Goal: Task Accomplishment & Management: Manage account settings

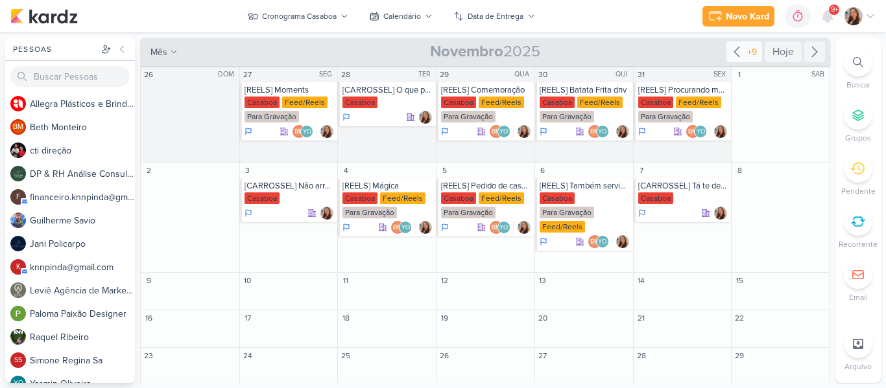
click at [734, 50] on icon at bounding box center [737, 52] width 16 height 16
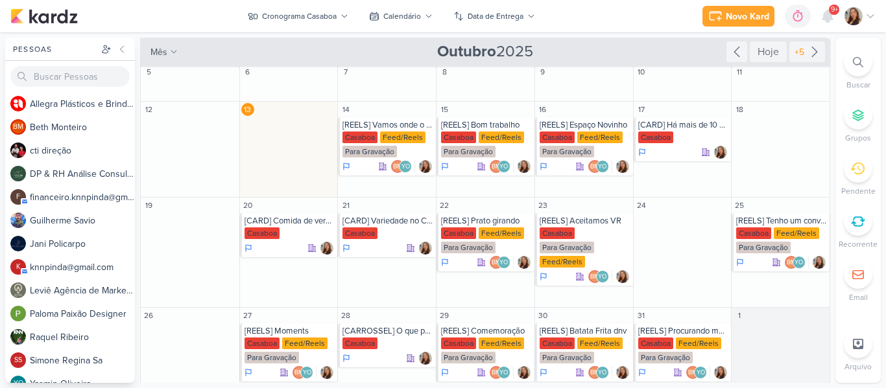
scroll to position [61, 0]
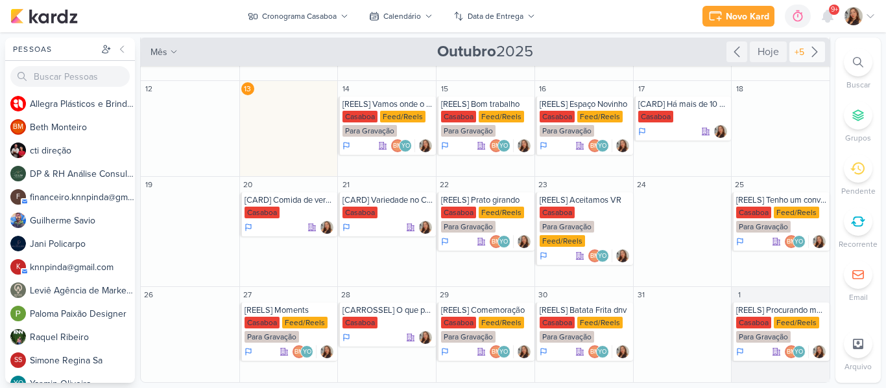
click at [800, 60] on div "+5" at bounding box center [807, 51] width 36 height 21
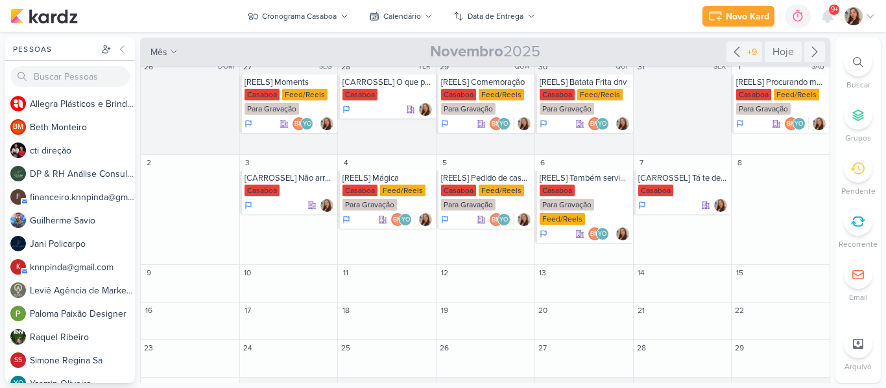
scroll to position [0, 0]
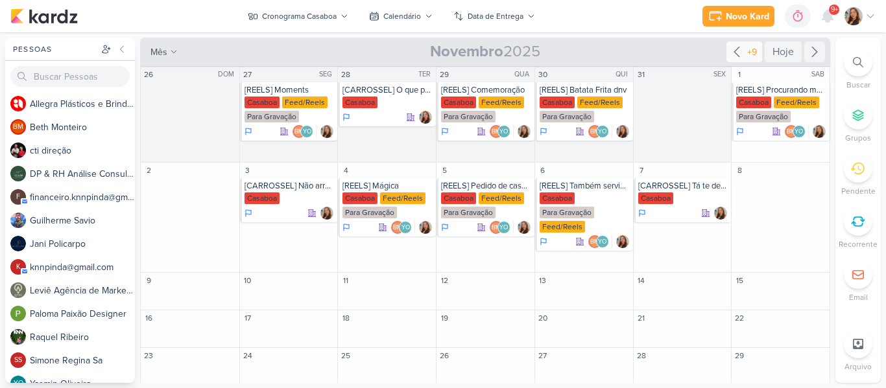
click at [744, 51] on div "+9" at bounding box center [751, 52] width 15 height 14
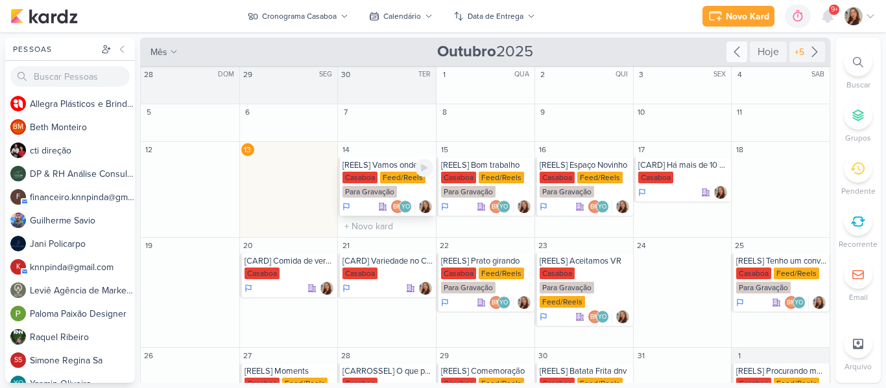
click at [388, 189] on div "Para Gravação" at bounding box center [369, 192] width 54 height 12
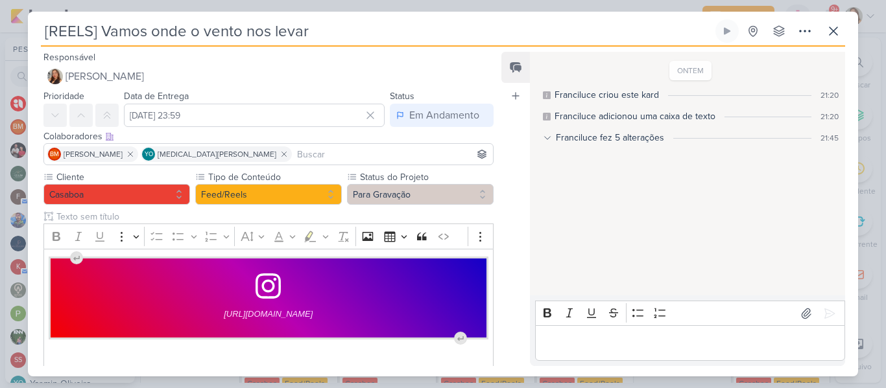
scroll to position [93, 0]
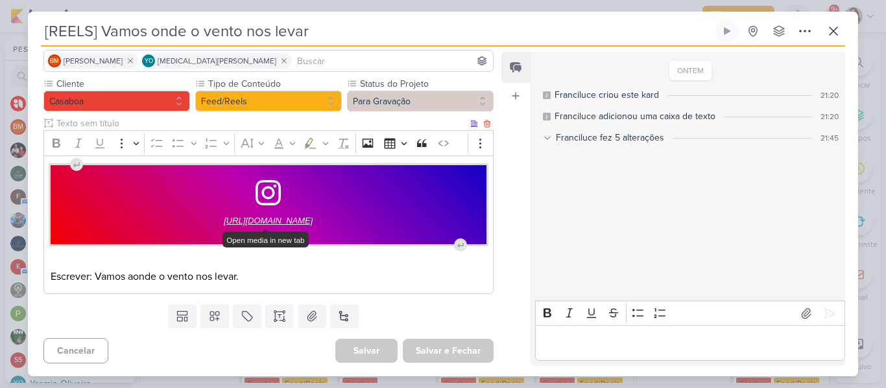
click at [312, 225] on span "[URL][DOMAIN_NAME]" at bounding box center [268, 221] width 89 height 16
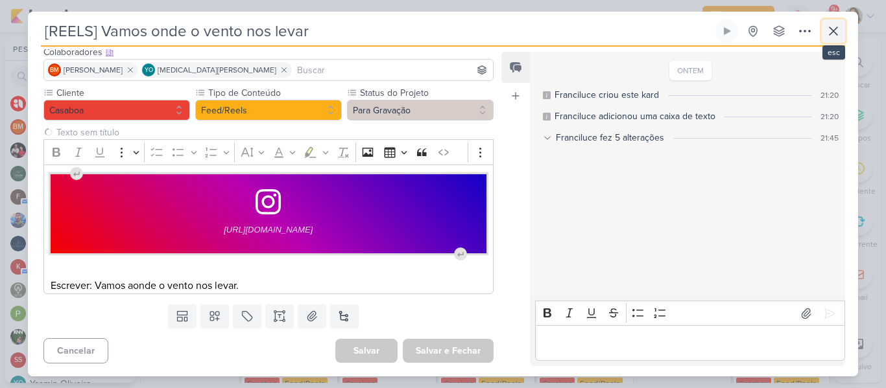
click at [829, 34] on icon at bounding box center [833, 31] width 16 height 16
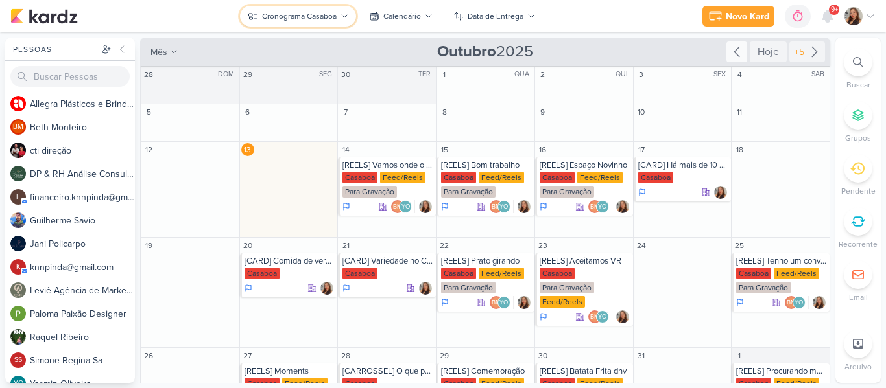
click at [293, 21] on div "Cronograma Casaboa" at bounding box center [299, 16] width 75 height 12
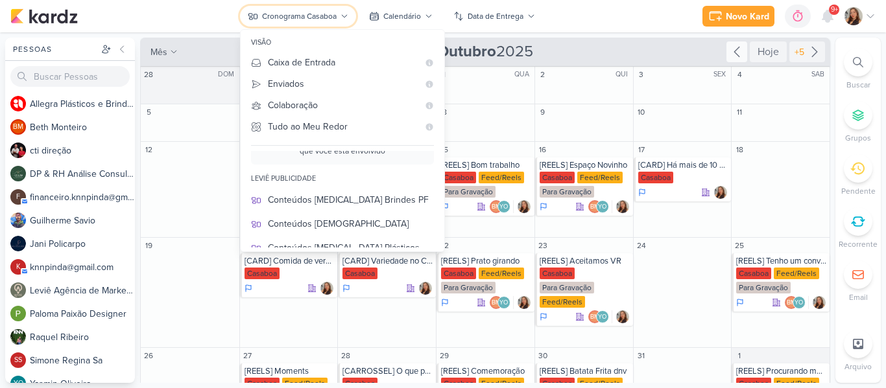
scroll to position [32, 0]
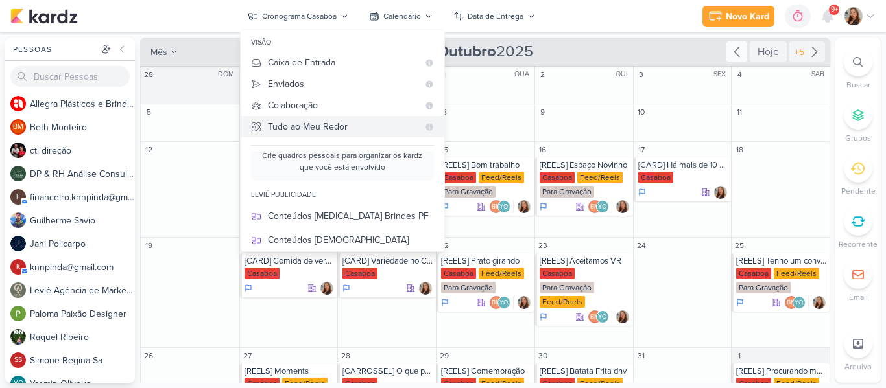
click at [358, 134] on Me-button "Tudo ao Meu Redor" at bounding box center [343, 126] width 204 height 21
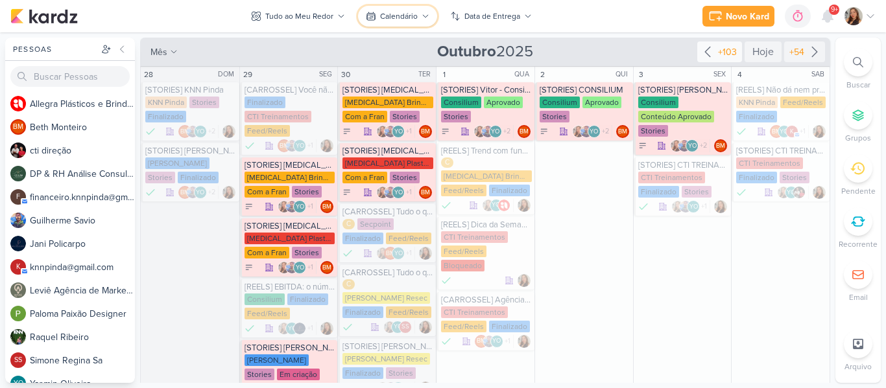
click at [410, 19] on div "Calendário" at bounding box center [399, 16] width 38 height 12
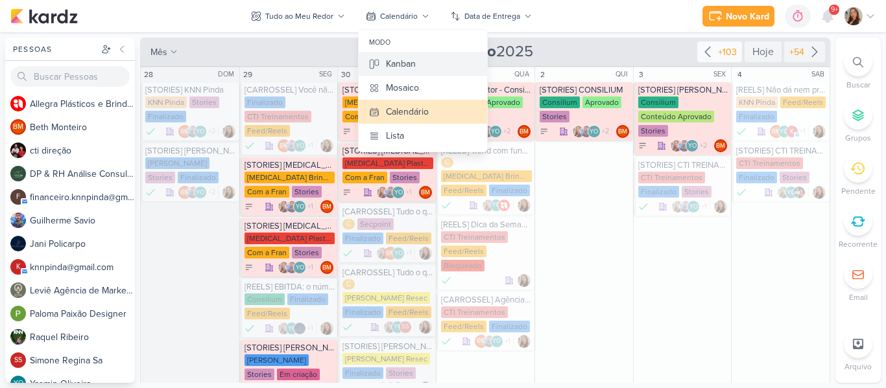
click at [403, 62] on div "Kanban" at bounding box center [401, 64] width 30 height 14
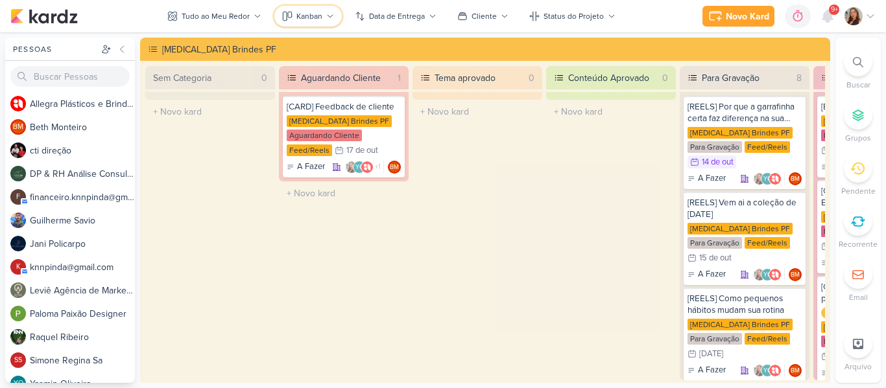
click at [334, 19] on icon at bounding box center [330, 16] width 8 height 8
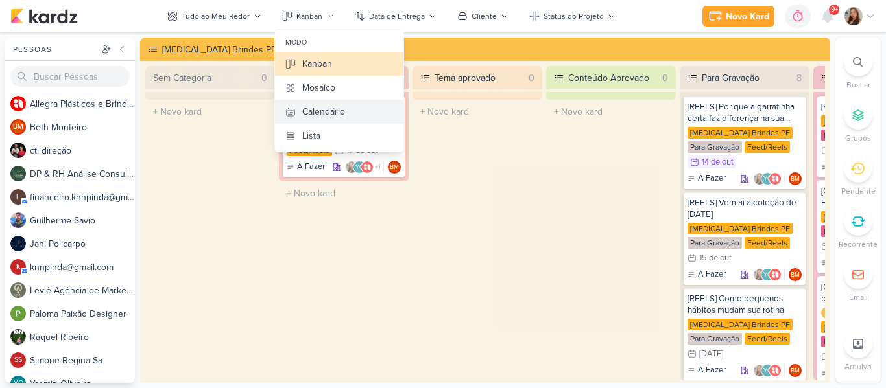
click at [325, 107] on div "Calendário" at bounding box center [323, 112] width 43 height 14
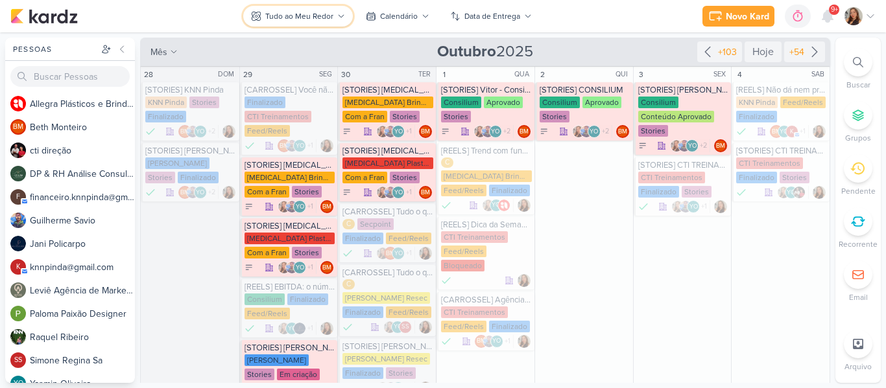
click at [279, 19] on div "Tudo ao Meu Redor" at bounding box center [299, 16] width 68 height 12
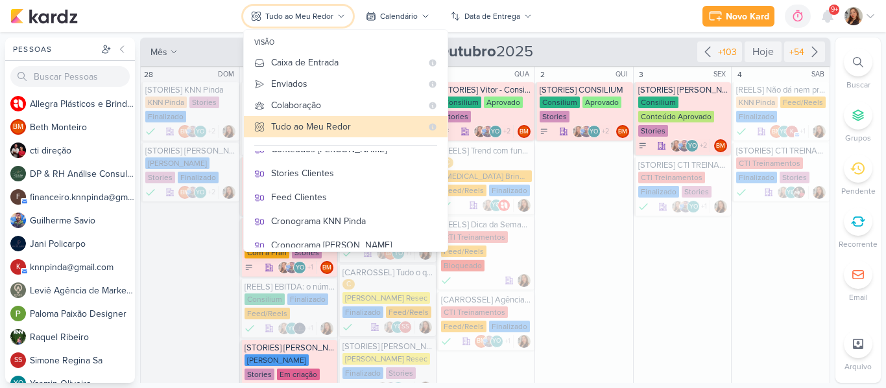
scroll to position [246, 0]
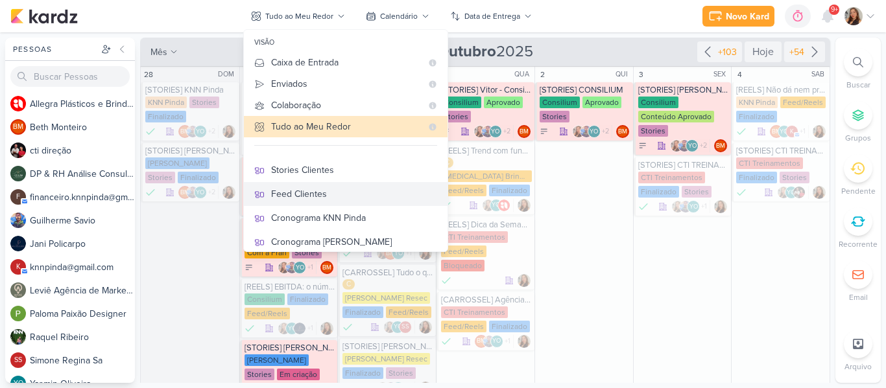
click at [337, 200] on div "Feed Clientes" at bounding box center [354, 194] width 166 height 14
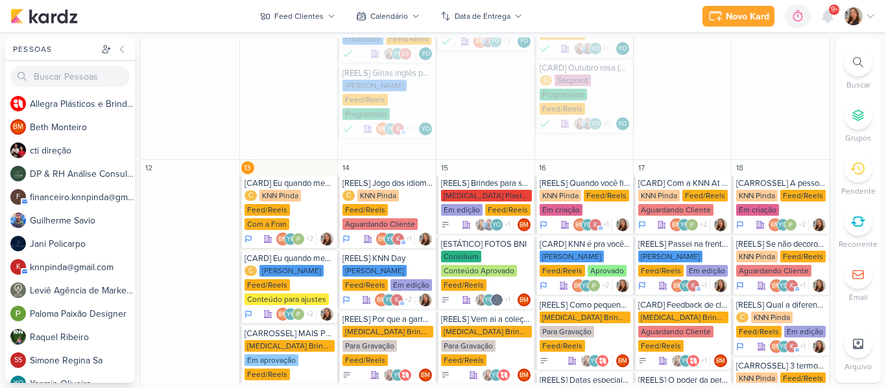
scroll to position [830, 0]
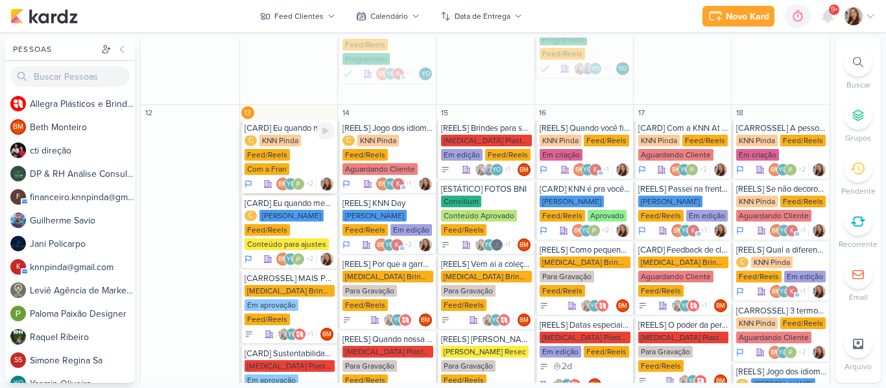
click at [283, 135] on div "KNN Pinda" at bounding box center [279, 141] width 41 height 12
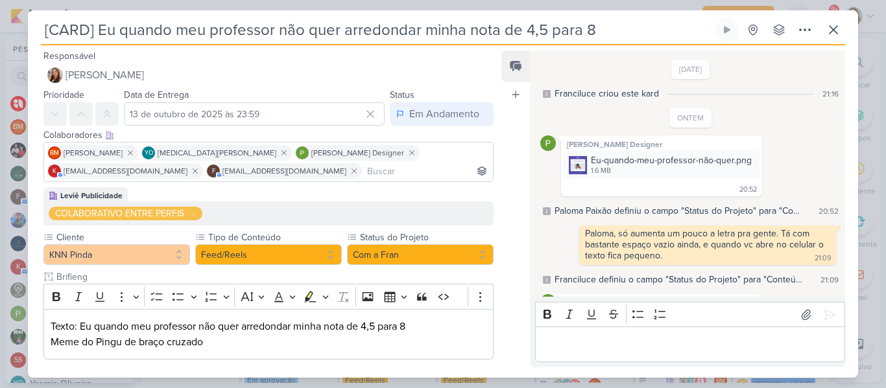
scroll to position [85, 0]
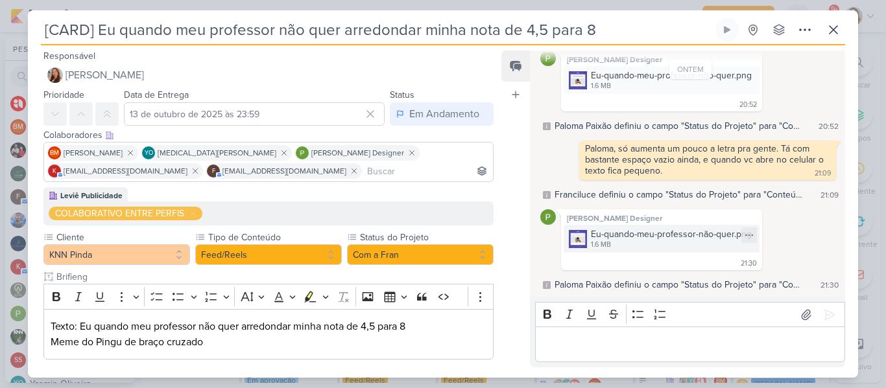
click at [588, 239] on div "Eu-quando-meu-professor-não-quer.png 1.6 MB" at bounding box center [661, 239] width 196 height 28
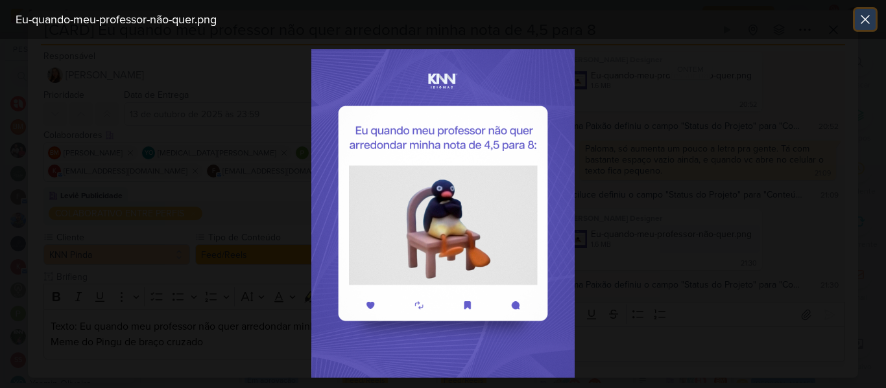
click at [864, 14] on icon at bounding box center [865, 20] width 16 height 16
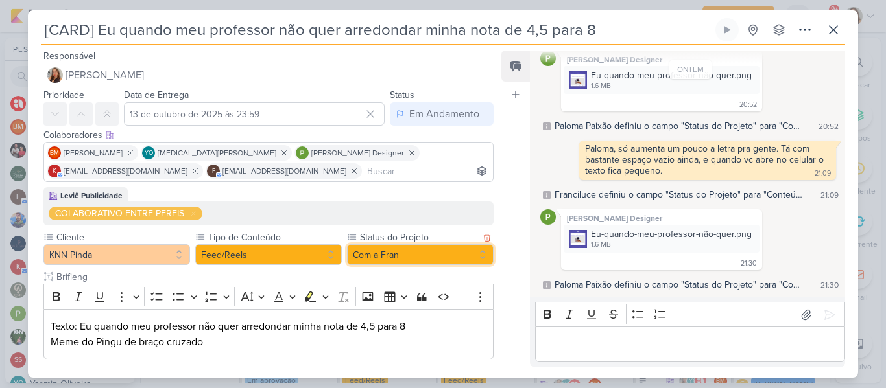
click at [435, 250] on button "Com a Fran" at bounding box center [420, 254] width 147 height 21
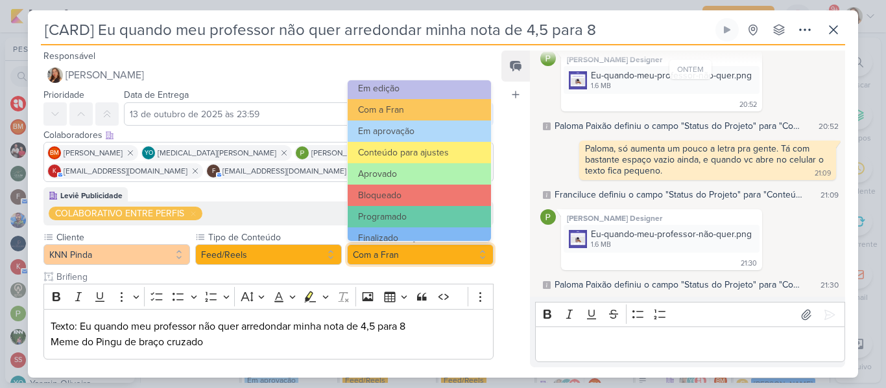
scroll to position [147, 0]
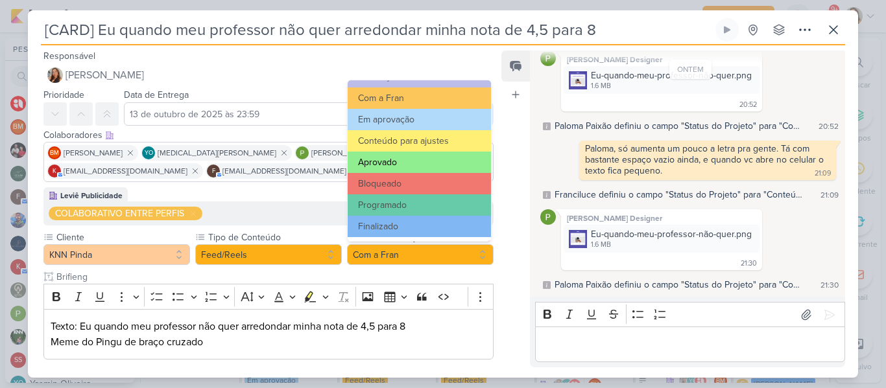
click at [410, 168] on button "Aprovado" at bounding box center [418, 162] width 143 height 21
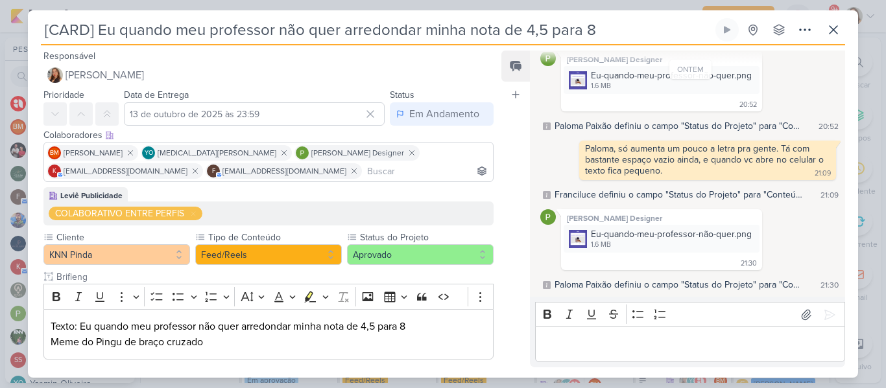
scroll to position [224, 0]
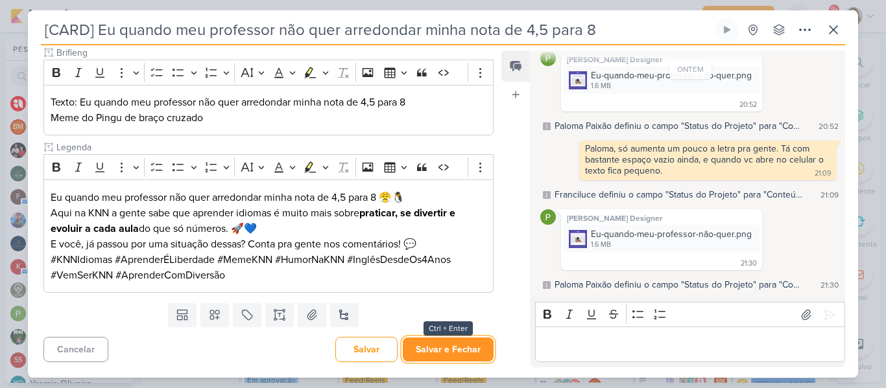
click at [480, 343] on button "Salvar e Fechar" at bounding box center [448, 350] width 91 height 24
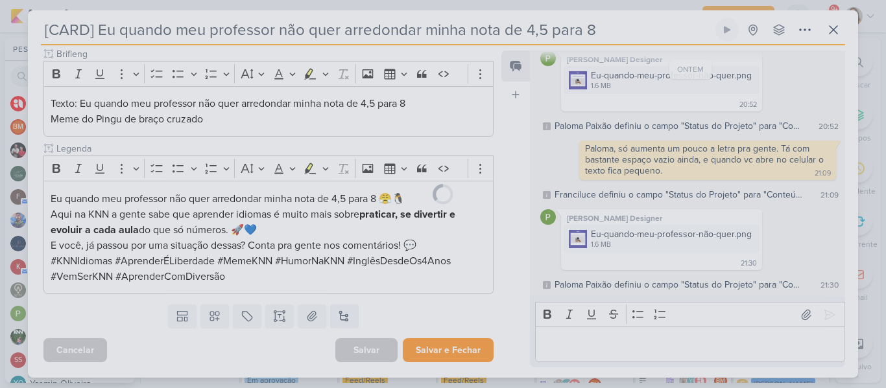
scroll to position [223, 0]
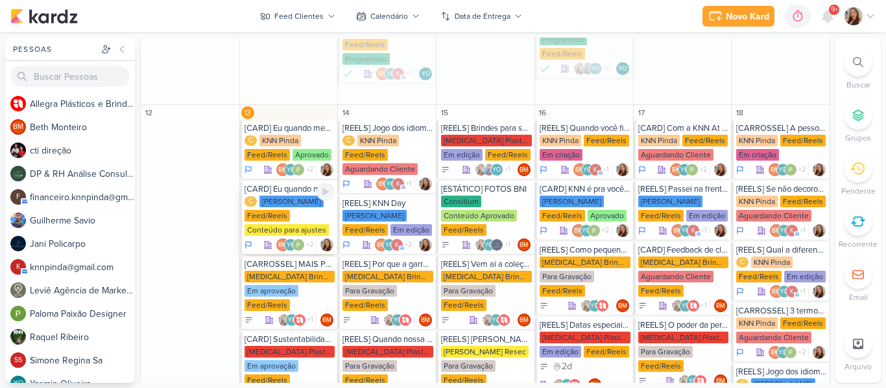
click at [295, 196] on div "C KNN Moreira Feed/Reels Conteúdo para ajustes" at bounding box center [289, 216] width 91 height 41
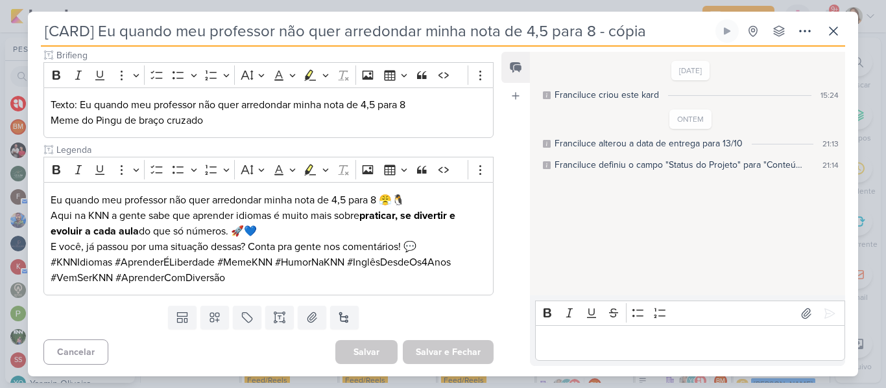
scroll to position [10, 0]
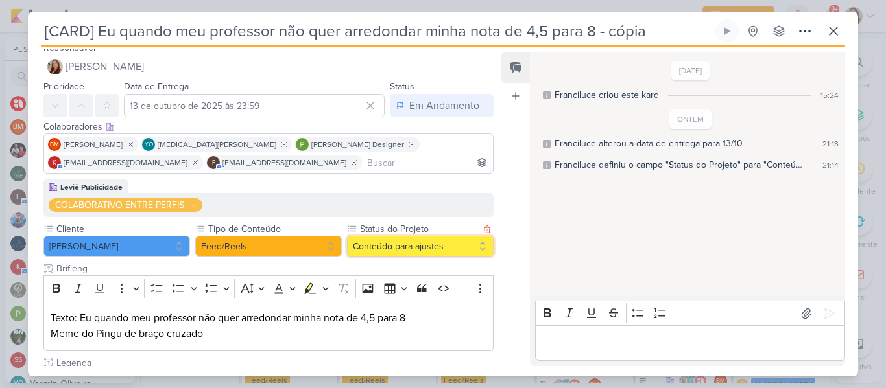
click at [402, 244] on button "Conteúdo para ajustes" at bounding box center [420, 246] width 147 height 21
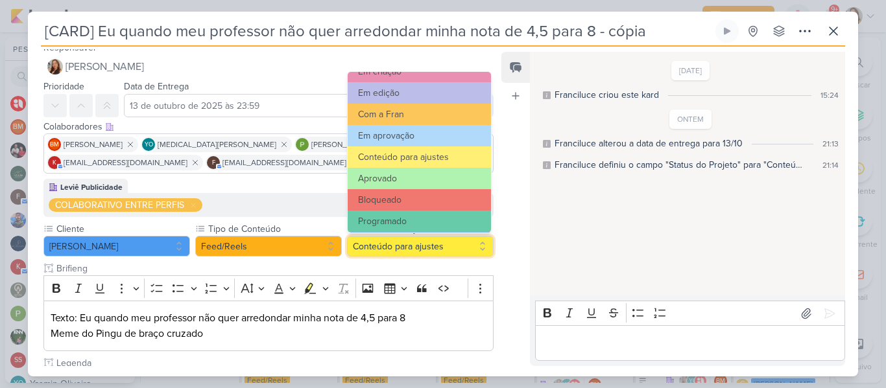
scroll to position [130, 0]
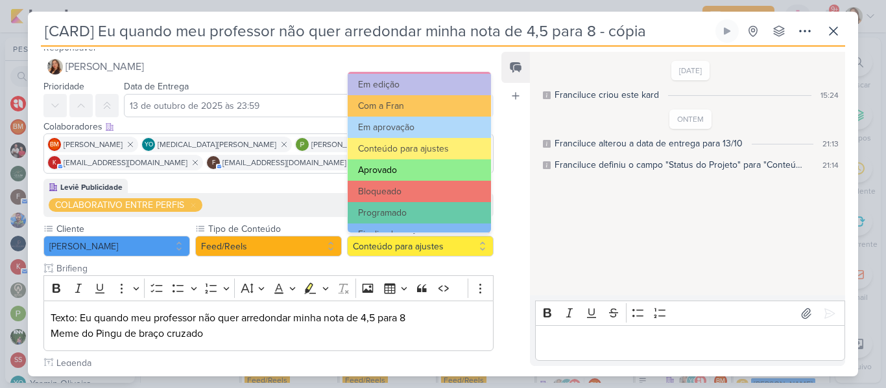
click at [436, 179] on button "Aprovado" at bounding box center [418, 169] width 143 height 21
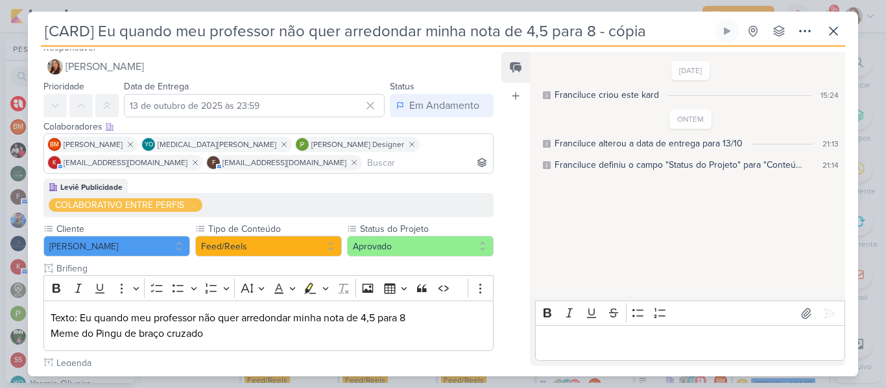
scroll to position [224, 0]
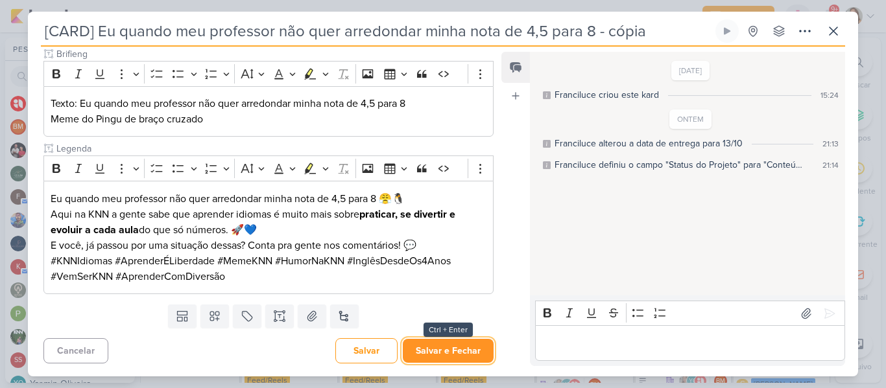
click at [443, 349] on button "Salvar e Fechar" at bounding box center [448, 351] width 91 height 24
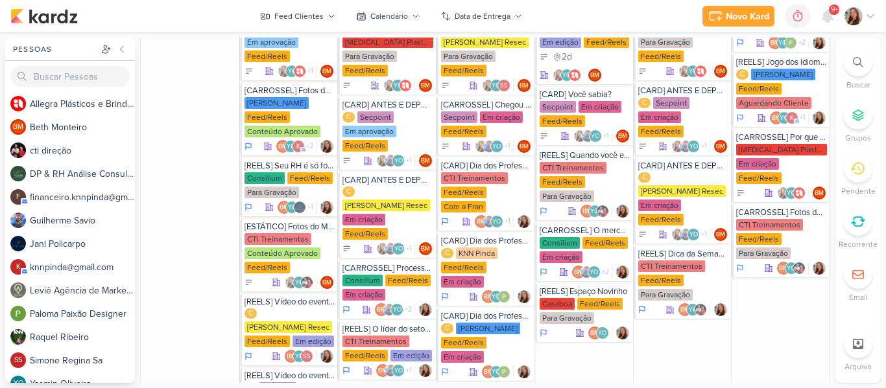
scroll to position [1200, 0]
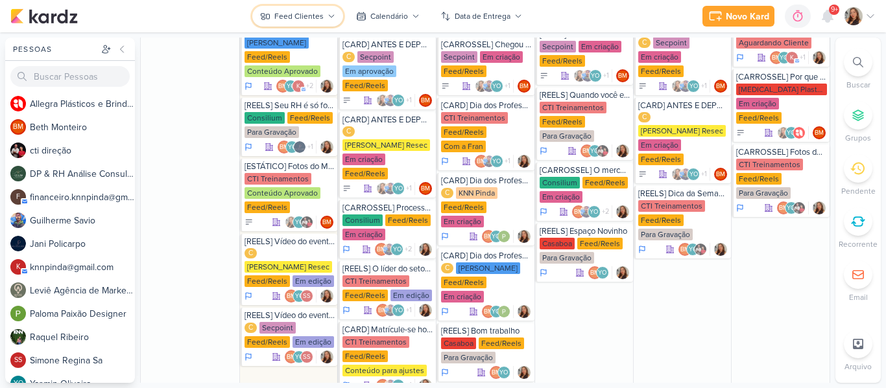
click at [319, 13] on div "Feed Clientes" at bounding box center [298, 16] width 49 height 12
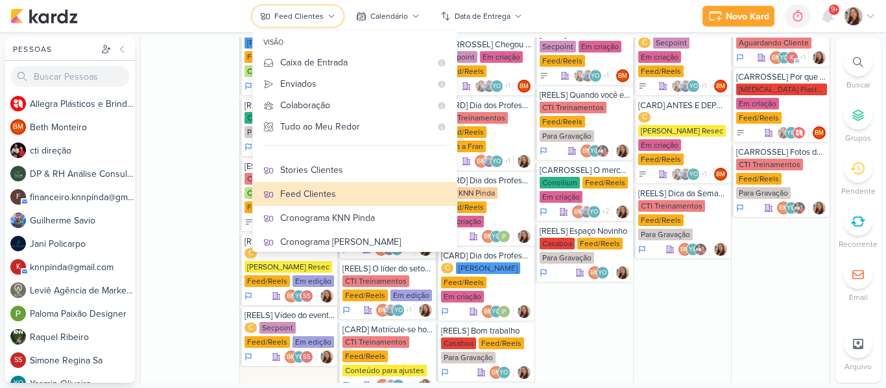
scroll to position [305, 0]
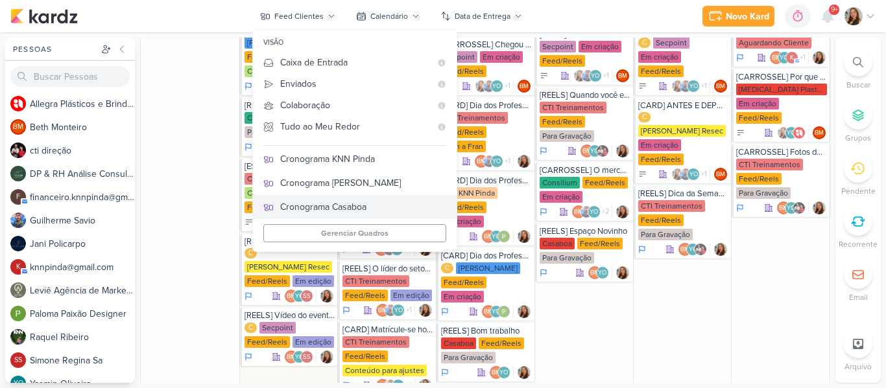
click at [353, 211] on div "Cronograma Casaboa" at bounding box center [363, 207] width 166 height 14
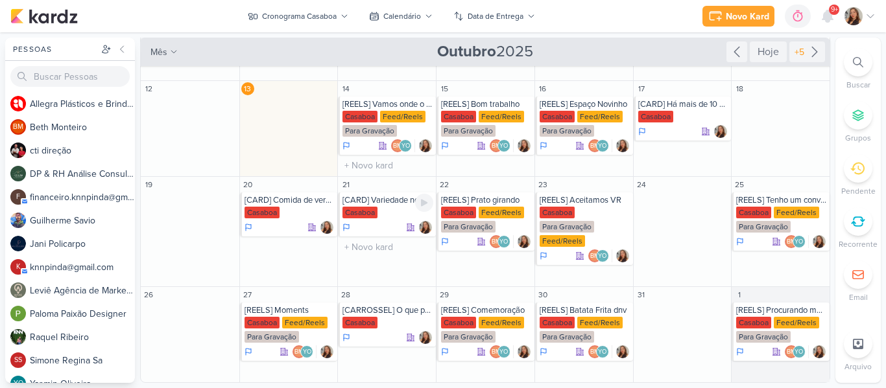
scroll to position [61, 0]
click at [388, 132] on div "Para Gravação" at bounding box center [369, 131] width 54 height 12
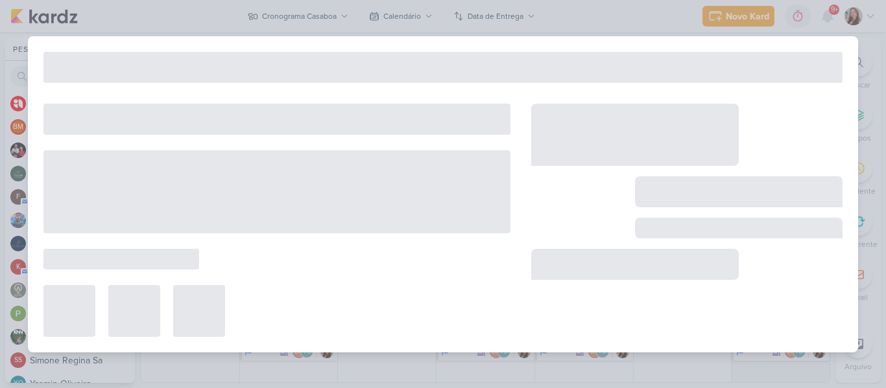
type input "[REELS] Vamos onde o vento nos levar"
type input "14 de outubro de 2025 às 23:59"
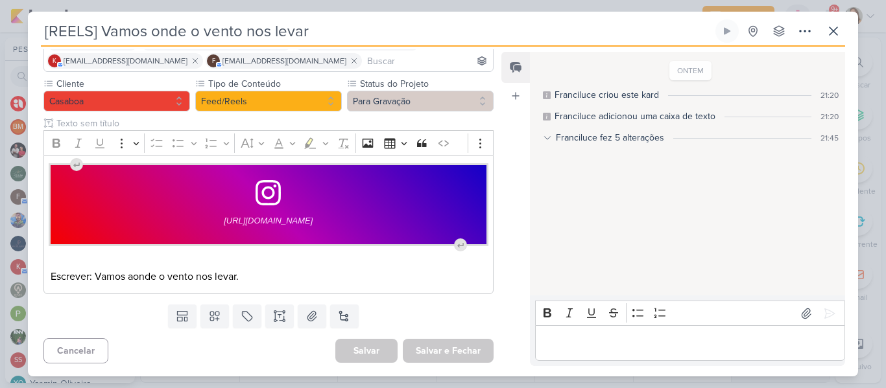
scroll to position [0, 0]
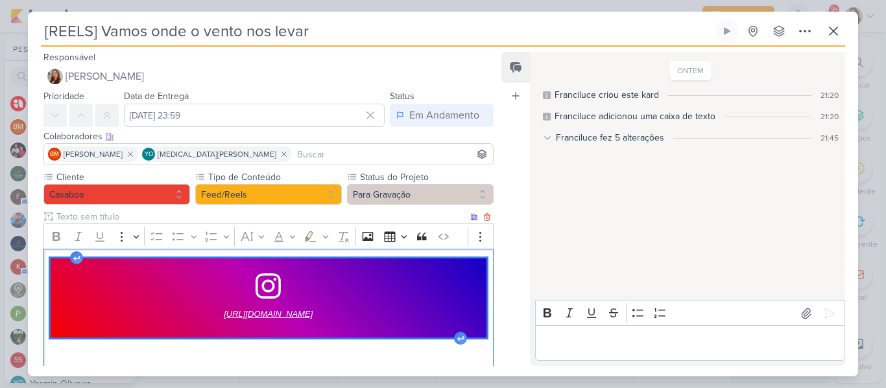
click at [278, 317] on span "https://www.instagram.com/p/DPKAHBODyGg/?hl=pt-br" at bounding box center [268, 315] width 89 height 16
click at [604, 340] on p "Editor editing area: main" at bounding box center [689, 344] width 296 height 16
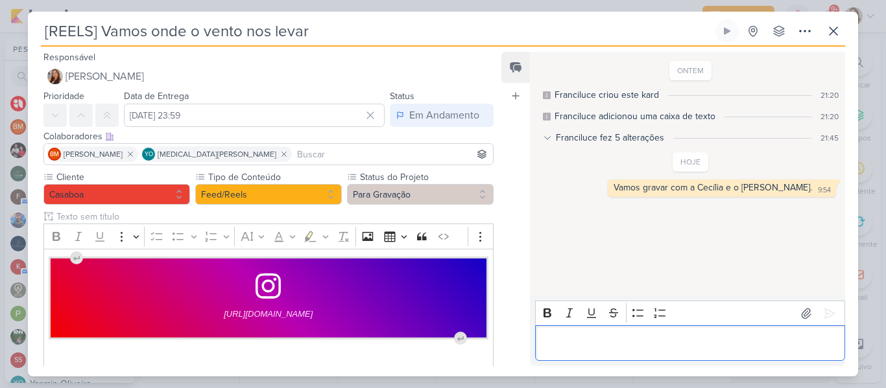
scroll to position [84, 0]
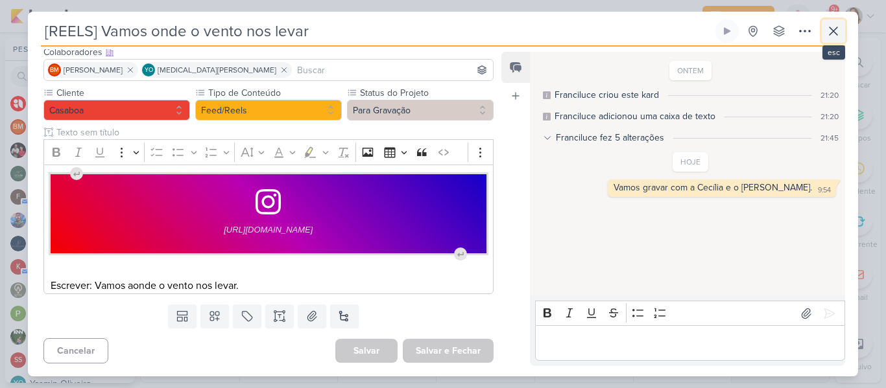
click at [840, 31] on icon at bounding box center [833, 31] width 16 height 16
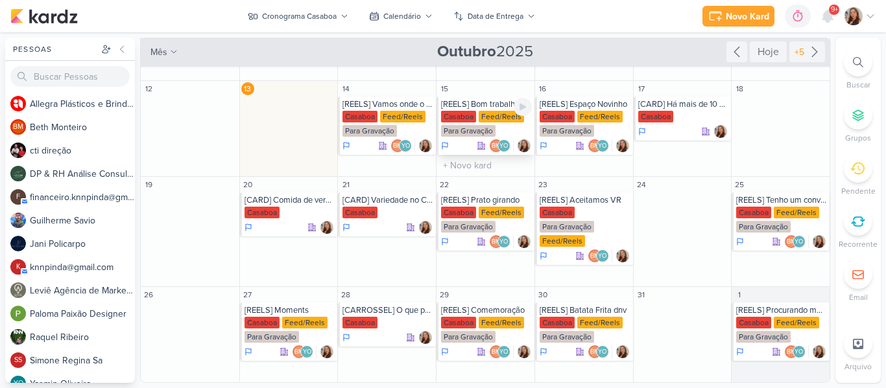
click at [499, 107] on div "[REELS] Bom trabalho" at bounding box center [486, 104] width 91 height 10
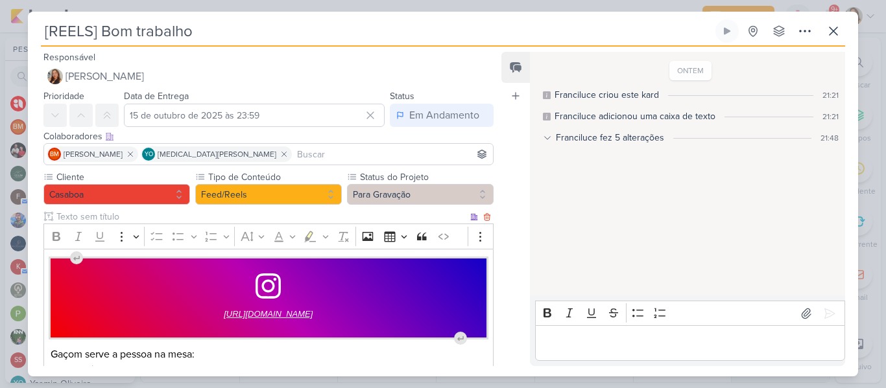
click at [224, 317] on span "https://www.instagram.com/p/DOwQEVNj-ZL/?hl=pt-br" at bounding box center [268, 315] width 89 height 16
click at [569, 351] on p "Editor editing area: main" at bounding box center [689, 344] width 296 height 16
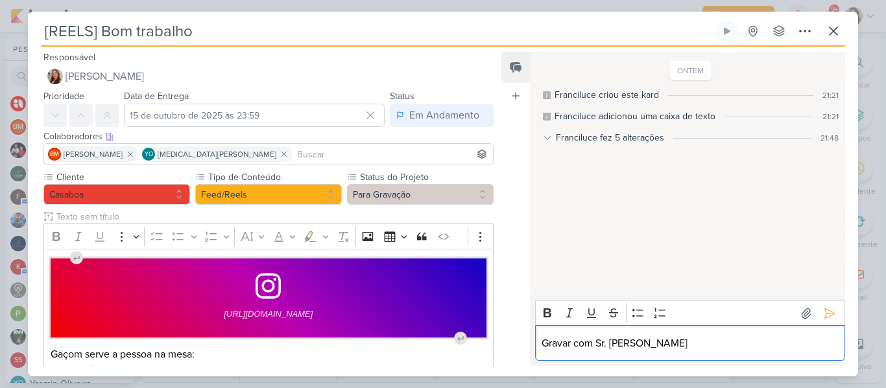
click at [808, 346] on p "Gravar com Sr. Marx" at bounding box center [689, 344] width 296 height 16
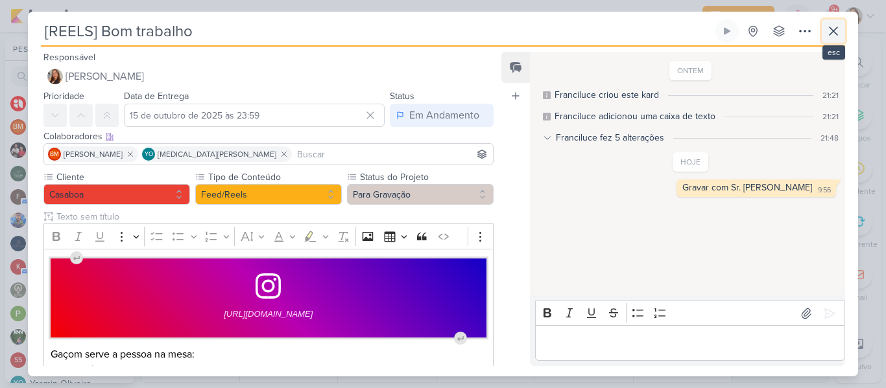
click at [832, 40] on button at bounding box center [832, 30] width 23 height 23
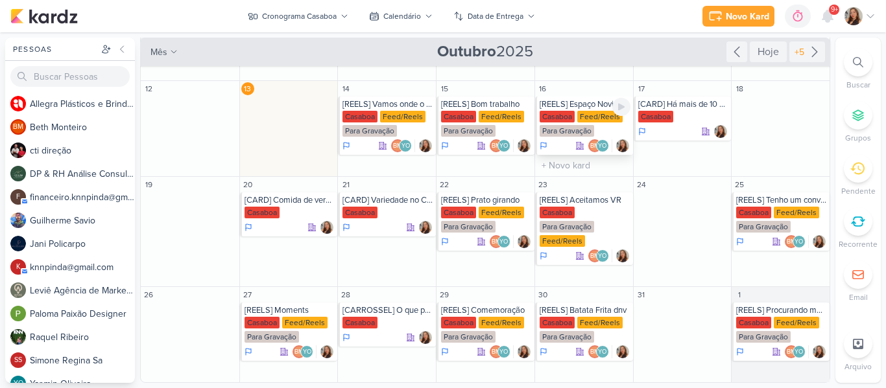
click at [561, 113] on div "Casaboa" at bounding box center [556, 117] width 35 height 12
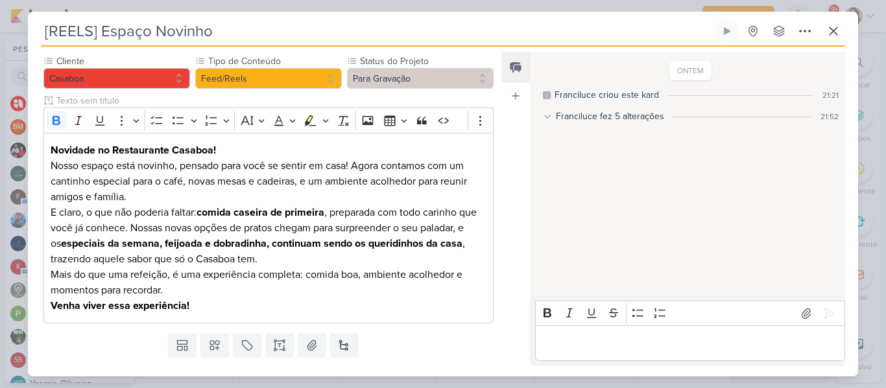
scroll to position [117, 0]
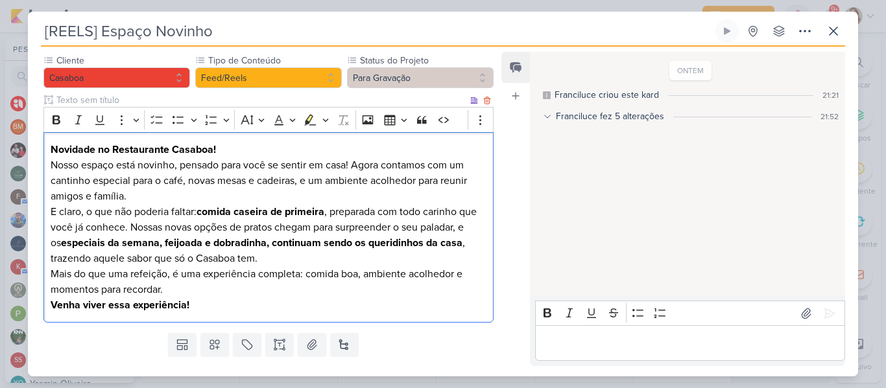
click at [309, 197] on p "Nosso espaço está novinho, pensado para você se sentir em casa! Agora contamos …" at bounding box center [269, 181] width 436 height 47
click at [51, 148] on strong "Novidade no Restaurante Casaboa!" at bounding box center [133, 149] width 165 height 13
click at [148, 197] on p "Nosso espaço está novinho, pensado para você se sentir em casa! Agora contamos …" at bounding box center [269, 181] width 436 height 47
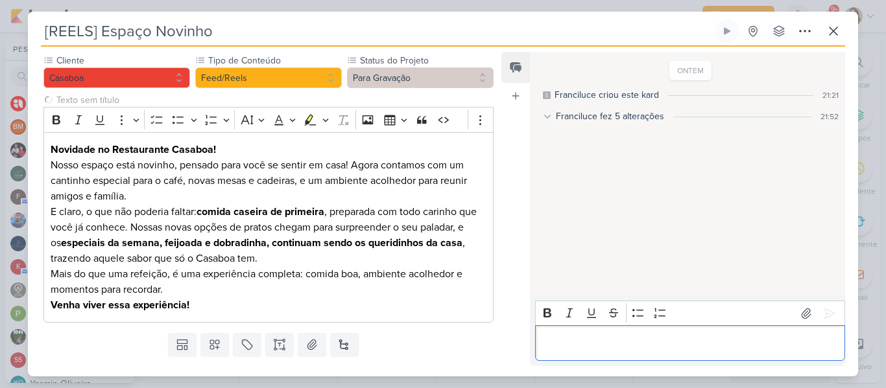
click at [569, 333] on div "Editor editing area: main" at bounding box center [690, 343] width 310 height 36
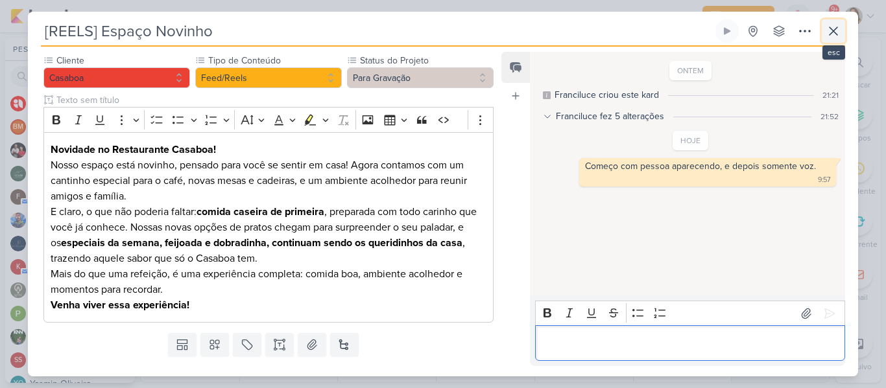
click at [828, 34] on icon at bounding box center [833, 31] width 16 height 16
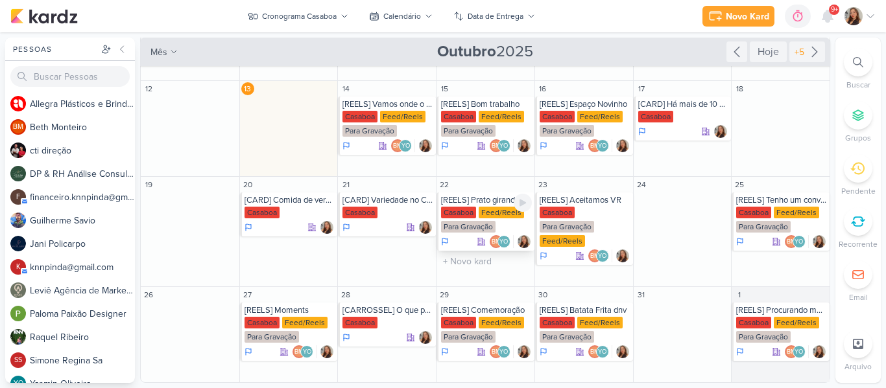
click at [454, 218] on div "Casaboa Feed/Reels Para Gravação" at bounding box center [486, 220] width 91 height 27
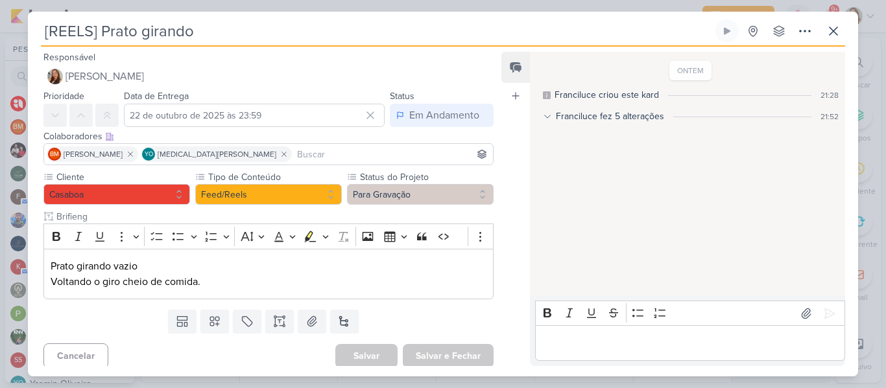
scroll to position [5, 0]
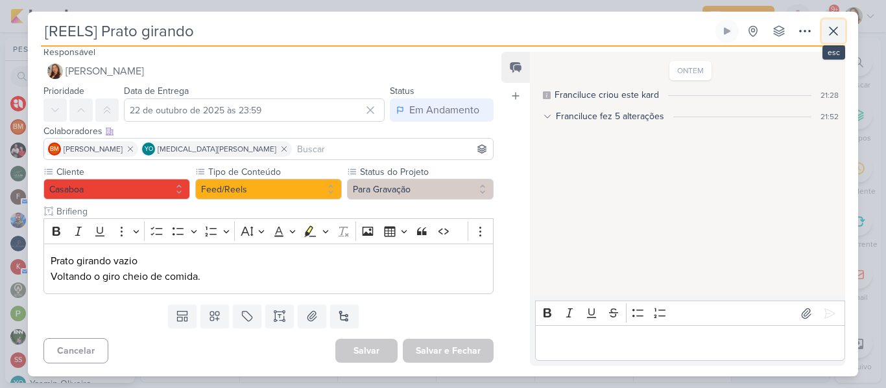
click at [838, 29] on icon at bounding box center [833, 31] width 16 height 16
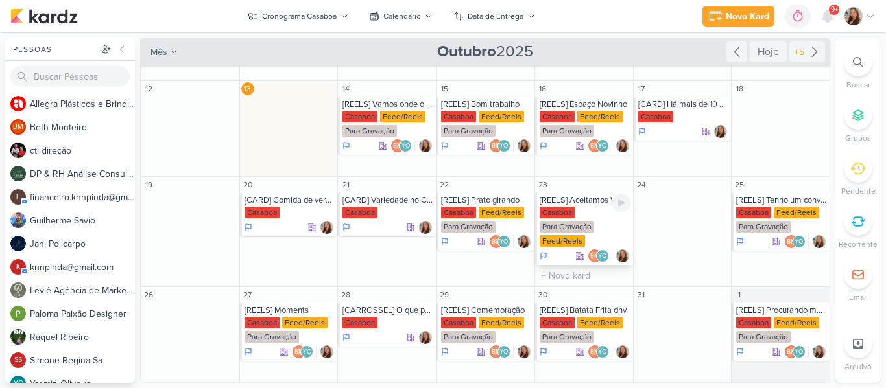
click at [545, 216] on div "Casaboa" at bounding box center [556, 213] width 35 height 12
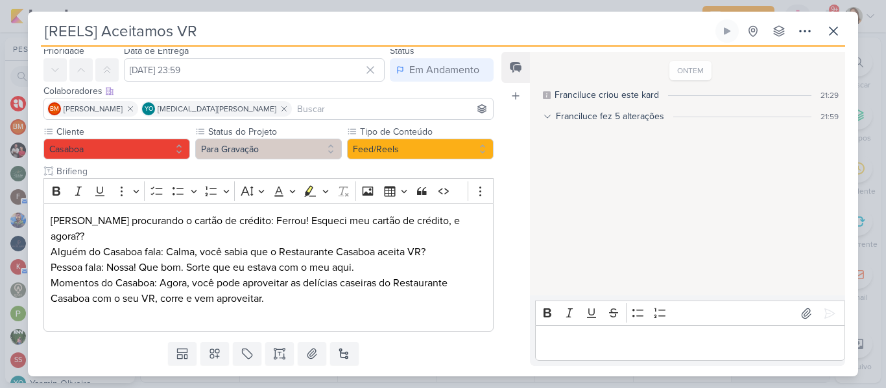
scroll to position [67, 0]
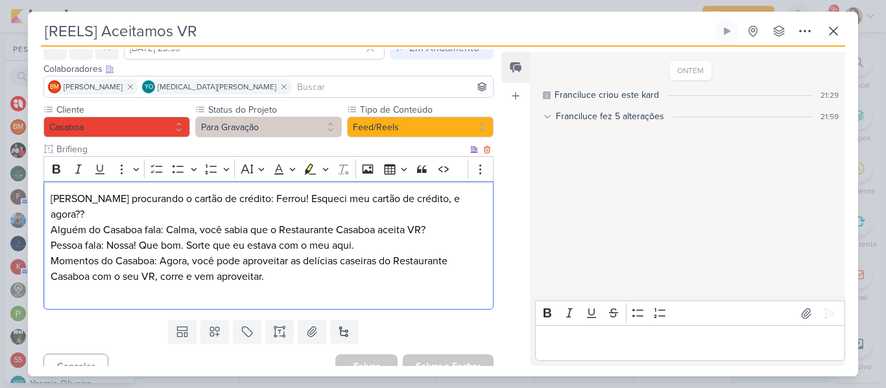
click at [335, 222] on p "Alguém do Casaboa fala: Calma, você sabia que o Restaurante Casaboa aceita VR?" at bounding box center [269, 230] width 436 height 16
click at [217, 253] on p "Momentos do Casaboa: Agora, você pode aproveitar as delícias caseiras do Restau…" at bounding box center [269, 276] width 436 height 47
click at [252, 253] on p "Momentos do Casaboa: Agora, você pode aproveitar as delícias caseiras do Restau…" at bounding box center [269, 276] width 436 height 47
click at [277, 238] on p "Pessoa fala: Nossa! Que bom. Sorte que eu estava com o meu aqui." at bounding box center [269, 246] width 436 height 16
click at [374, 222] on p "Alguém do Casaboa fala: Calma, você sabia que o Restaurante Casaboa aceita VR?" at bounding box center [269, 230] width 436 height 16
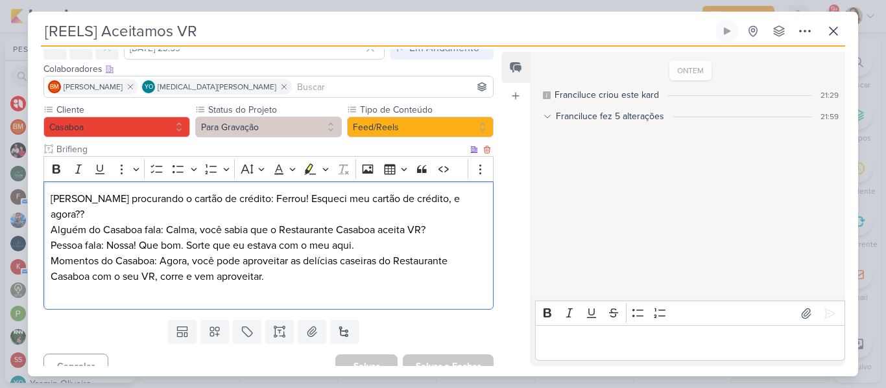
click at [364, 259] on p "Momentos do Casaboa: Agora, você pode aproveitar as delícias caseiras do Restau…" at bounding box center [269, 276] width 436 height 47
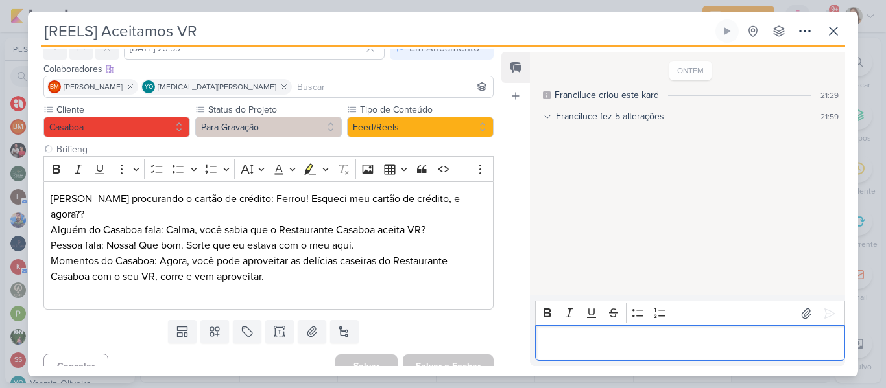
click at [607, 342] on p "Editor editing area: main" at bounding box center [689, 344] width 296 height 16
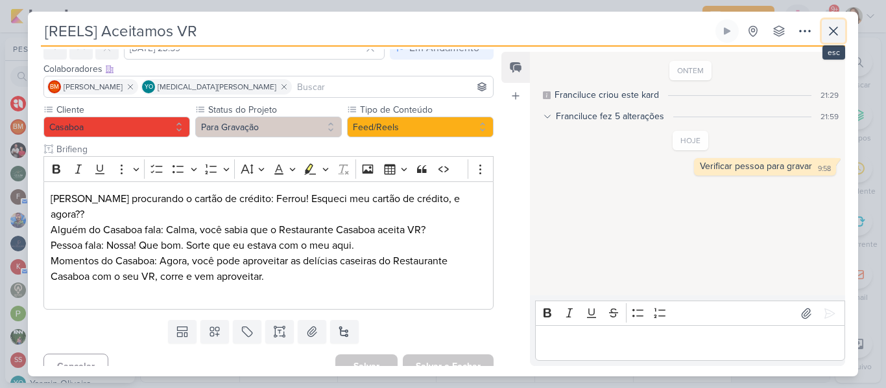
click at [840, 31] on icon at bounding box center [833, 31] width 16 height 16
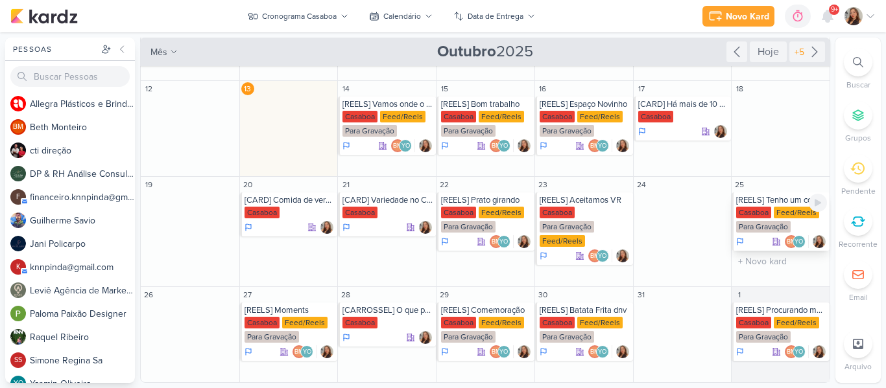
click at [766, 212] on div "Casaboa" at bounding box center [753, 213] width 35 height 12
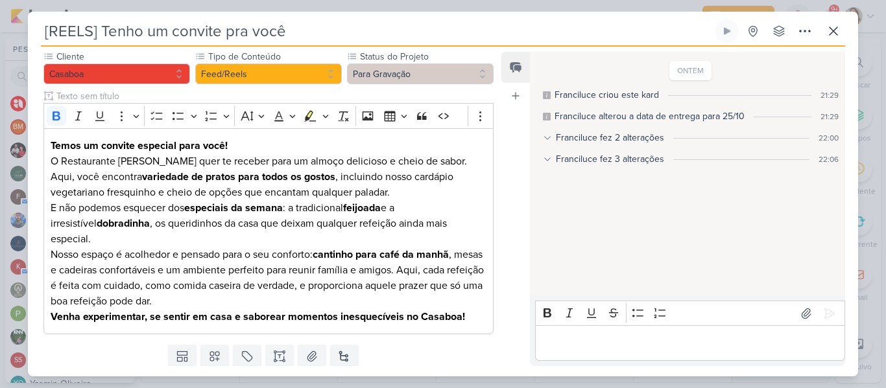
scroll to position [119, 0]
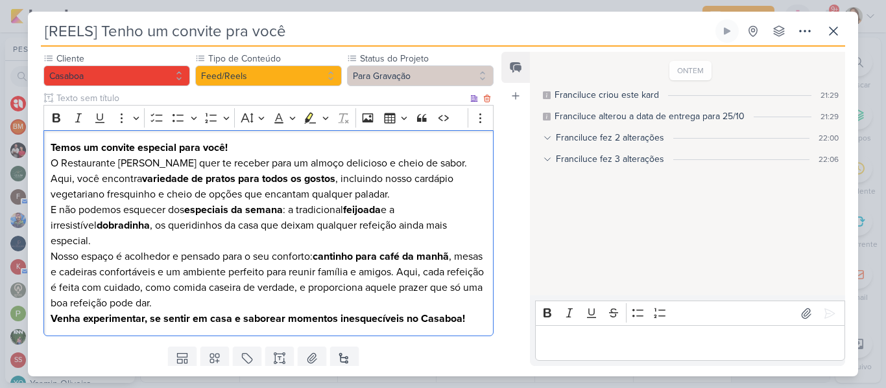
click at [261, 202] on p "O Restaurante Casaboa quer te receber para um almoço delicioso e cheio de sabor…" at bounding box center [269, 179] width 436 height 47
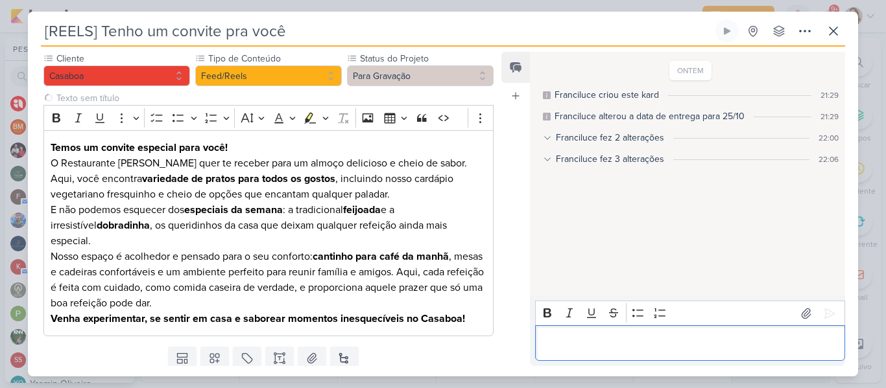
click at [618, 334] on div "Editor editing area: main" at bounding box center [690, 343] width 310 height 36
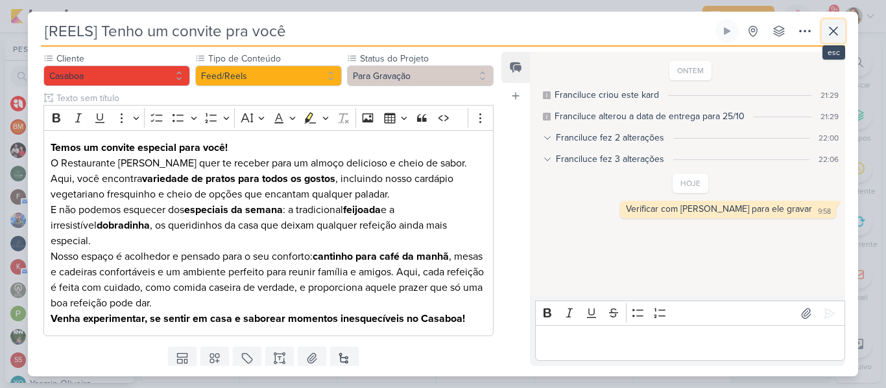
click at [830, 36] on icon at bounding box center [833, 31] width 16 height 16
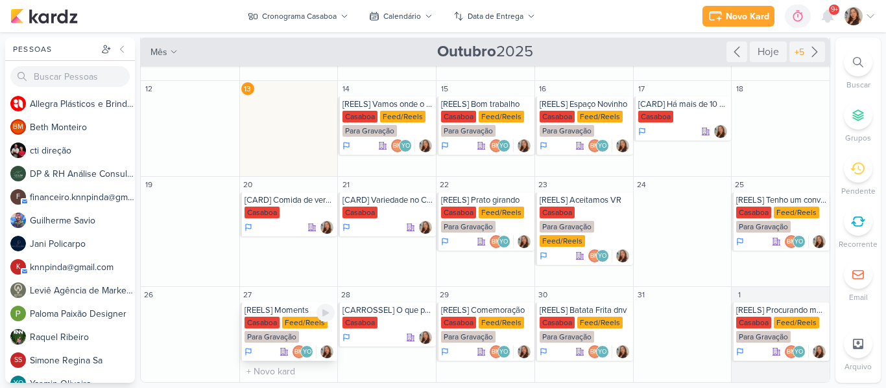
click at [285, 316] on div "[REELS] Moments Casaboa Feed/Reels Para Gravação BM YO" at bounding box center [289, 332] width 98 height 58
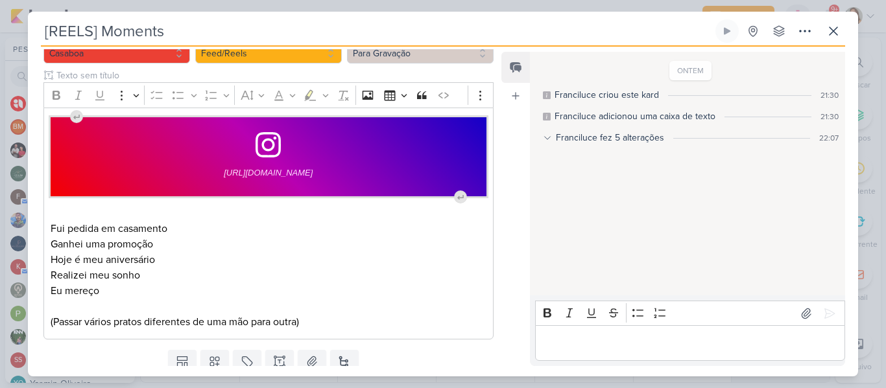
scroll to position [145, 0]
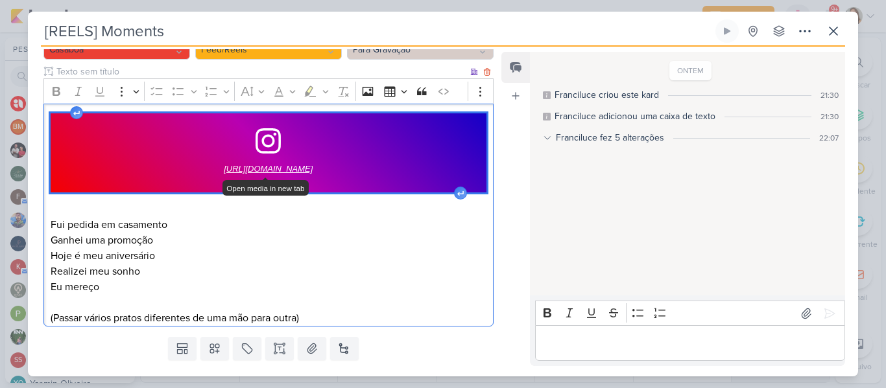
click at [259, 173] on span "[URL][DOMAIN_NAME]" at bounding box center [268, 169] width 89 height 16
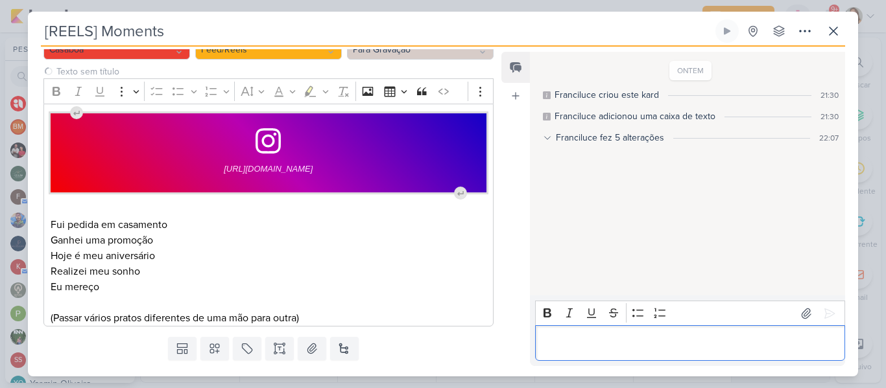
click at [629, 353] on div "Editor editing area: main" at bounding box center [690, 343] width 310 height 36
click at [836, 33] on icon at bounding box center [833, 31] width 16 height 16
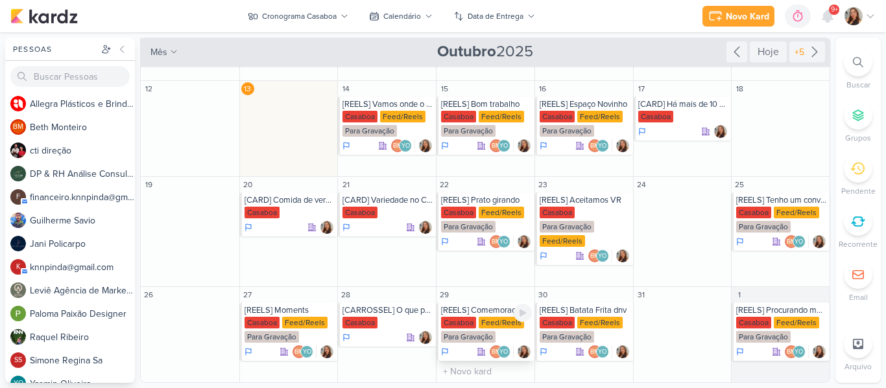
click at [460, 315] on div "[REELS] Comemoração" at bounding box center [486, 310] width 91 height 10
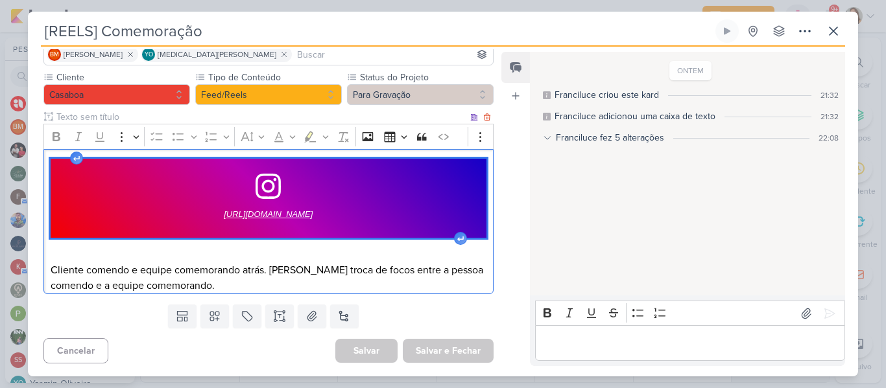
scroll to position [100, 0]
click at [243, 209] on span "https://www.instagram.com/p/DNWFQLnvU-t/?hl=pt-br" at bounding box center [268, 215] width 89 height 16
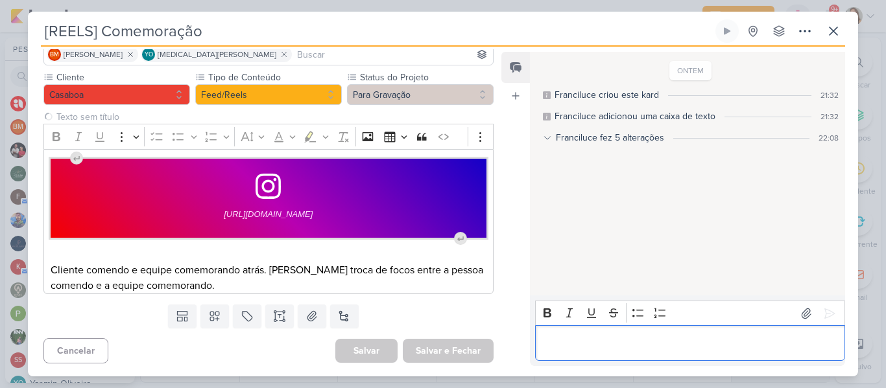
click at [566, 328] on div "Editor editing area: main" at bounding box center [690, 343] width 310 height 36
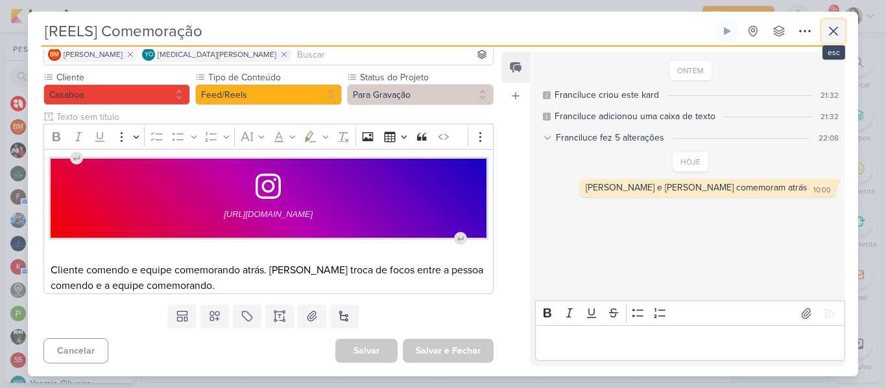
click at [837, 21] on button at bounding box center [832, 30] width 23 height 23
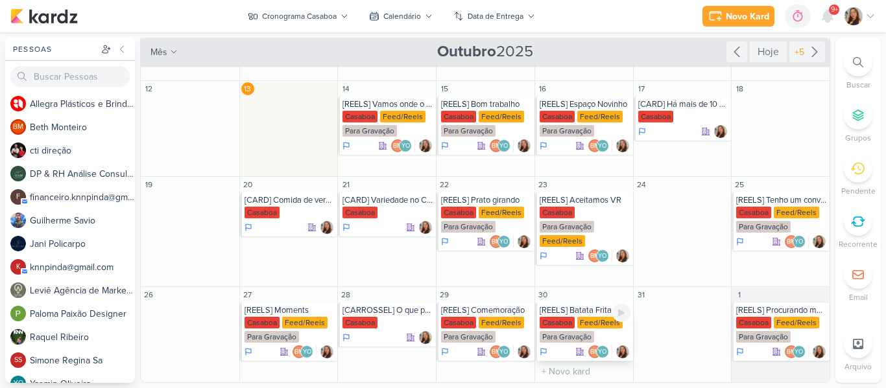
click at [595, 325] on div "Feed/Reels" at bounding box center [599, 323] width 45 height 12
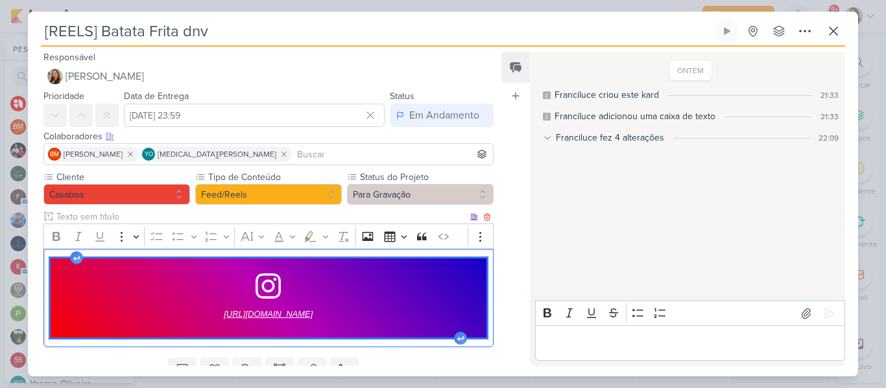
click at [253, 314] on span "[URL][DOMAIN_NAME]" at bounding box center [268, 315] width 89 height 16
click at [593, 347] on p "Editor editing area: main" at bounding box center [689, 344] width 296 height 16
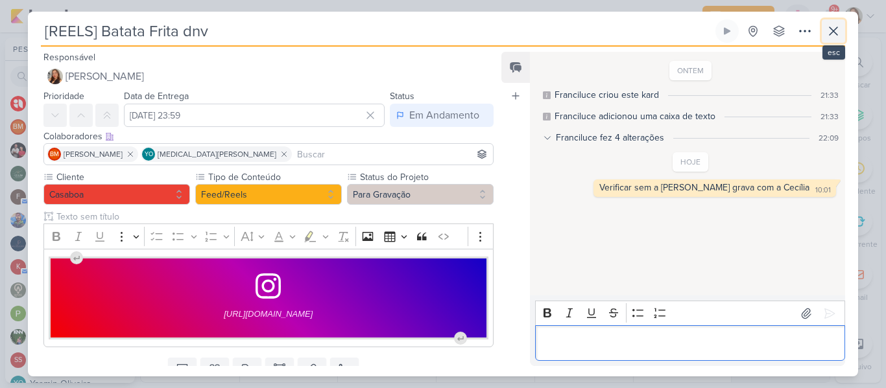
click at [826, 38] on icon at bounding box center [833, 31] width 16 height 16
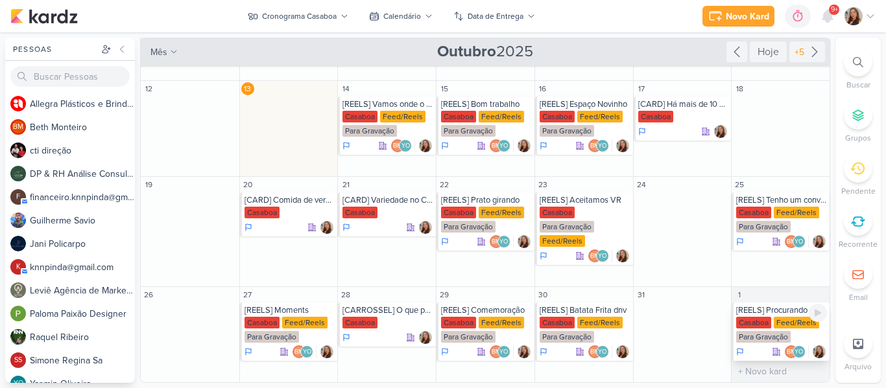
click at [779, 333] on div "Para Gravação" at bounding box center [763, 337] width 54 height 12
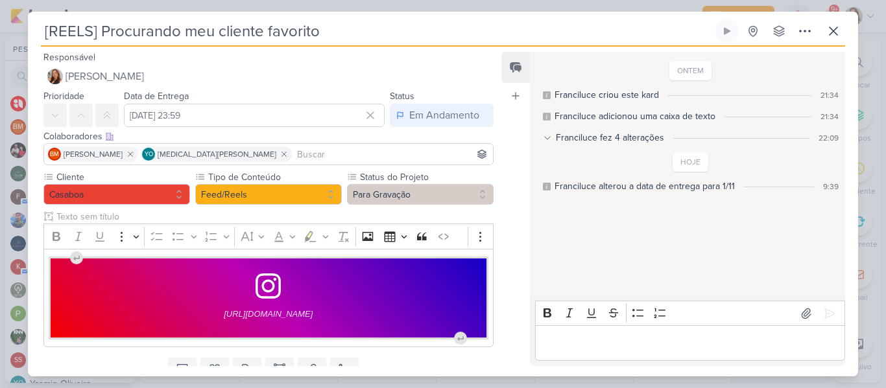
scroll to position [53, 0]
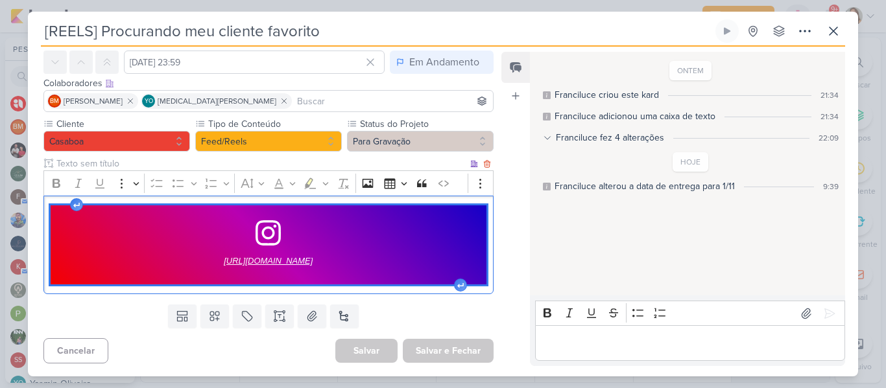
click at [263, 261] on span "[URL][DOMAIN_NAME]" at bounding box center [268, 261] width 89 height 16
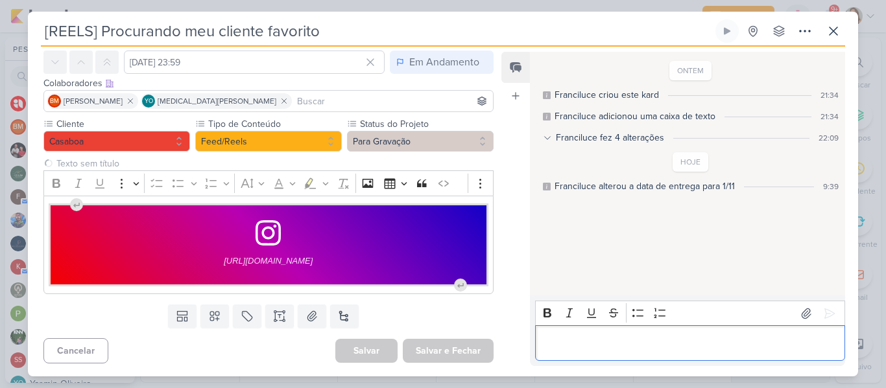
click at [566, 350] on p "Editor editing area: main" at bounding box center [689, 344] width 296 height 16
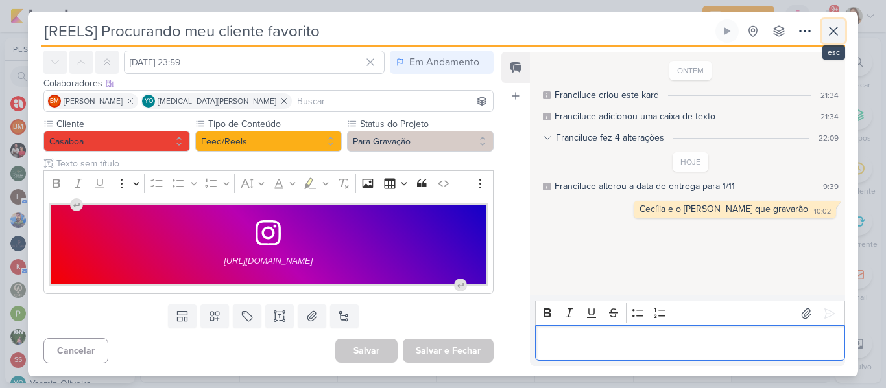
click at [841, 38] on button at bounding box center [832, 30] width 23 height 23
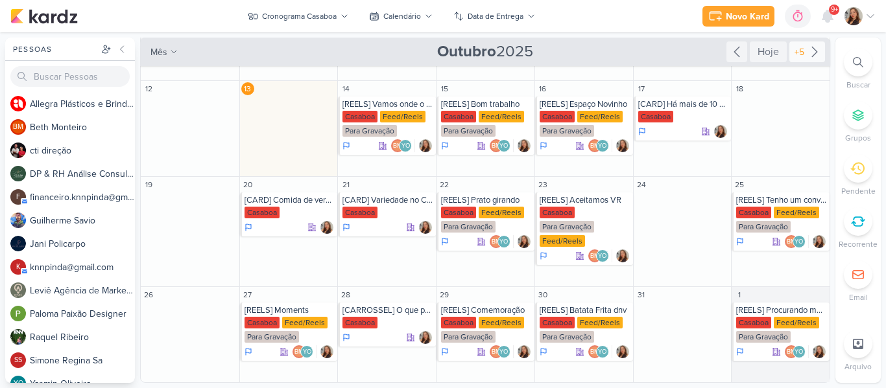
click at [806, 47] on icon at bounding box center [814, 52] width 16 height 16
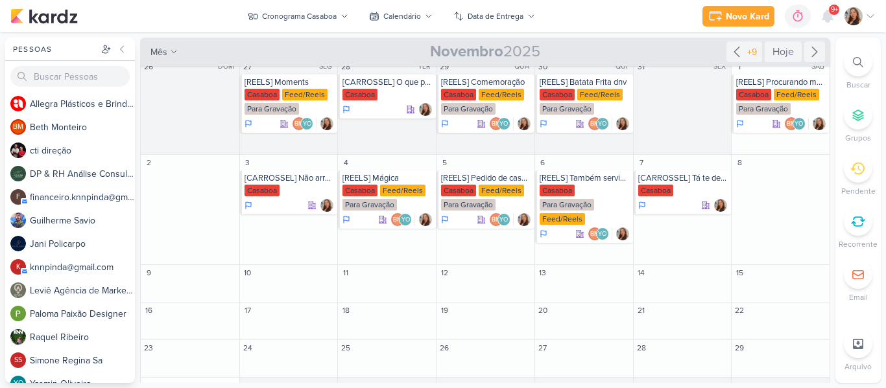
scroll to position [0, 0]
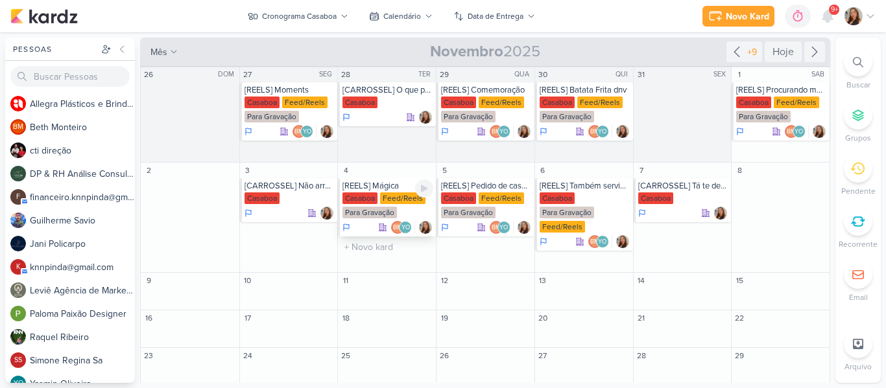
click at [371, 198] on div "Casaboa" at bounding box center [359, 199] width 35 height 12
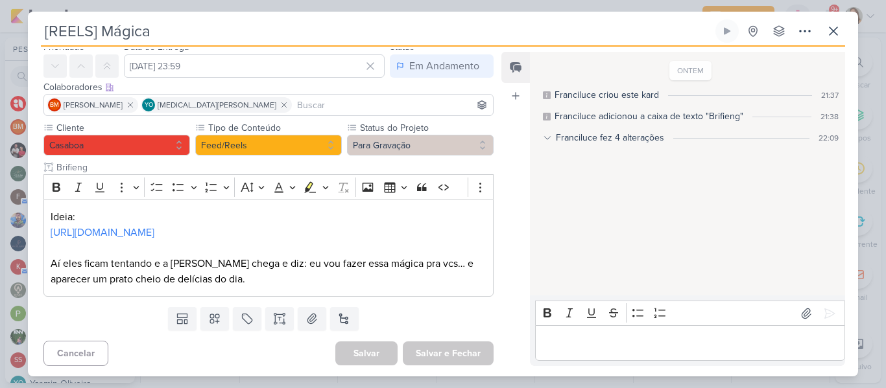
scroll to position [52, 0]
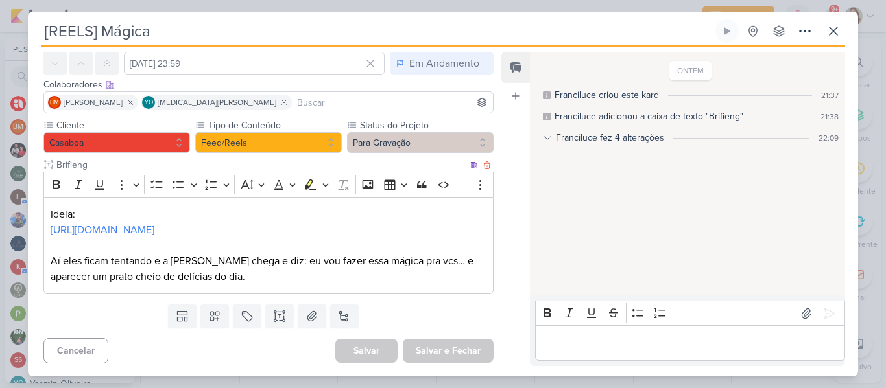
click at [154, 233] on link "https://www.instagram.com/reel/DGqLBcZTkVX/?igsh=MTVtZXduZmVrNHo3" at bounding box center [103, 230] width 104 height 13
click at [600, 265] on div "ONTEM Franciluce criou este kard 21:37 Franciluce adicionou a caixa de texto "B…" at bounding box center [687, 174] width 314 height 242
click at [827, 32] on icon at bounding box center [833, 31] width 16 height 16
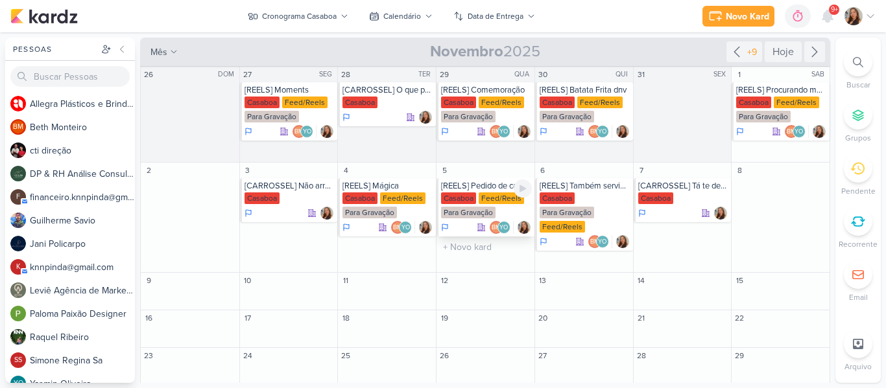
click at [454, 207] on div "Para Gravação" at bounding box center [468, 213] width 54 height 12
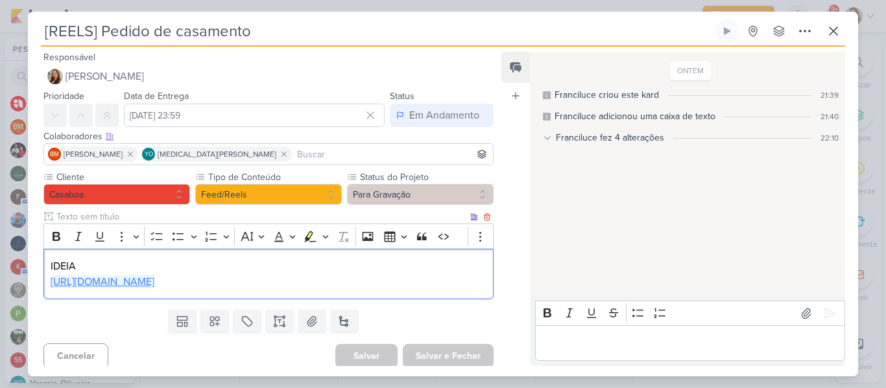
click at [154, 283] on link "[URL][DOMAIN_NAME]" at bounding box center [103, 282] width 104 height 13
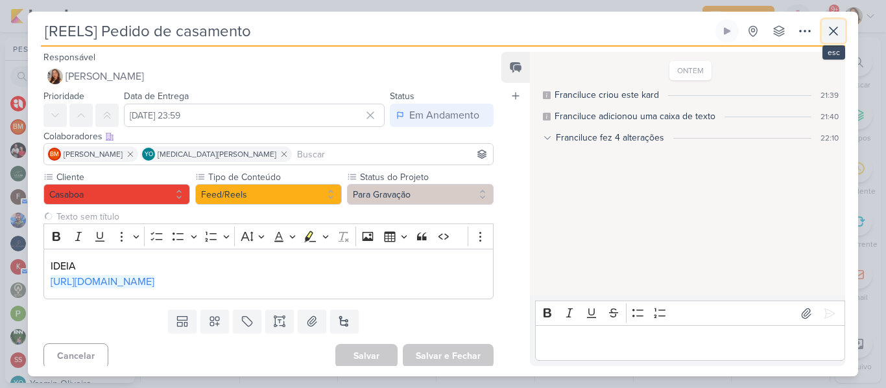
click at [826, 26] on icon at bounding box center [833, 31] width 16 height 16
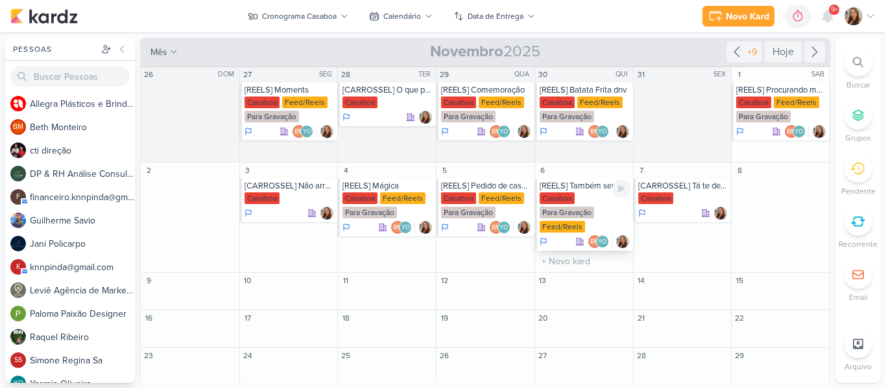
click at [592, 196] on div "Casaboa Para Gravação Feed/Reels" at bounding box center [584, 213] width 91 height 41
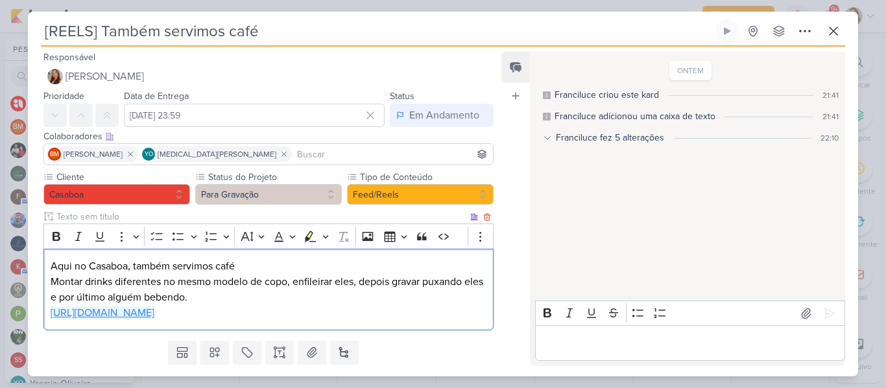
click at [154, 311] on link "[URL][DOMAIN_NAME]" at bounding box center [103, 313] width 104 height 13
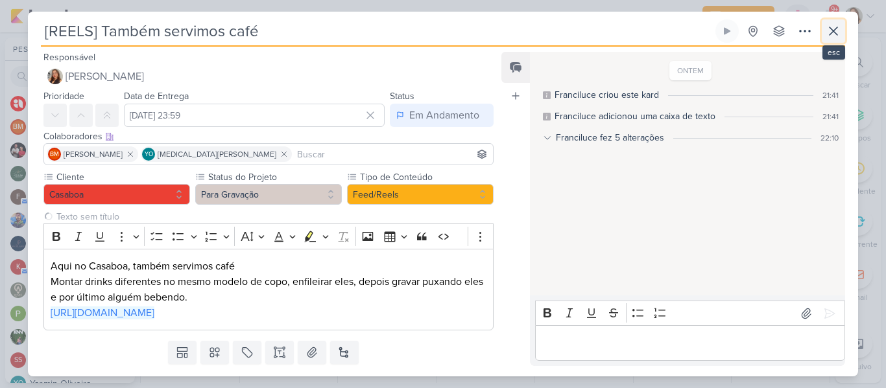
click at [832, 29] on icon at bounding box center [833, 31] width 16 height 16
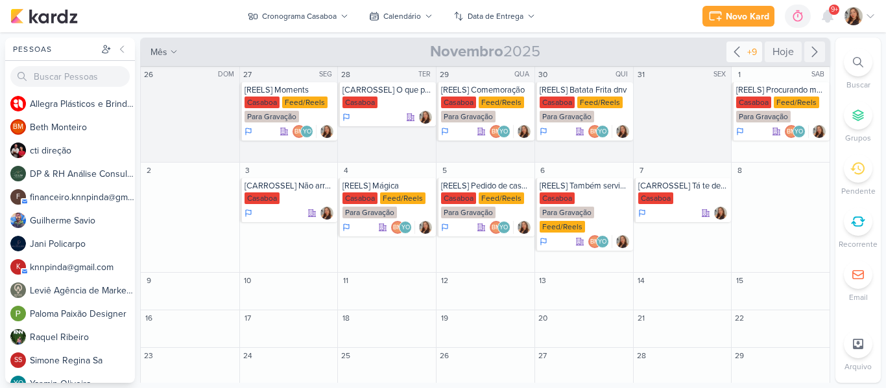
click at [729, 49] on icon at bounding box center [737, 52] width 16 height 16
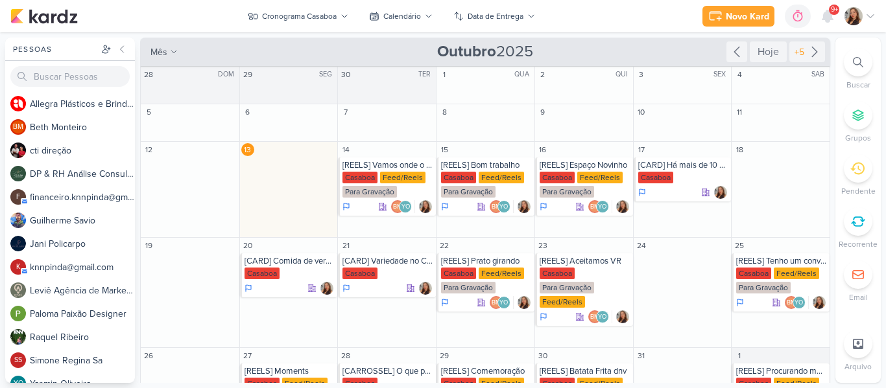
click at [603, 62] on div "mês m Mês Semana Outubro 2025 Hoje +5" at bounding box center [485, 52] width 690 height 29
click at [369, 174] on div "Casaboa" at bounding box center [359, 178] width 35 height 12
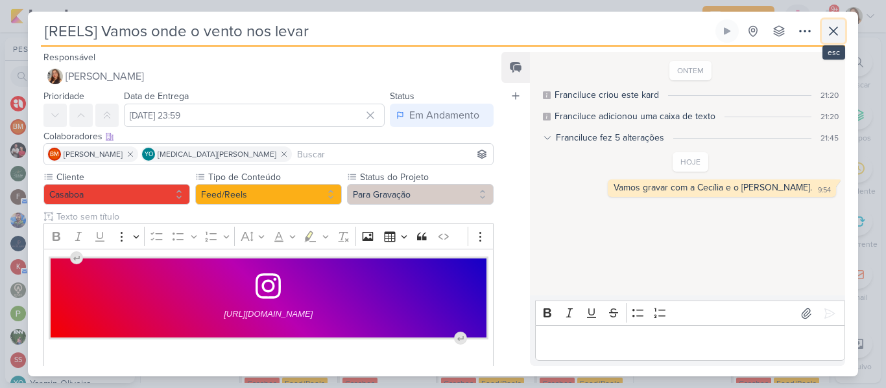
click at [831, 38] on icon at bounding box center [833, 31] width 16 height 16
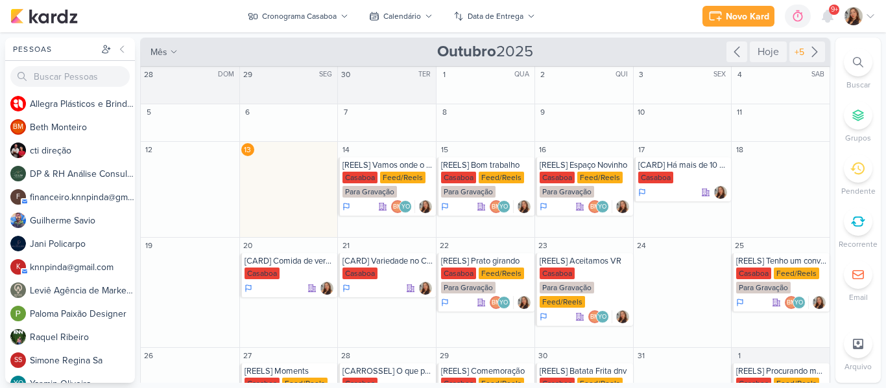
click at [609, 21] on div "Novo Kard Ctrl + k 0h0m Sessão desligada... Hoje 0h0m Semana 0h0m Mês 0h0m" at bounding box center [442, 16] width 865 height 32
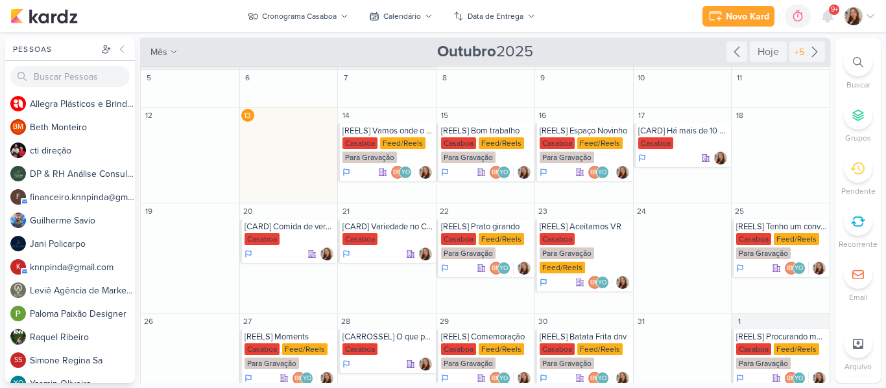
scroll to position [37, 0]
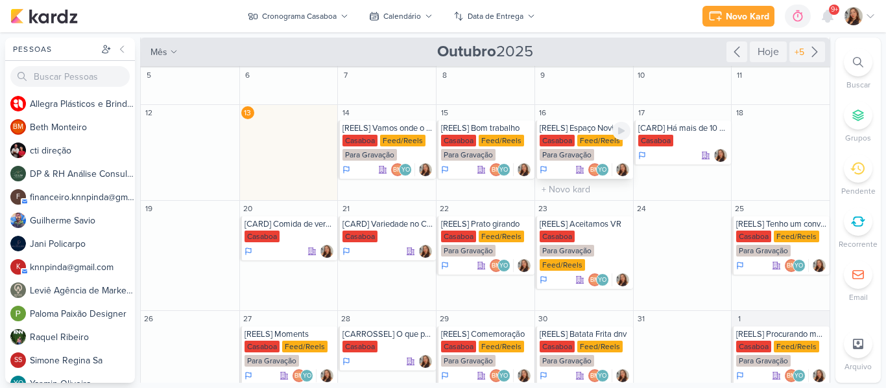
click at [574, 132] on div "[REELS] Espaço Novinho" at bounding box center [584, 128] width 91 height 10
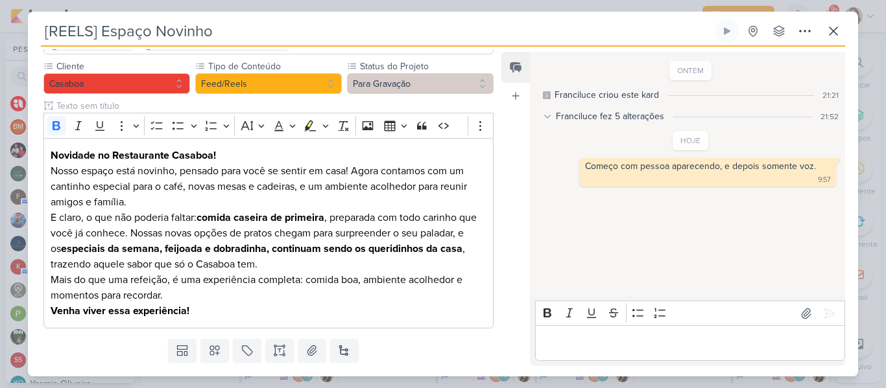
scroll to position [117, 0]
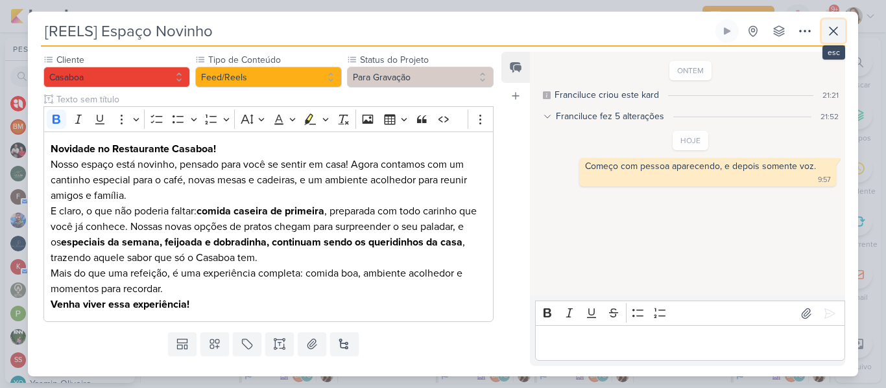
click at [828, 30] on icon at bounding box center [833, 31] width 16 height 16
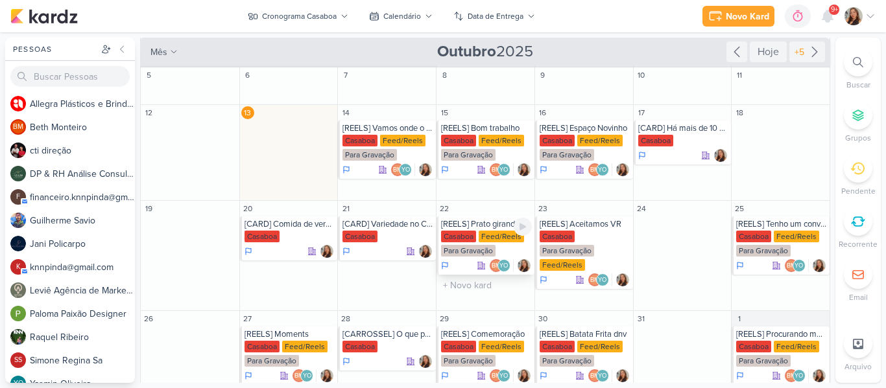
click at [483, 228] on div "[REELS] Prato girando" at bounding box center [486, 224] width 91 height 10
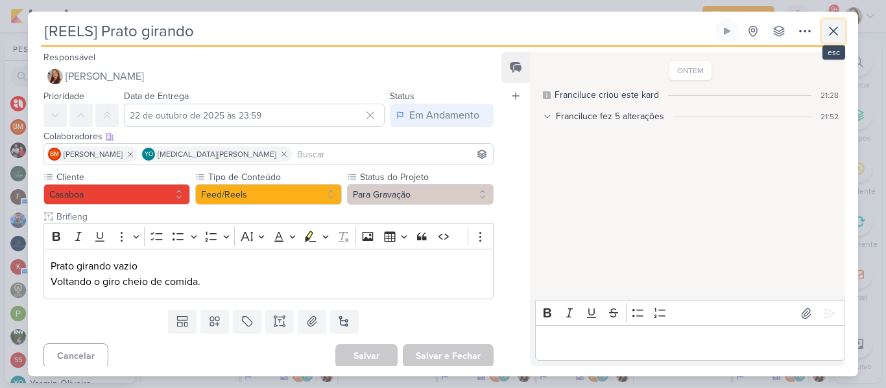
click at [840, 25] on icon at bounding box center [833, 31] width 16 height 16
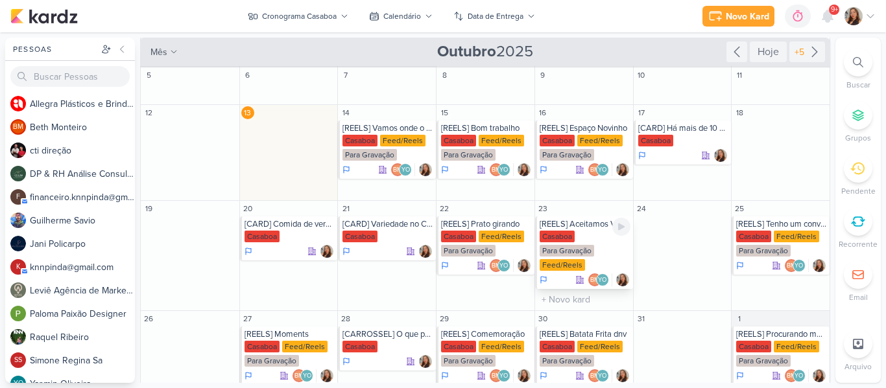
click at [584, 224] on div "[REELS] Aceitamos VR" at bounding box center [584, 224] width 91 height 10
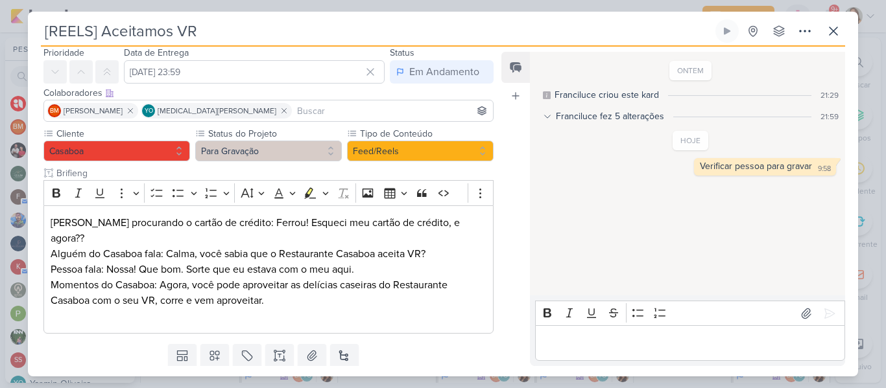
scroll to position [54, 0]
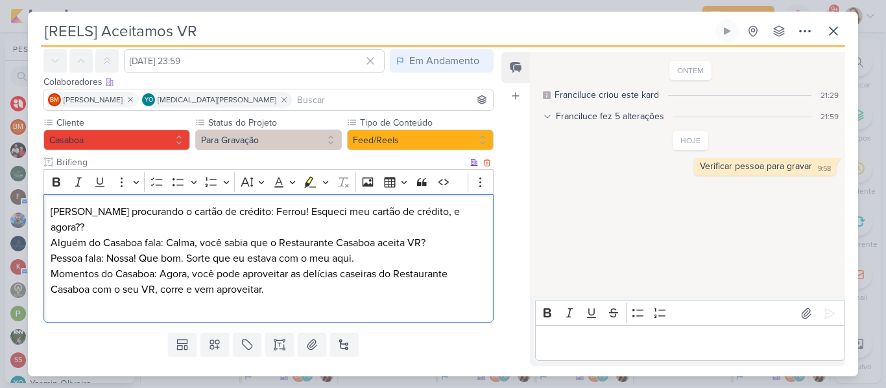
click at [402, 235] on p "Alguém do Casaboa fala: Calma, você sabia que o Restaurante Casaboa aceita VR?" at bounding box center [269, 243] width 436 height 16
click at [412, 251] on p "Pessoa fala: Nossa! Que bom. Sorte que eu estava com o meu aqui." at bounding box center [269, 259] width 436 height 16
click at [827, 32] on icon at bounding box center [833, 31] width 16 height 16
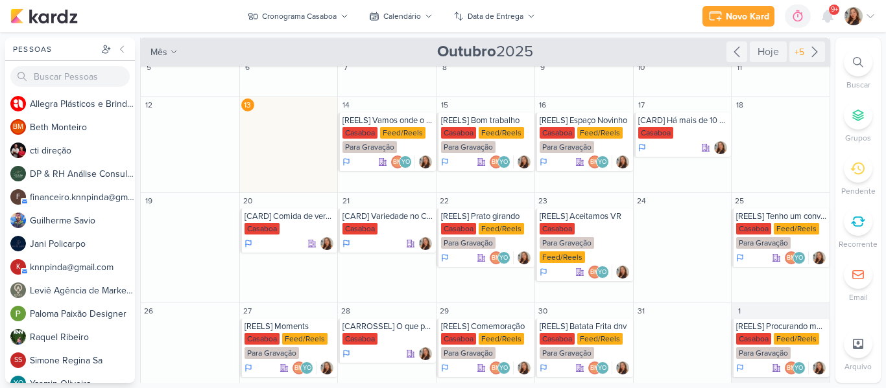
scroll to position [56, 0]
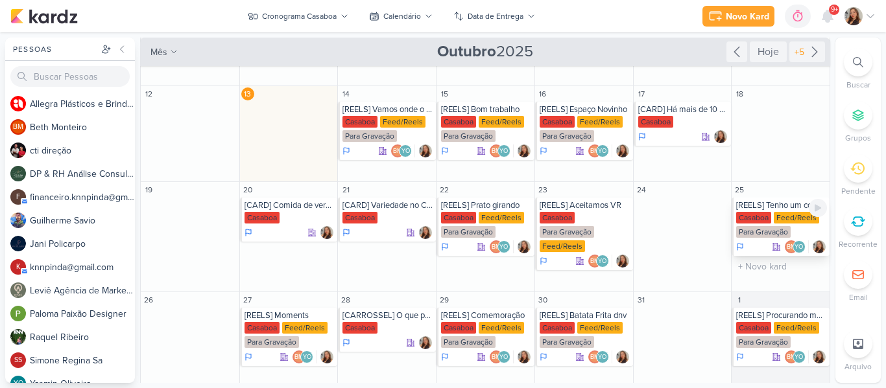
click at [777, 209] on div "[REELS] Tenho um convite pra você" at bounding box center [781, 205] width 91 height 10
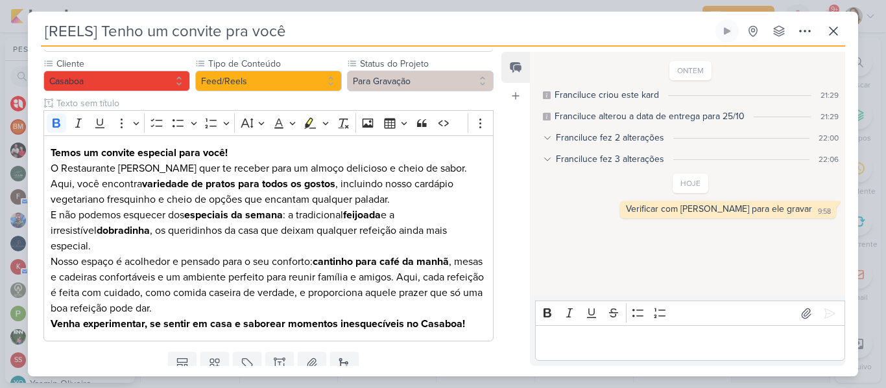
scroll to position [114, 0]
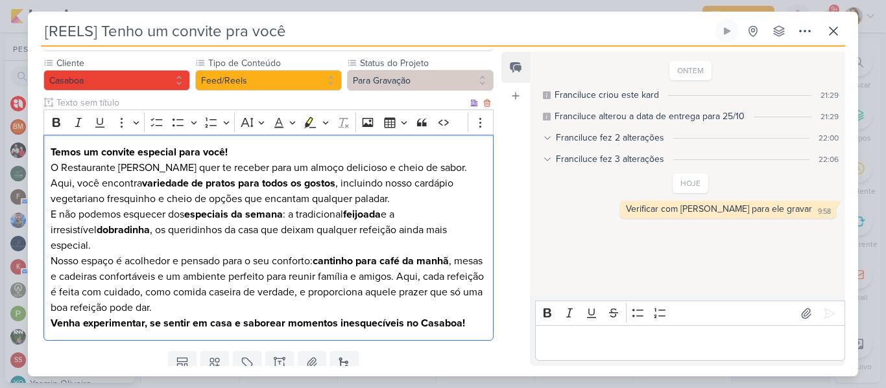
click at [443, 206] on p "O Restaurante Casaboa quer te receber para um almoço delicioso e cheio de sabor…" at bounding box center [269, 183] width 436 height 47
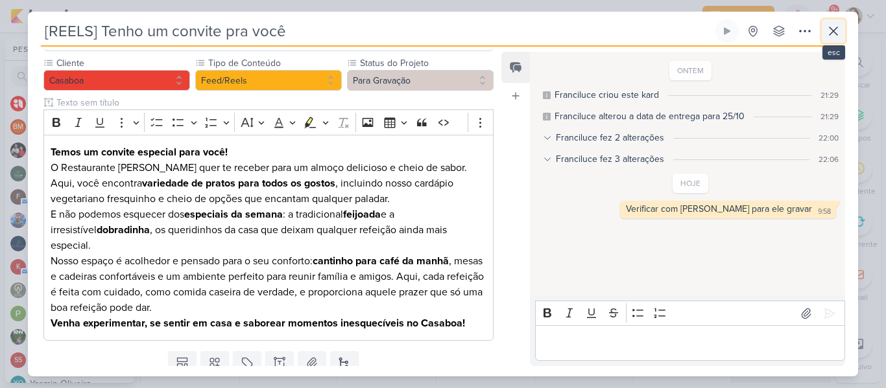
click at [830, 32] on icon at bounding box center [833, 31] width 16 height 16
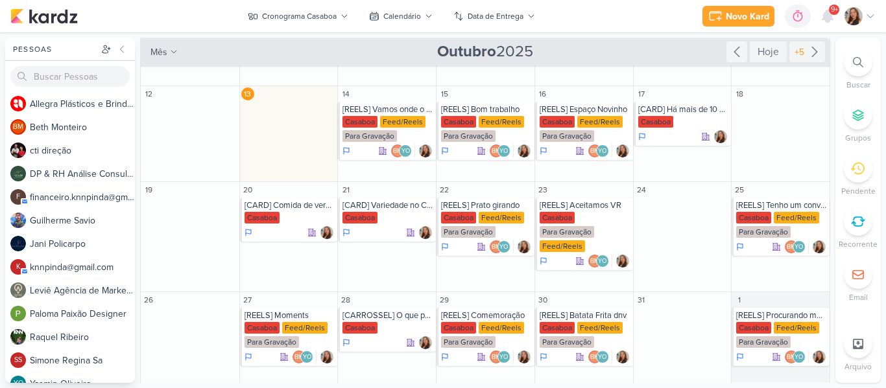
scroll to position [61, 0]
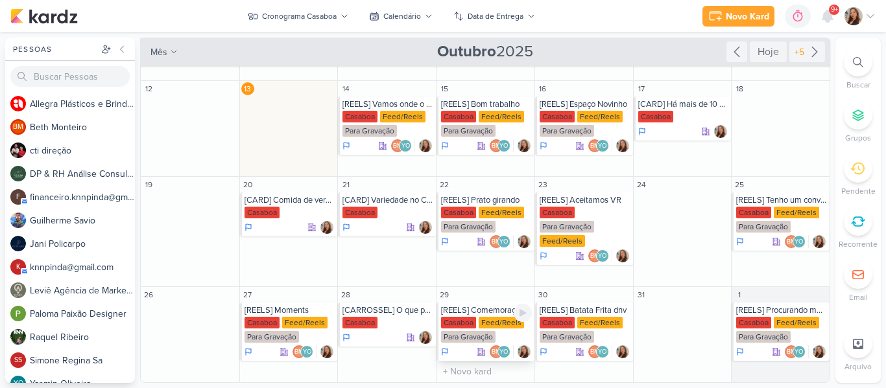
click at [473, 316] on div "[REELS] Comemoração Casaboa Feed/Reels Para Gravação BM YO" at bounding box center [485, 332] width 98 height 58
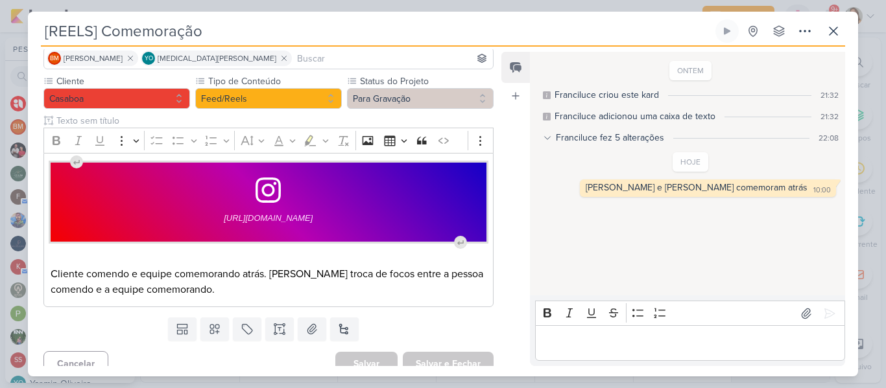
scroll to position [109, 0]
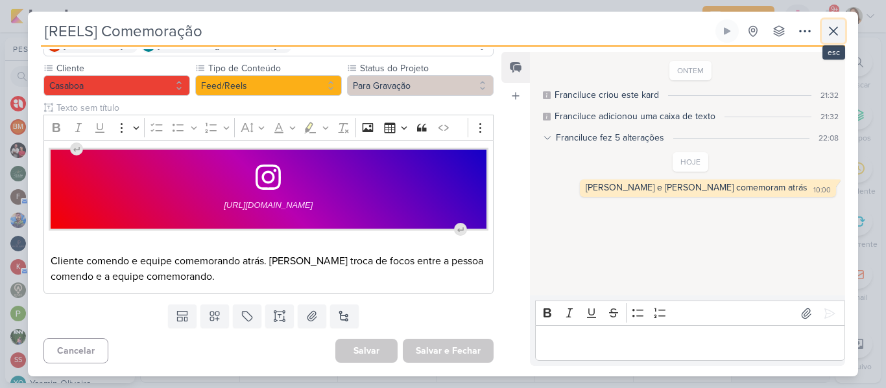
click at [821, 30] on button at bounding box center [832, 30] width 23 height 23
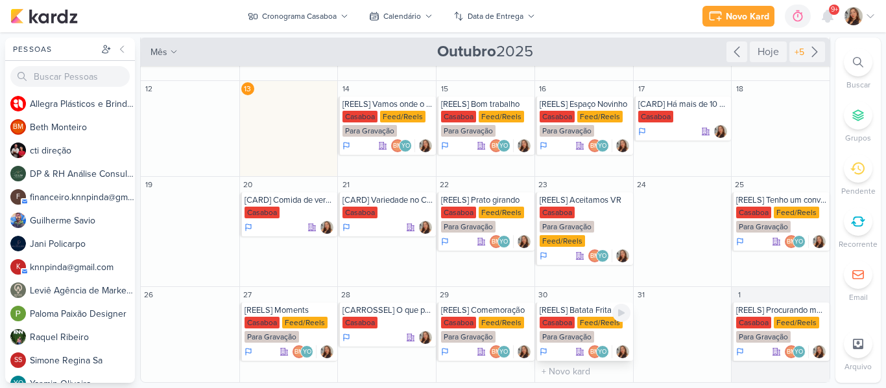
click at [562, 313] on div "[REELS] Batata Frita dnv" at bounding box center [584, 310] width 91 height 10
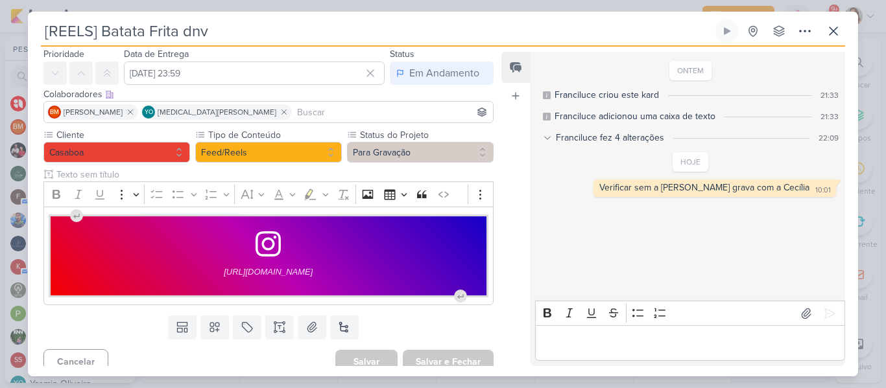
scroll to position [53, 0]
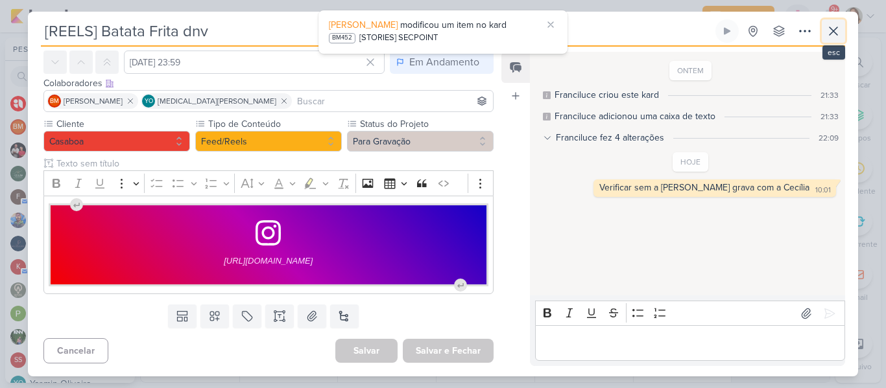
click at [834, 30] on icon at bounding box center [833, 31] width 8 height 8
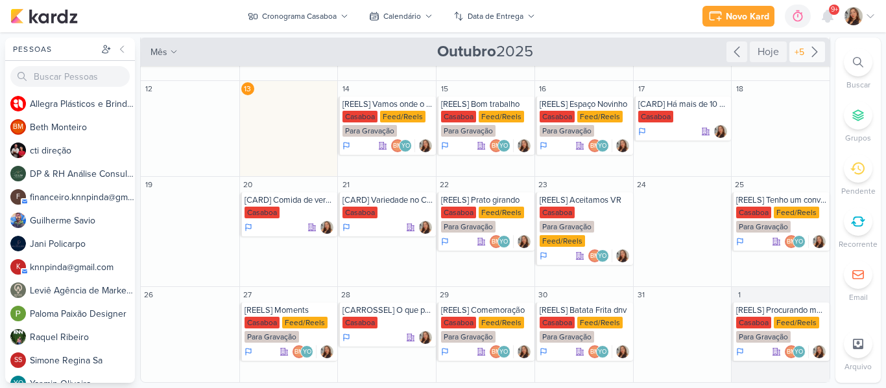
click at [792, 50] on div "+5" at bounding box center [799, 52] width 15 height 14
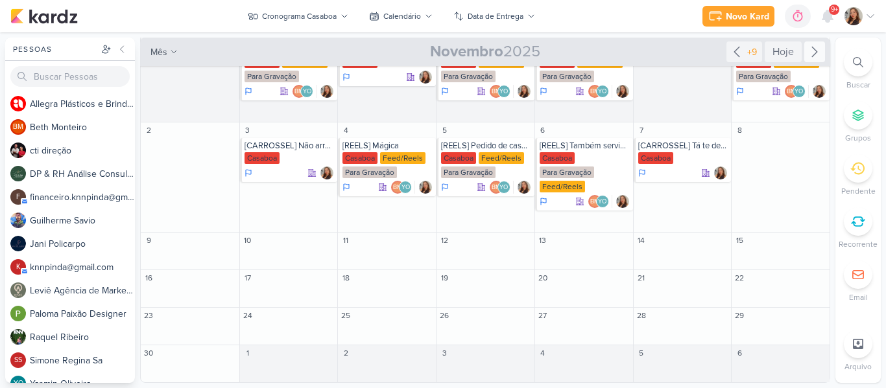
click at [642, 19] on div "Novo Kard Ctrl + k 0h0m Sessão desligada... Hoje 0h0m Semana 0h0m Mês 0h0m" at bounding box center [442, 16] width 865 height 32
click at [372, 150] on div "[REELS] Mágica" at bounding box center [387, 146] width 91 height 10
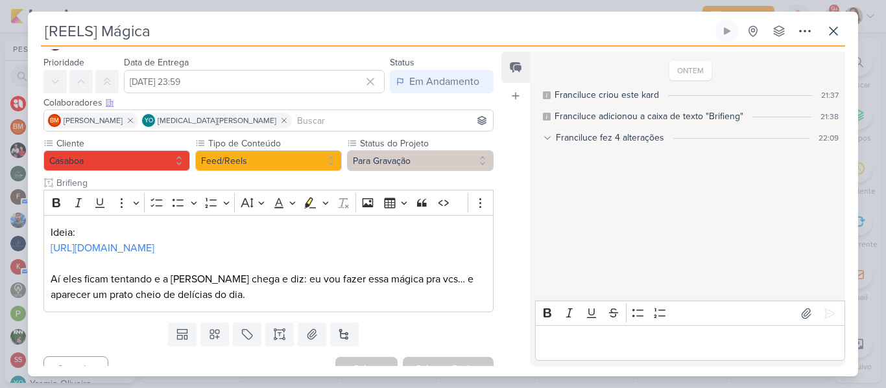
scroll to position [52, 0]
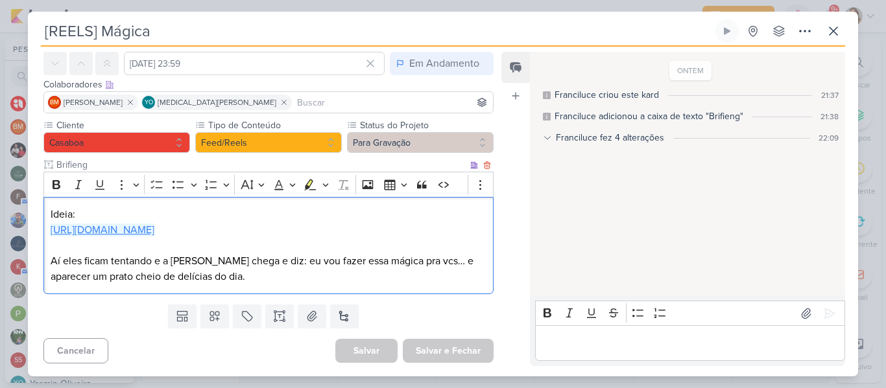
click at [154, 229] on link "https://www.instagram.com/reel/DGqLBcZTkVX/?igsh=MTVtZXduZmVrNHo3" at bounding box center [103, 230] width 104 height 13
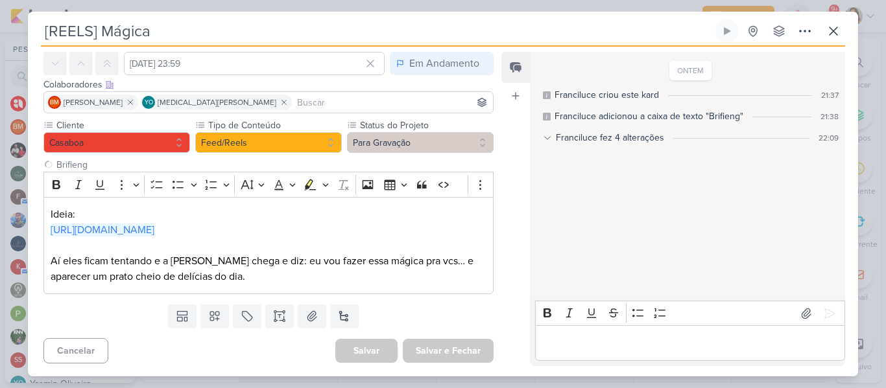
click at [558, 251] on div "ONTEM Franciluce criou este kard 21:37 Franciluce adicionou a caixa de texto "B…" at bounding box center [687, 174] width 314 height 242
click at [422, 151] on button "Para Gravação" at bounding box center [420, 142] width 147 height 21
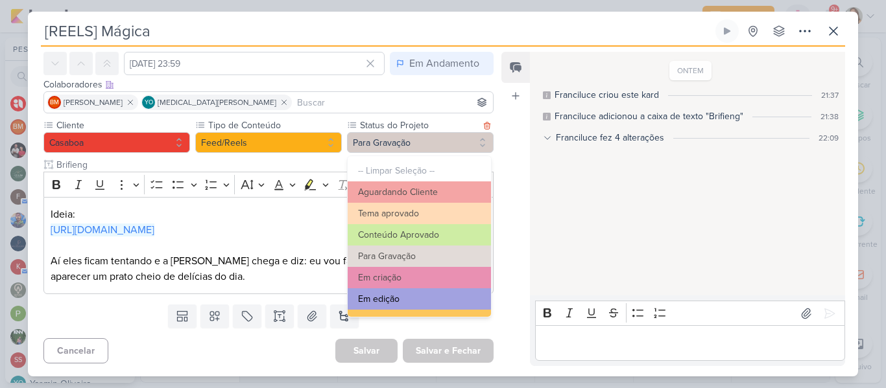
click at [437, 298] on button "Em edição" at bounding box center [418, 298] width 143 height 21
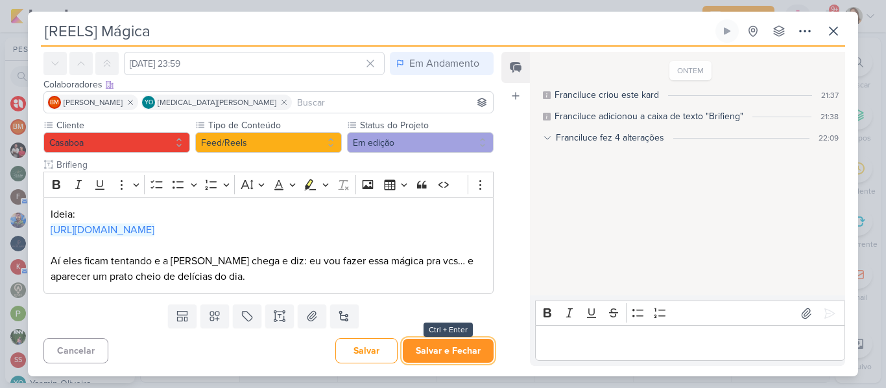
click at [439, 348] on button "Salvar e Fechar" at bounding box center [448, 351] width 91 height 24
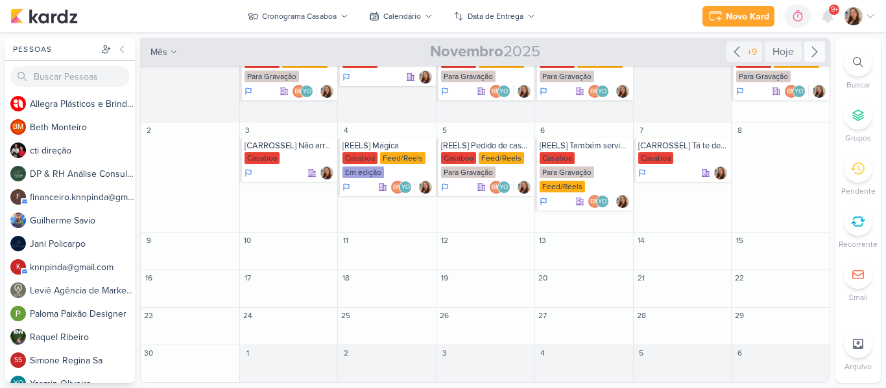
scroll to position [0, 0]
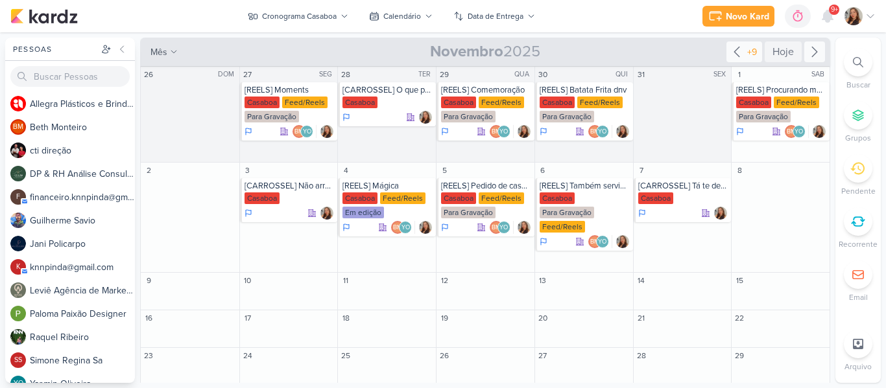
click at [747, 53] on div "+9" at bounding box center [751, 52] width 15 height 14
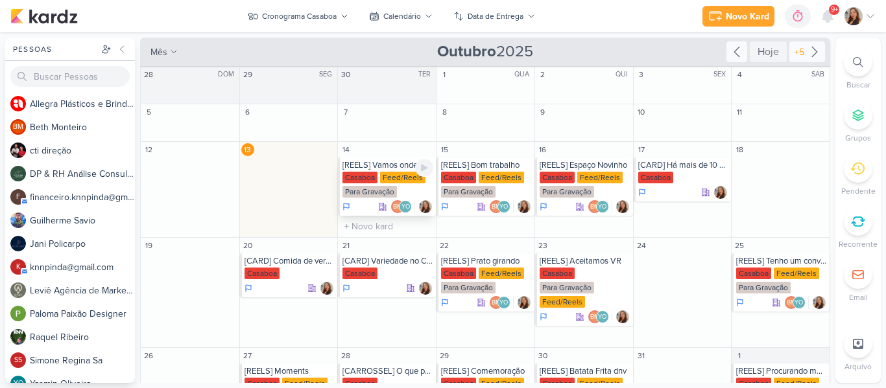
click at [371, 178] on div "Casaboa" at bounding box center [359, 178] width 35 height 12
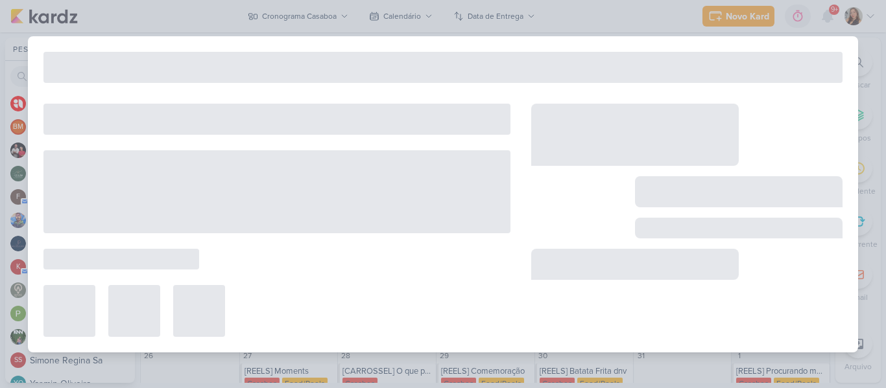
type input "[REELS] Vamos onde o vento nos levar"
type input "14 de outubro de 2025 às 23:59"
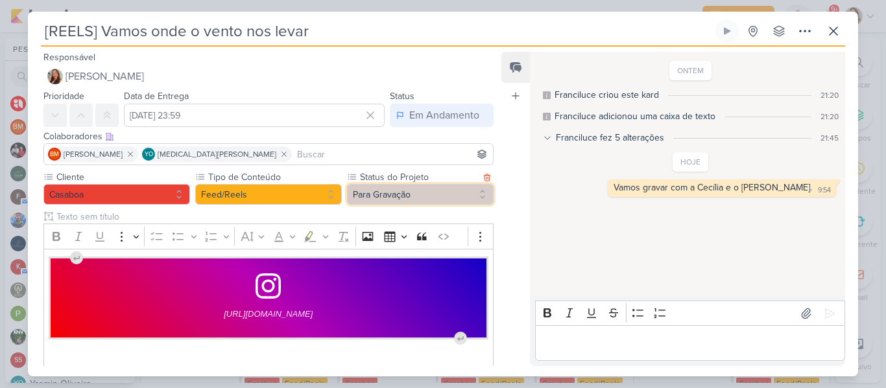
click at [349, 199] on button "Para Gravação" at bounding box center [420, 194] width 147 height 21
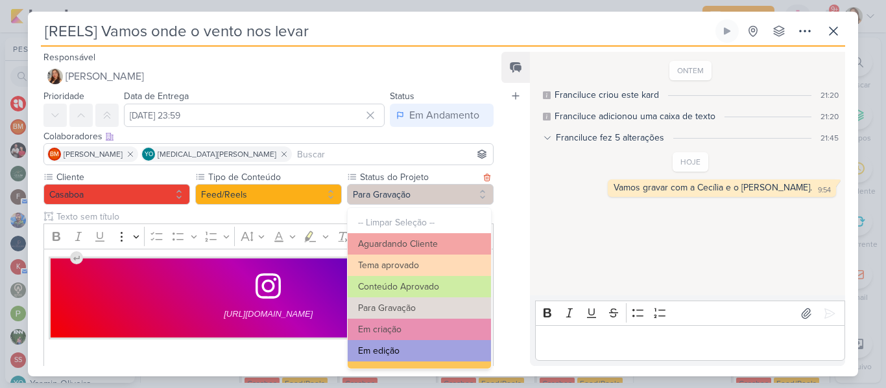
click at [425, 347] on button "Em edição" at bounding box center [418, 350] width 143 height 21
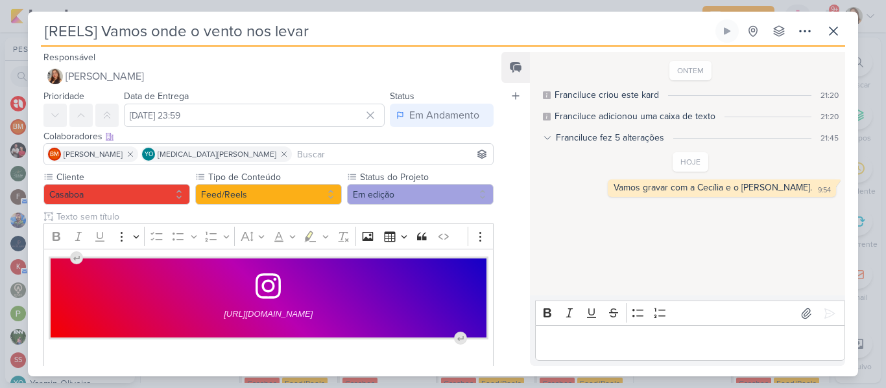
scroll to position [93, 0]
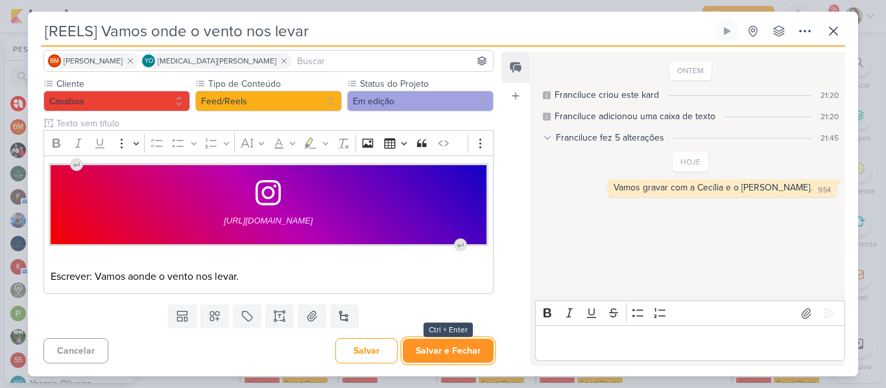
click at [411, 357] on button "Salvar e Fechar" at bounding box center [448, 351] width 91 height 24
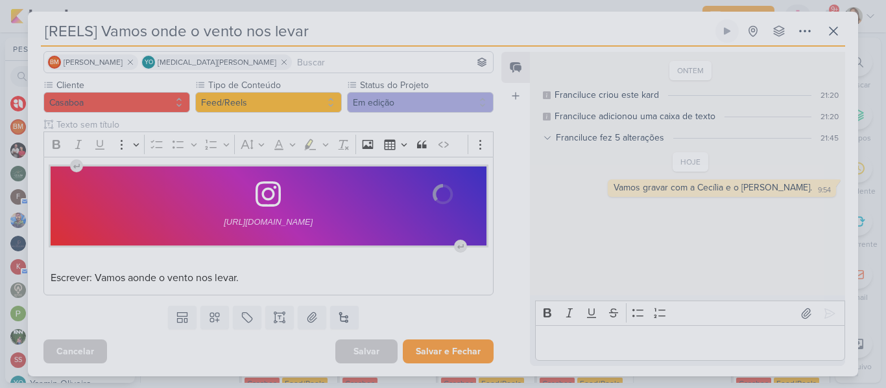
scroll to position [92, 0]
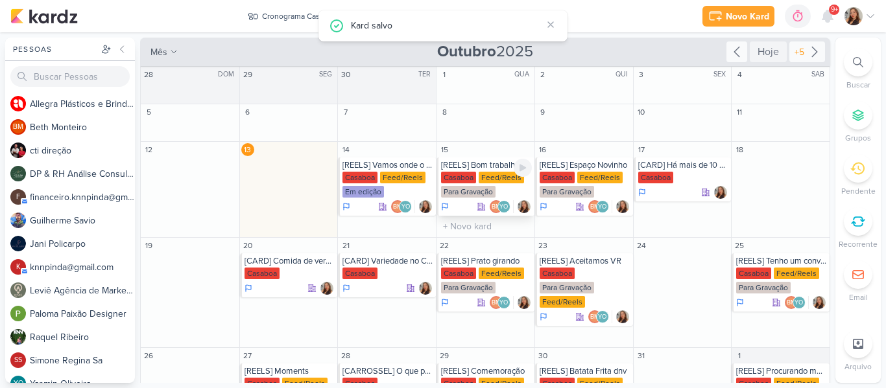
click at [490, 170] on div "[REELS] Bom trabalho Casaboa Feed/Reels Para Gravação BM YO" at bounding box center [485, 187] width 98 height 58
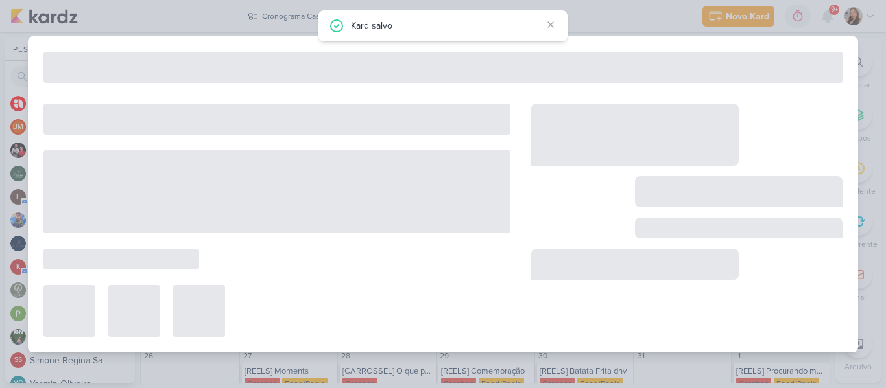
type input "[REELS] Bom trabalho"
type input "15 de outubro de 2025 às 23:59"
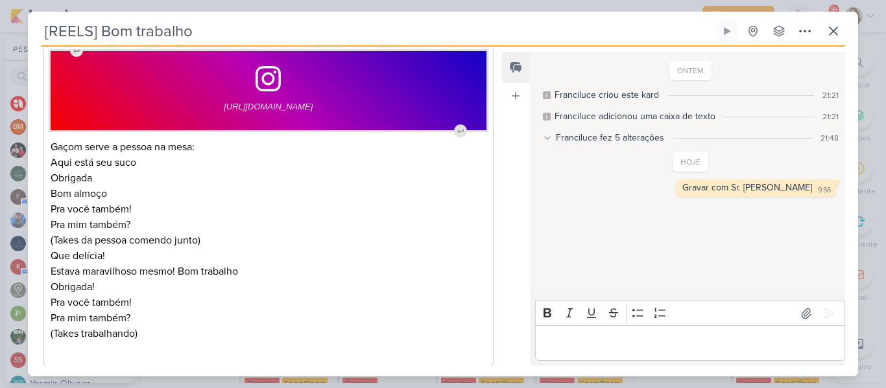
scroll to position [219, 0]
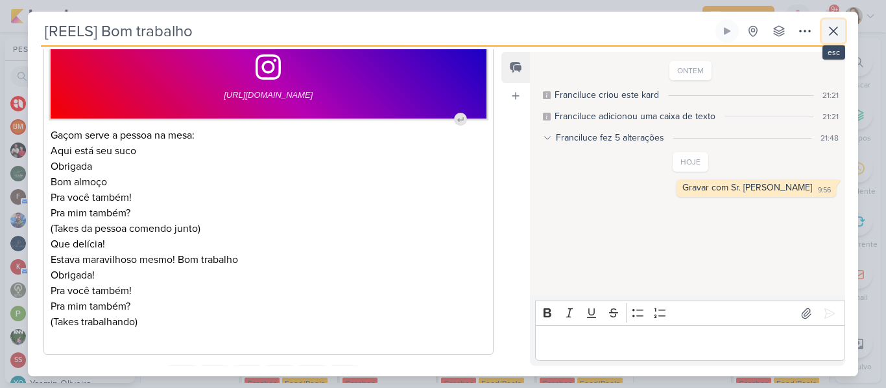
click at [828, 38] on icon at bounding box center [833, 31] width 16 height 16
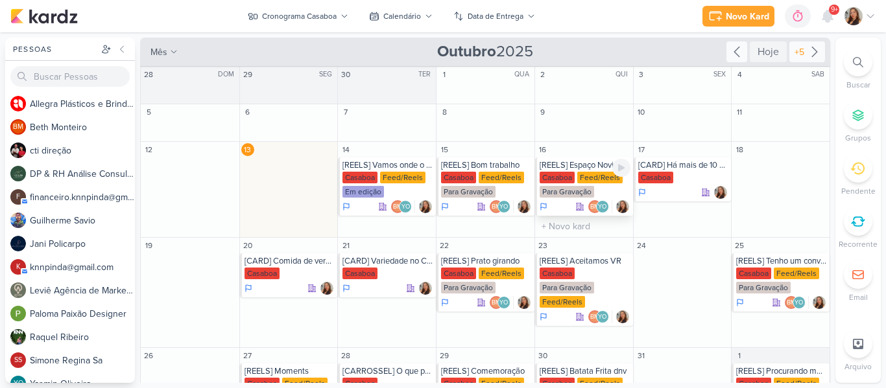
click at [576, 185] on div "Casaboa Feed/Reels Para Gravação" at bounding box center [584, 185] width 91 height 27
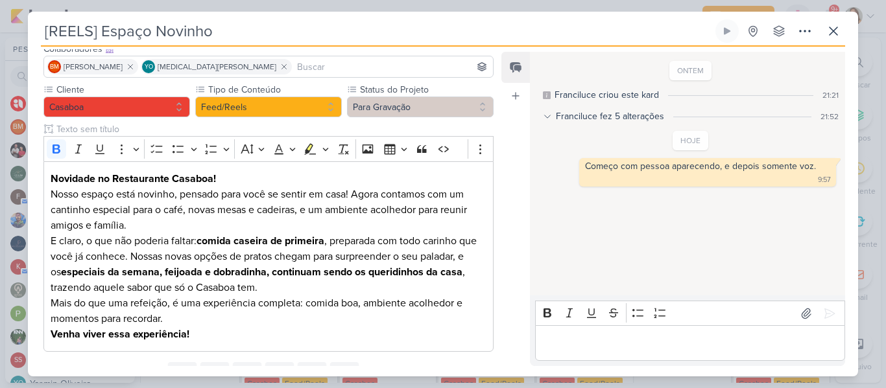
scroll to position [96, 0]
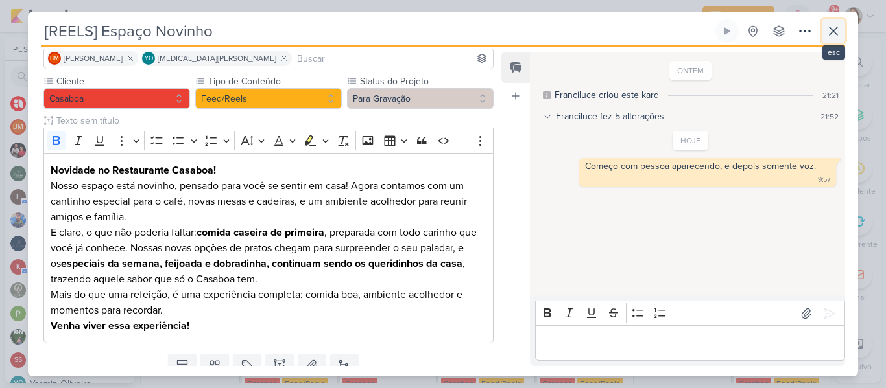
click at [834, 23] on button at bounding box center [832, 30] width 23 height 23
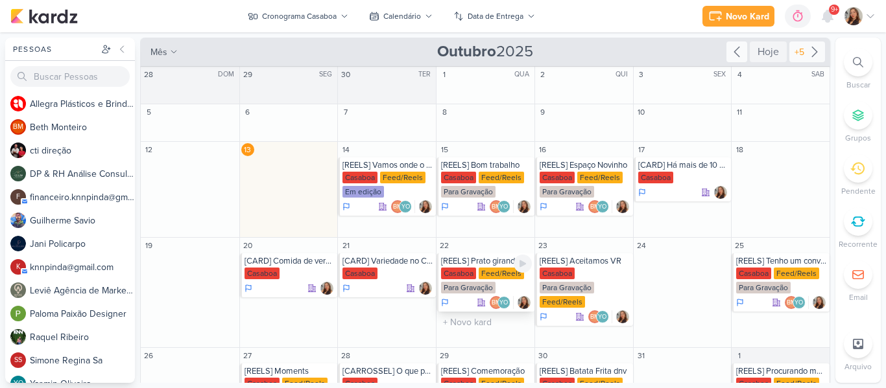
click at [455, 282] on div "Para Gravação" at bounding box center [468, 288] width 54 height 12
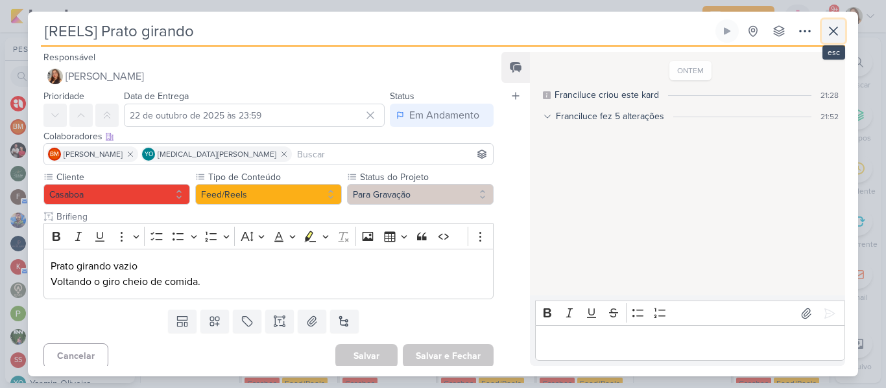
click at [838, 36] on icon at bounding box center [833, 31] width 16 height 16
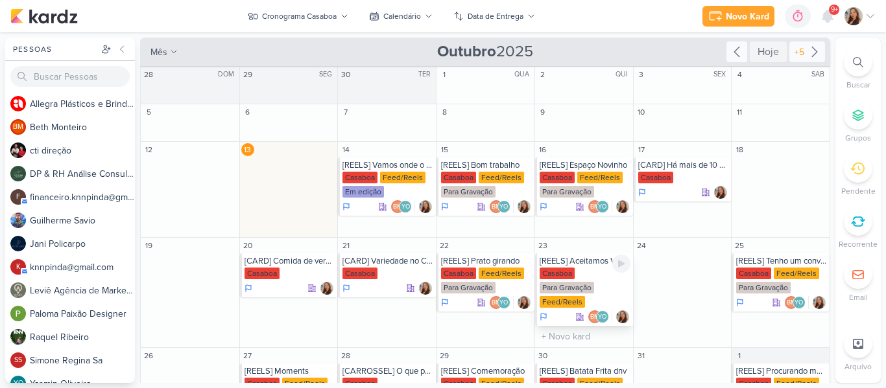
click at [560, 268] on div "Casaboa" at bounding box center [556, 274] width 35 height 12
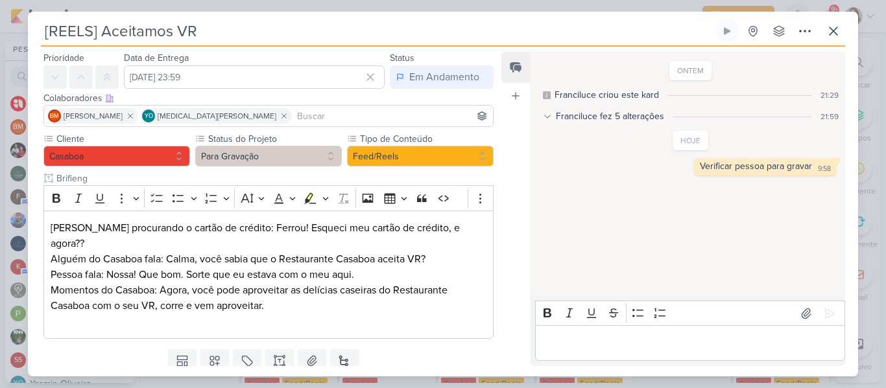
scroll to position [53, 0]
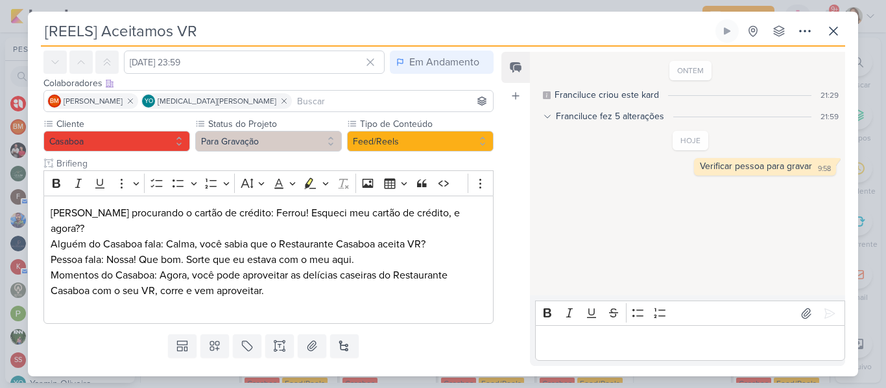
click at [506, 214] on div "Feed Atrelar email Solte o email para atrelar ao kard" at bounding box center [515, 209] width 29 height 314
click at [828, 33] on icon at bounding box center [833, 31] width 16 height 16
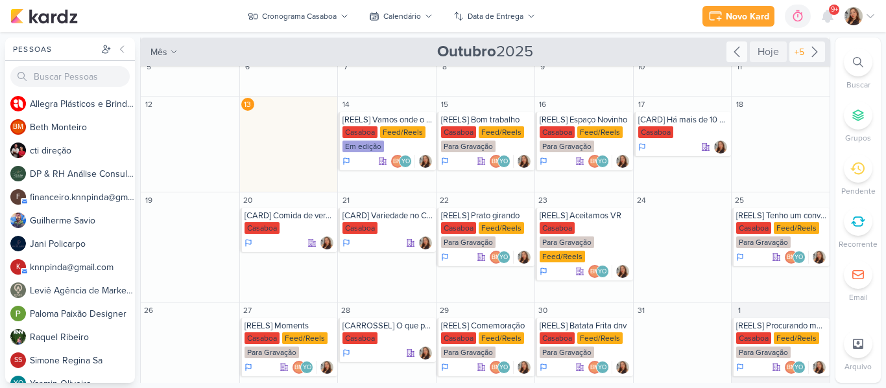
scroll to position [61, 0]
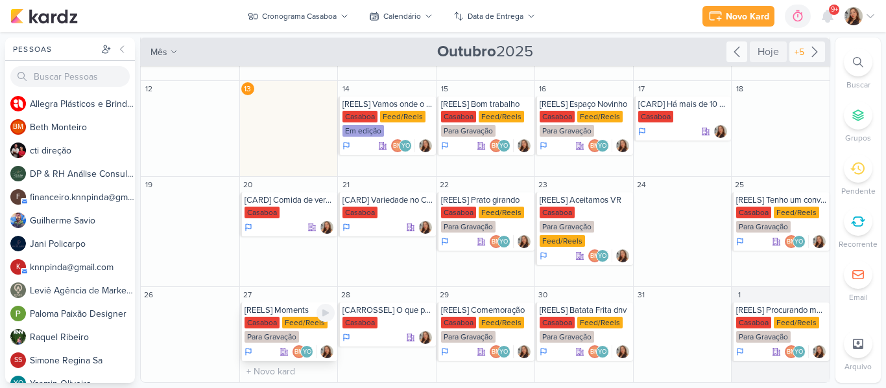
click at [296, 309] on div "[REELS] Moments" at bounding box center [289, 310] width 91 height 10
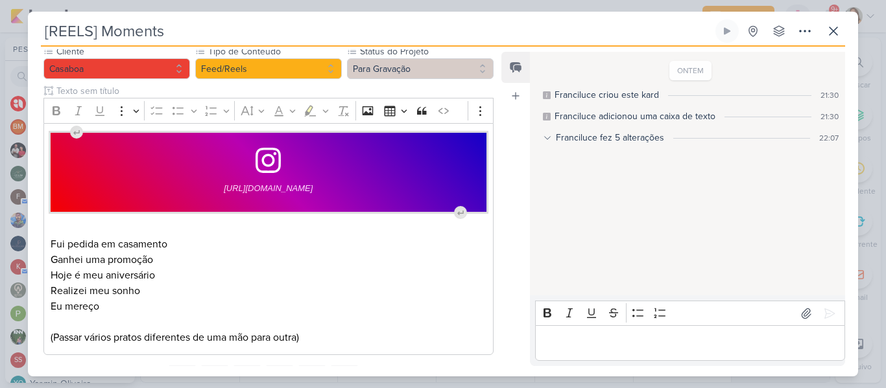
scroll to position [166, 0]
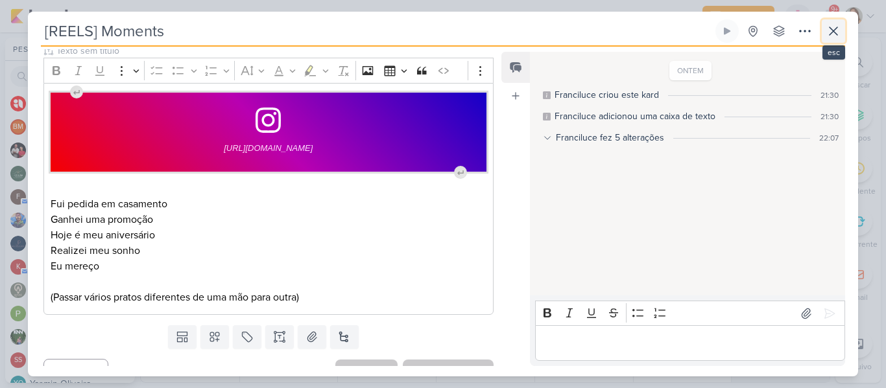
click at [831, 36] on icon at bounding box center [833, 31] width 16 height 16
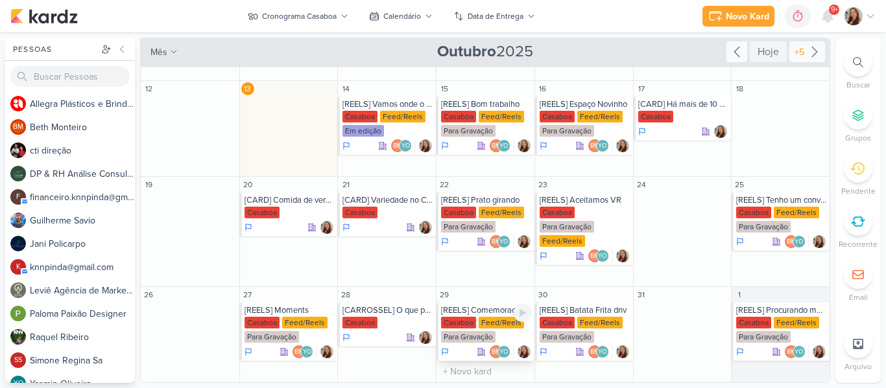
click at [475, 323] on div "Casaboa Feed/Reels Para Gravação" at bounding box center [486, 330] width 91 height 27
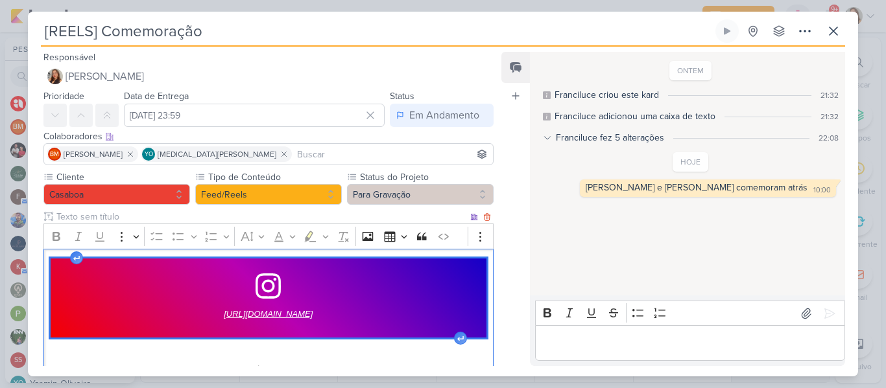
click at [279, 314] on span "https://www.instagram.com/p/DNWFQLnvU-t/?hl=pt-br" at bounding box center [268, 315] width 89 height 16
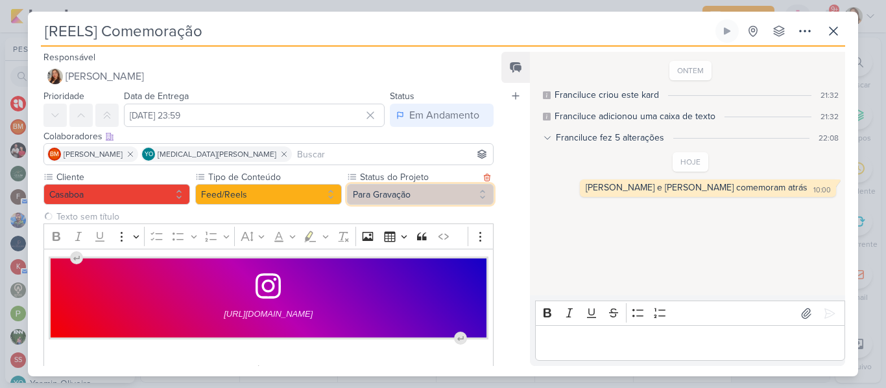
click at [406, 194] on button "Para Gravação" at bounding box center [420, 194] width 147 height 21
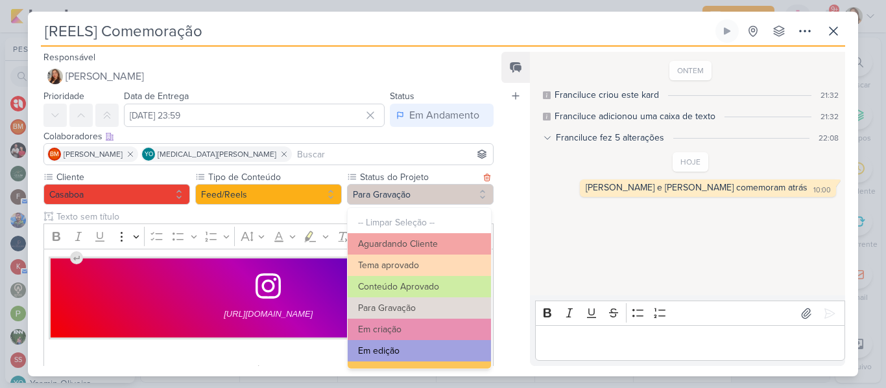
click at [408, 346] on button "Em edição" at bounding box center [418, 350] width 143 height 21
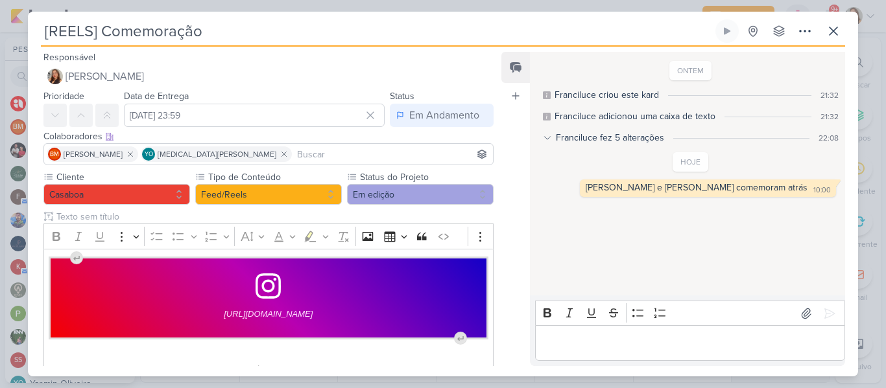
scroll to position [100, 0]
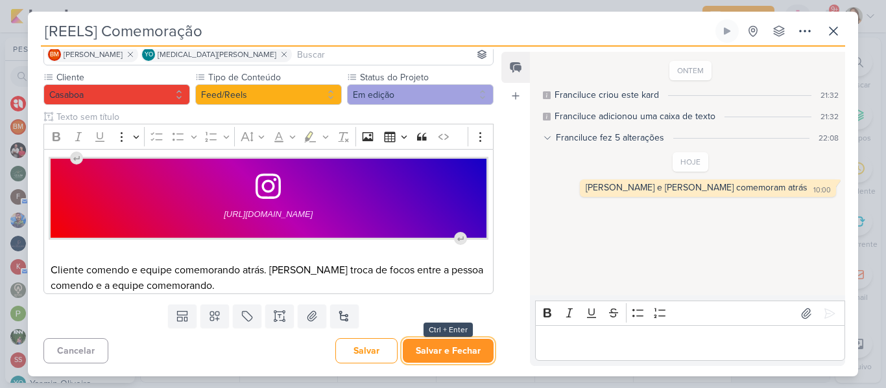
click at [462, 350] on button "Salvar e Fechar" at bounding box center [448, 351] width 91 height 24
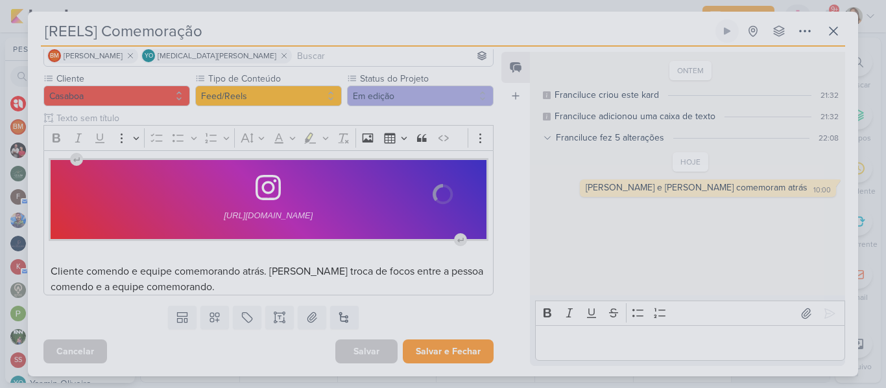
scroll to position [99, 0]
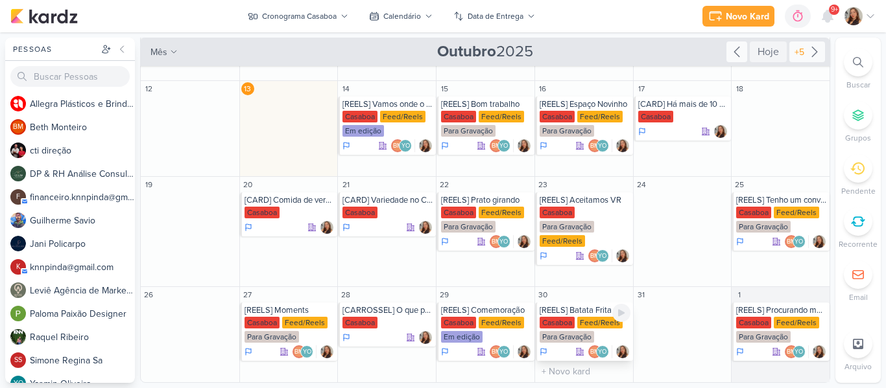
click at [565, 327] on div "Casaboa" at bounding box center [556, 323] width 35 height 12
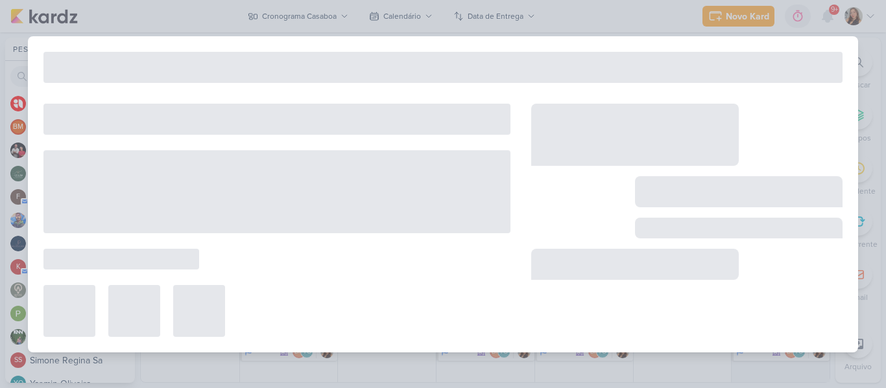
type input "[REELS] Batata Frita dnv"
type input "[DATE] 23:59"
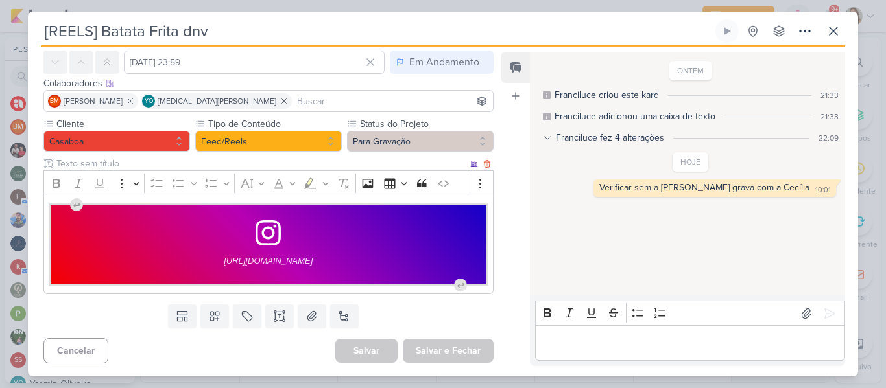
scroll to position [0, 0]
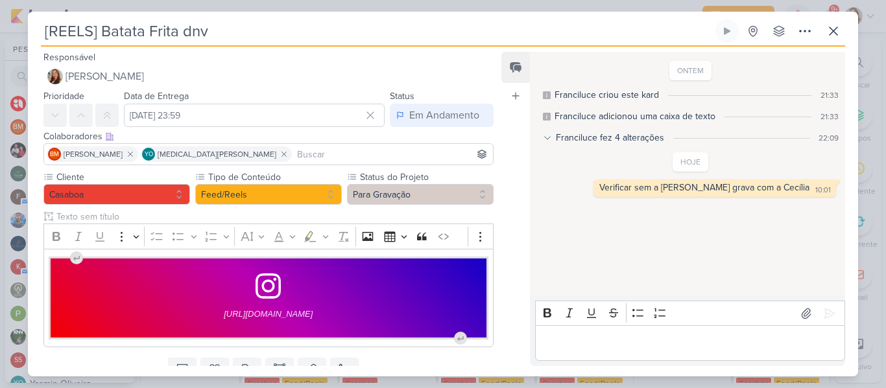
scroll to position [61, 0]
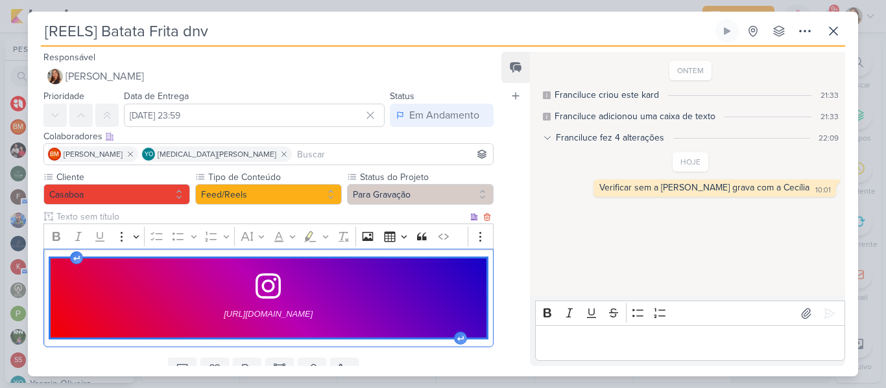
click at [323, 270] on div "[URL][DOMAIN_NAME]" at bounding box center [269, 298] width 436 height 78
click at [224, 309] on span "[URL][DOMAIN_NAME]" at bounding box center [268, 315] width 89 height 16
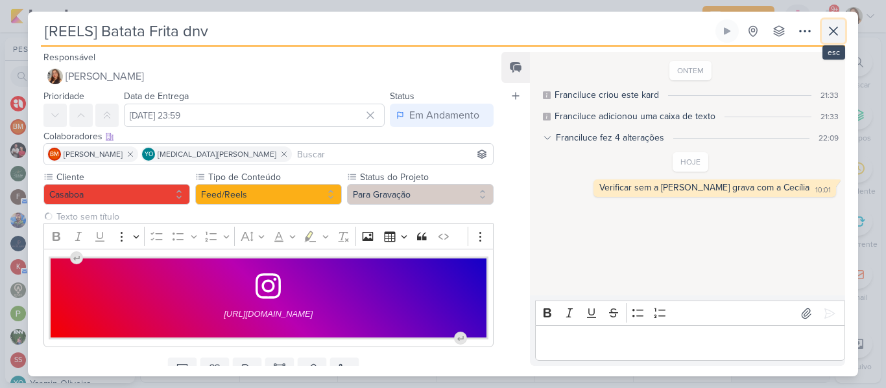
click at [837, 41] on button at bounding box center [832, 30] width 23 height 23
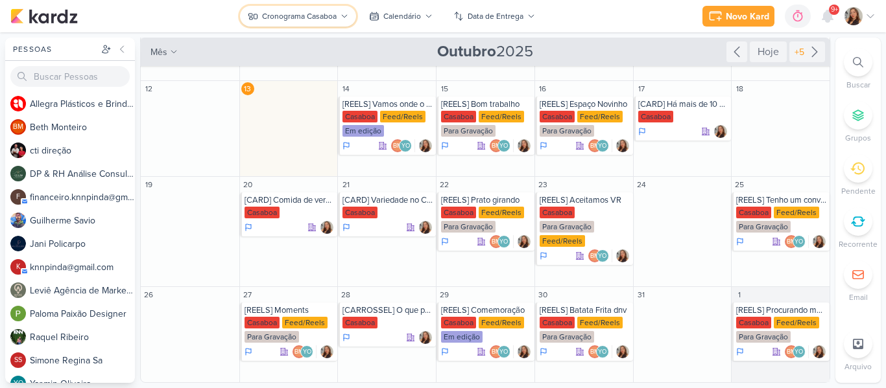
click at [318, 19] on div "Cronograma Casaboa" at bounding box center [299, 16] width 75 height 12
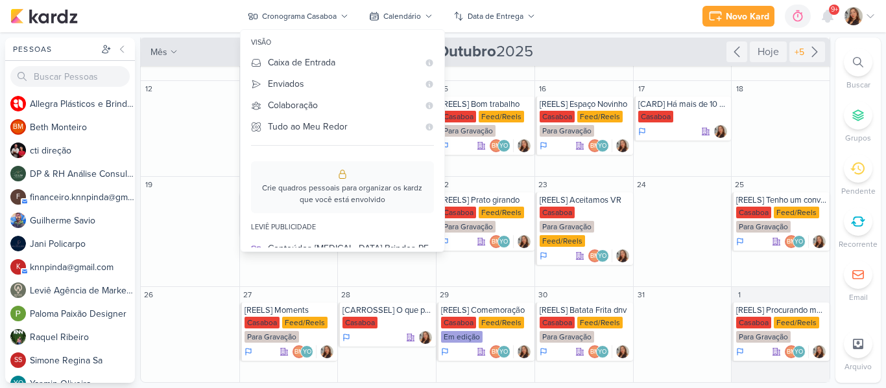
click at [578, 12] on div "Novo Kard Ctrl + k 0h0m Sessão desligada... Hoje 0h0m Semana 0h0m Mês 0h0m" at bounding box center [442, 16] width 865 height 32
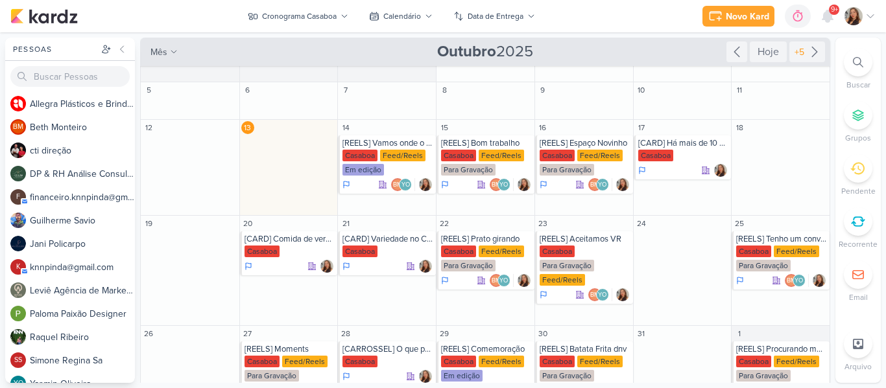
scroll to position [21, 0]
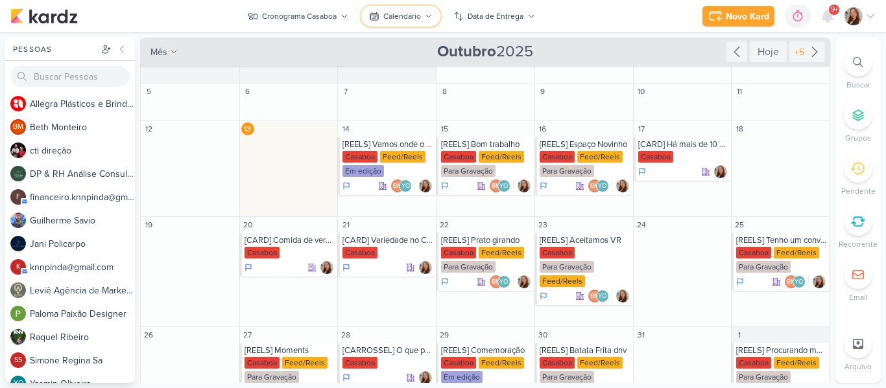
click at [389, 11] on div "Calendário" at bounding box center [402, 16] width 38 height 12
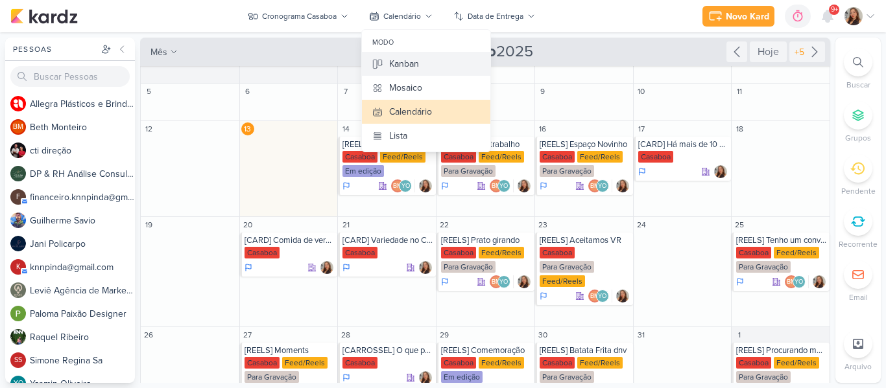
click at [405, 65] on div "Kanban" at bounding box center [404, 64] width 30 height 14
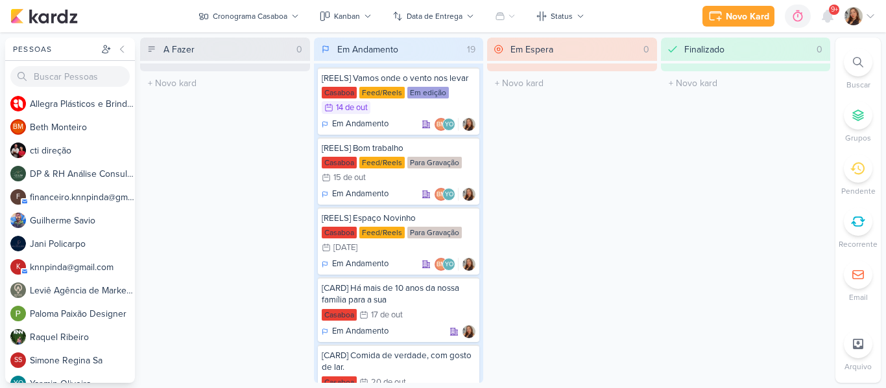
scroll to position [0, 0]
click at [557, 15] on div "Status" at bounding box center [561, 16] width 22 height 12
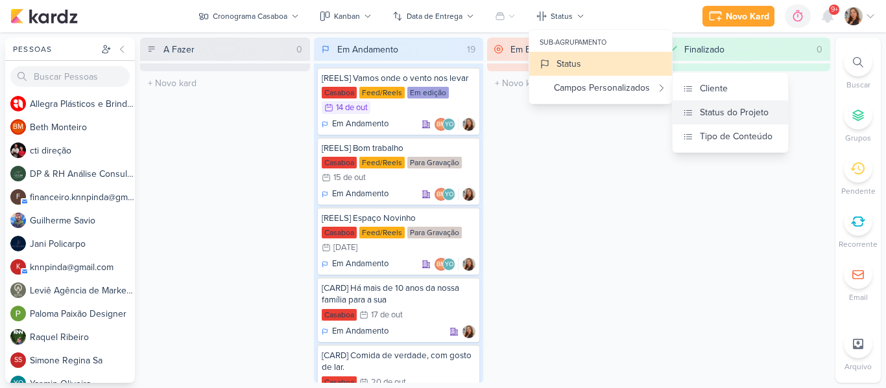
click at [701, 113] on div "Status do Projeto" at bounding box center [733, 113] width 69 height 14
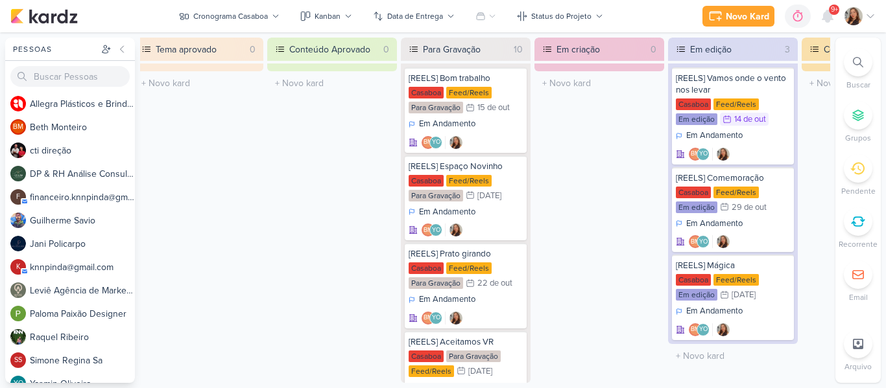
scroll to position [0, 275]
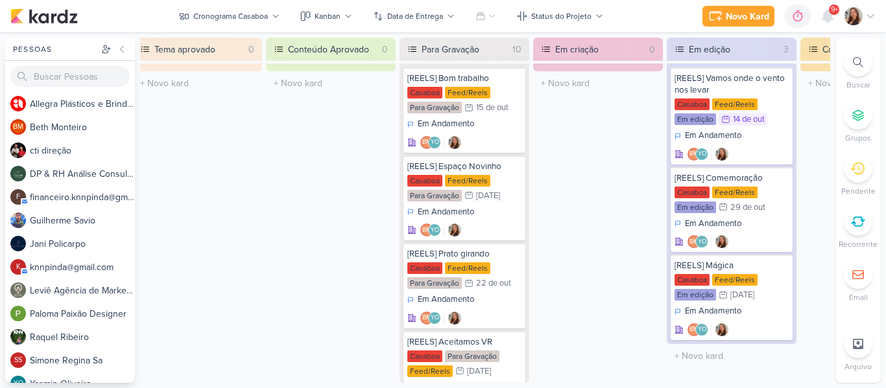
click at [539, 130] on div "Em criação 0 O título do kard deve ter menos que 100 caracteres" at bounding box center [598, 211] width 130 height 346
drag, startPoint x: 885, startPoint y: 110, endPoint x: 885, endPoint y: 197, distance: 86.9
click at [885, 197] on div "Pessoas [GEOGRAPHIC_DATA] A l l e g r a P l á s t i c o s e B r i n d e s P e r…" at bounding box center [443, 211] width 886 height 346
click at [466, 354] on div "Para Gravação" at bounding box center [472, 357] width 54 height 12
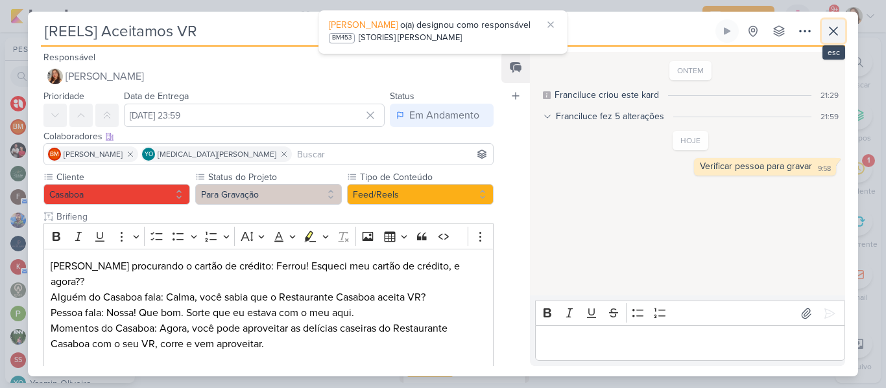
click at [824, 30] on button at bounding box center [832, 30] width 23 height 23
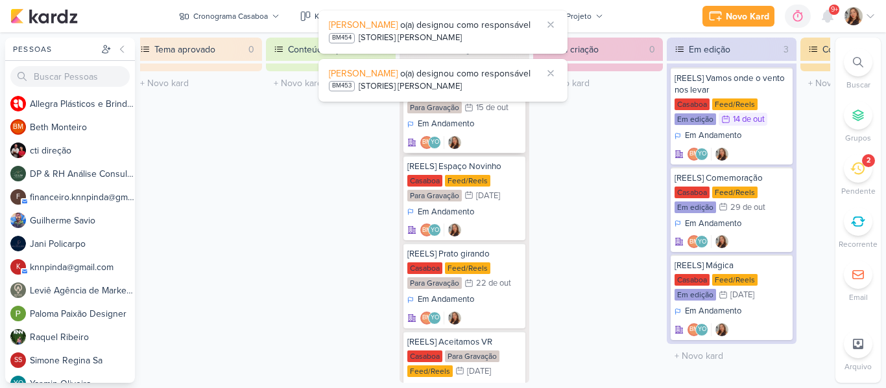
click at [501, 118] on div "Em Andamento BM YO" at bounding box center [464, 133] width 114 height 31
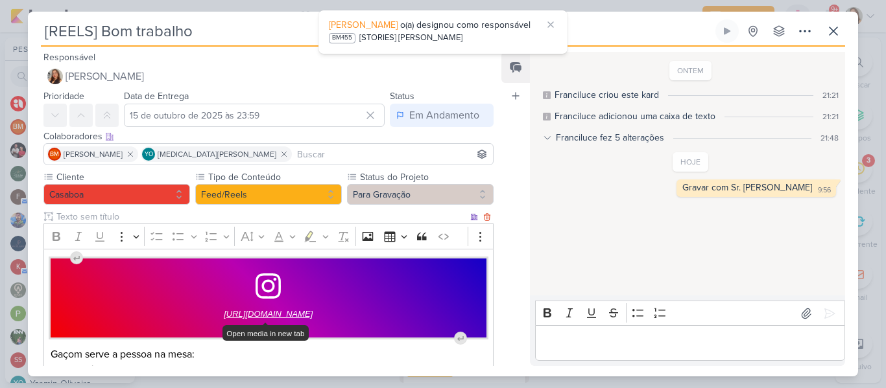
click at [312, 315] on span "https://www.instagram.com/p/DOwQEVNj-ZL/?hl=pt-br" at bounding box center [268, 315] width 89 height 16
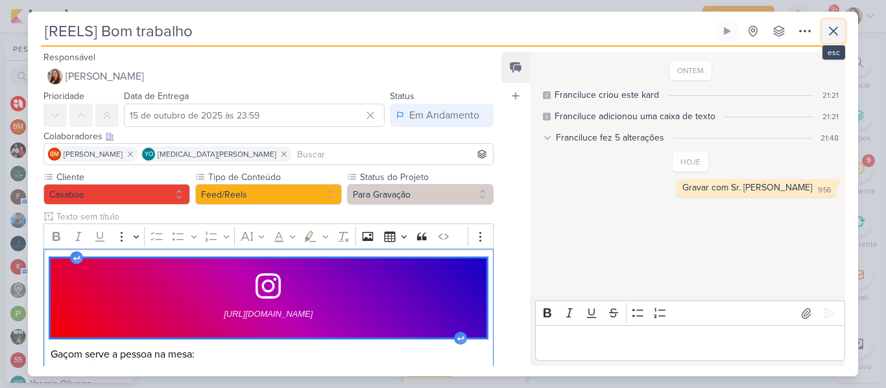
click at [831, 35] on icon at bounding box center [833, 31] width 16 height 16
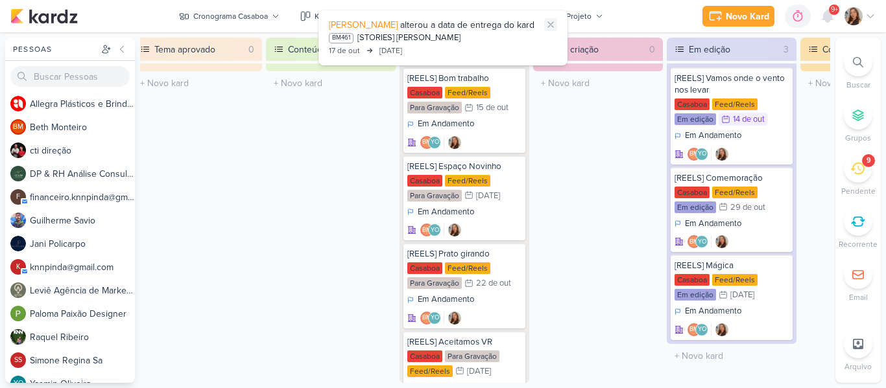
click at [550, 25] on icon at bounding box center [550, 24] width 5 height 5
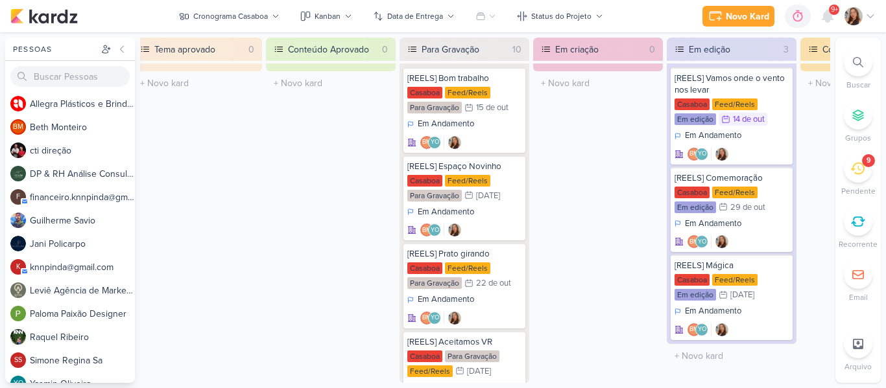
click at [423, 49] on div "Para Gravação" at bounding box center [464, 49] width 95 height 23
click at [587, 145] on div "Em criação 0 O título do kard deve ter menos que 100 caracteres" at bounding box center [598, 211] width 130 height 346
click at [485, 347] on div "[REELS] Aceitamos VR" at bounding box center [464, 342] width 114 height 12
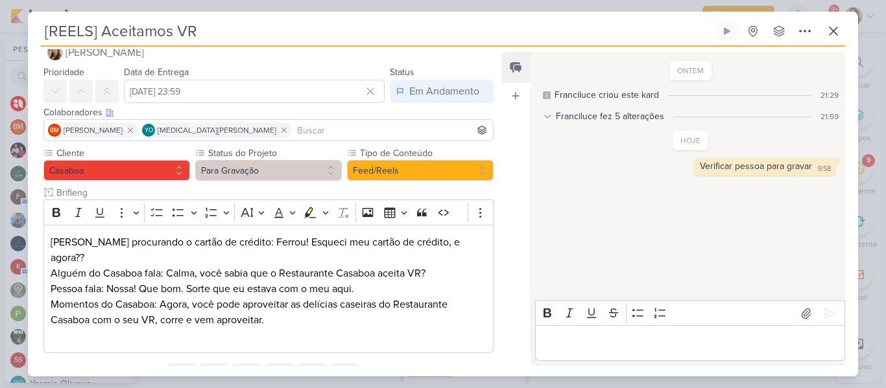
scroll to position [27, 0]
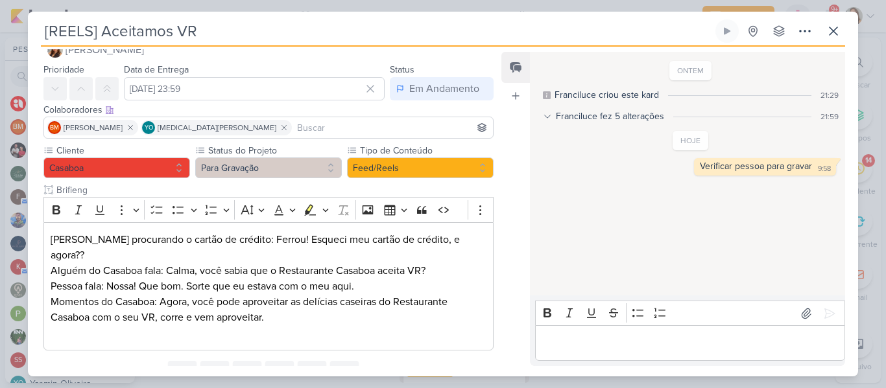
click at [680, 261] on div "ONTEM Franciluce criou este kard 21:29 Franciluce fez 5 alterações 21:59 Franci…" at bounding box center [687, 174] width 314 height 242
click at [881, 127] on div "[REELS] Aceitamos VR Criado por mim" at bounding box center [443, 194] width 886 height 388
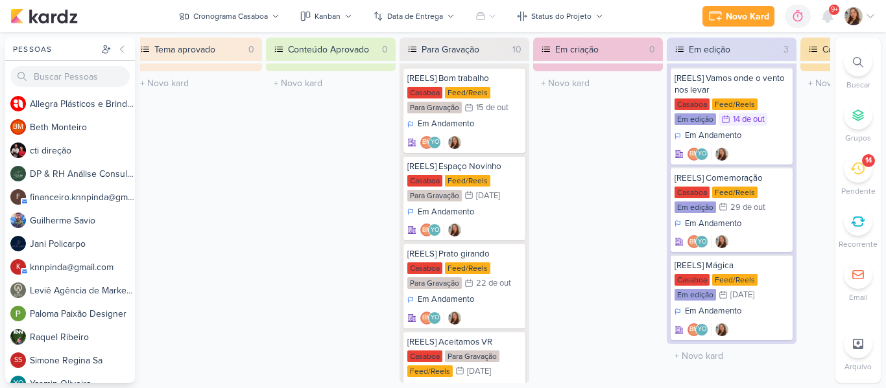
click at [881, 127] on div "Pessoas [GEOGRAPHIC_DATA] A l l e g r a P l á s t i c o s e B r i n d e s P e r…" at bounding box center [443, 211] width 886 height 346
click at [613, 124] on div "Em criação 0 O título do kard deve ter menos que 100 caracteres" at bounding box center [598, 211] width 130 height 346
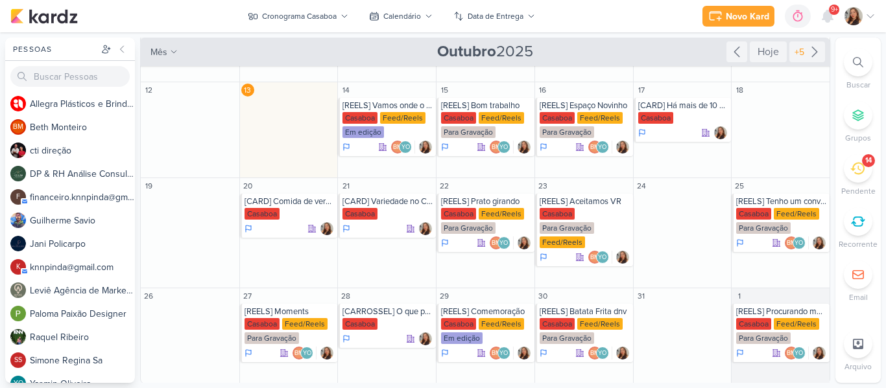
scroll to position [61, 0]
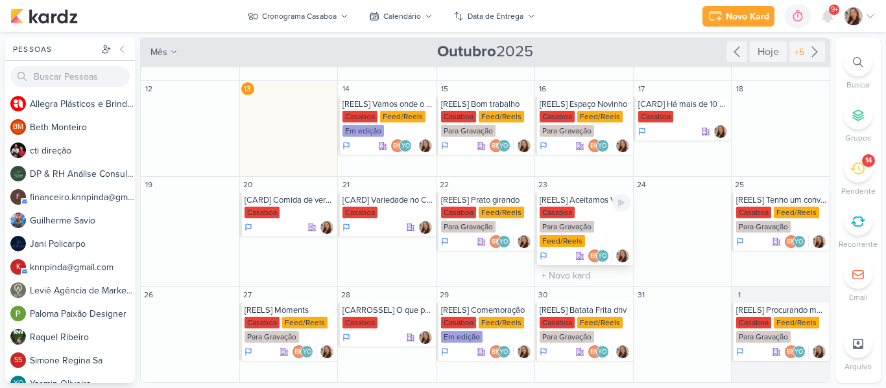
click at [572, 210] on div "Casaboa Para Gravação Feed/Reels" at bounding box center [584, 227] width 91 height 41
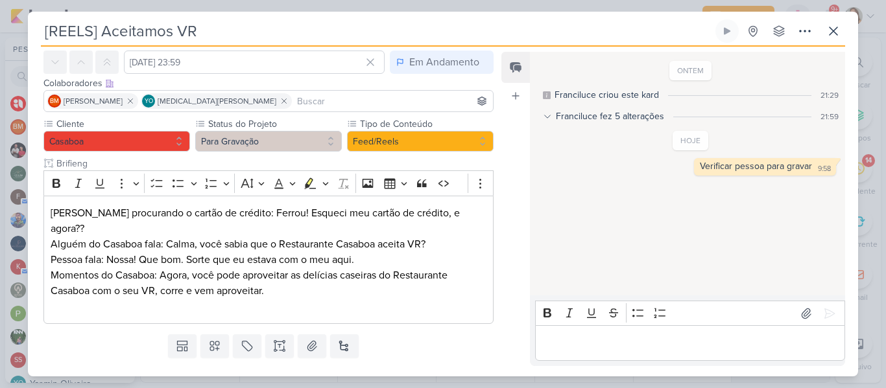
scroll to position [66, 0]
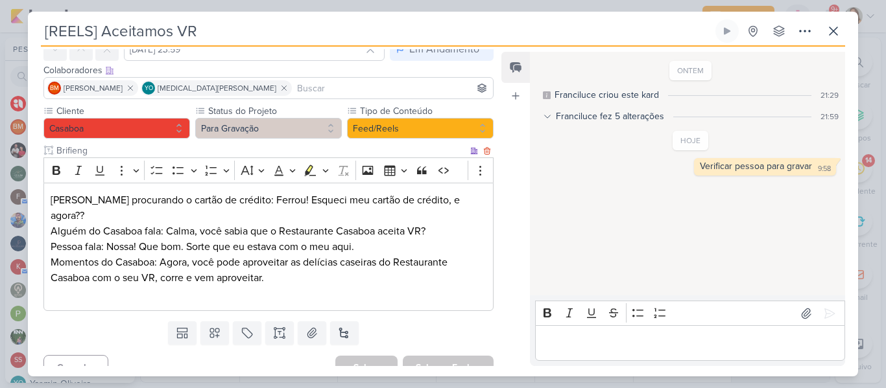
click at [252, 266] on p "Momentos do Casaboa: Agora, você pode aproveitar as delícias caseiras do Restau…" at bounding box center [269, 278] width 436 height 47
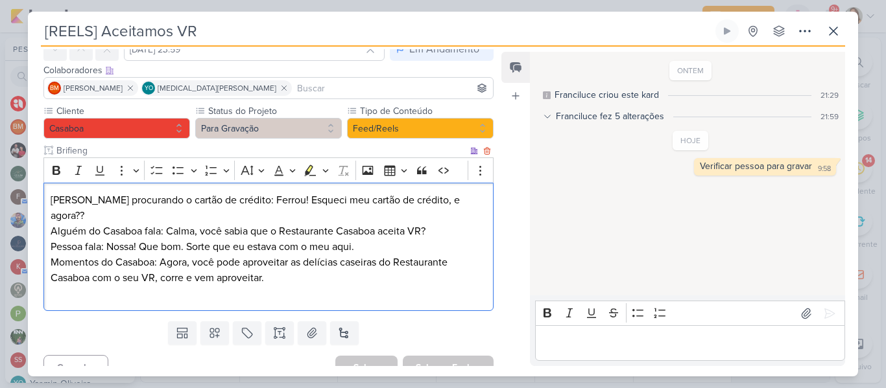
click at [341, 255] on p "Momentos do Casaboa: Agora, você pode aproveitar as delícias caseiras do Restau…" at bounding box center [269, 278] width 436 height 47
click at [270, 255] on p "Momentos do Casaboa: Agora, você pode aproveitar as delícias caseiras do Restau…" at bounding box center [269, 278] width 436 height 47
click at [160, 264] on p "Momentos do Casaboa: Agora, você pode aproveitar as delícias caseiras do Restau…" at bounding box center [269, 278] width 436 height 47
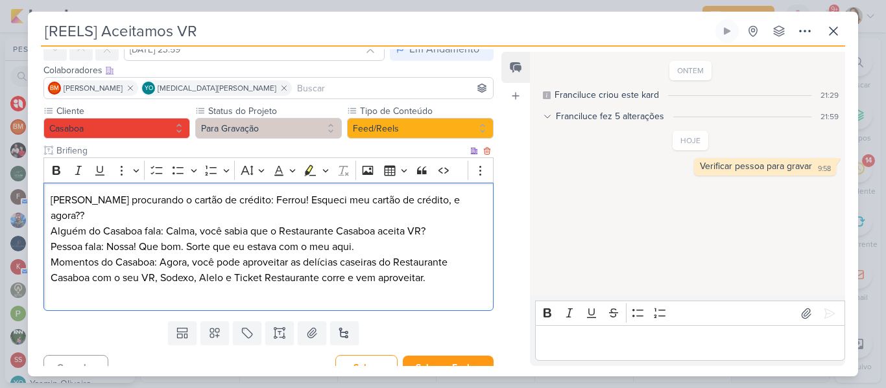
click at [475, 276] on p "Momentos do Casaboa: Agora, você pode aproveitar as delícias caseiras do Restau…" at bounding box center [269, 278] width 436 height 47
click at [454, 263] on p "Momentos do Casaboa: Agora, você pode aproveitar as delícias caseiras do Restau…" at bounding box center [269, 278] width 436 height 47
click at [392, 239] on p "Pessoa fala: Nossa! Que bom. Sorte que eu estava com o meu aqui." at bounding box center [269, 247] width 436 height 16
click at [360, 239] on p "Pessoa fala: Nossa! Que bom. Sorte que eu estava com o meu aqui." at bounding box center [269, 247] width 436 height 16
click at [239, 126] on button "Para Gravação" at bounding box center [268, 128] width 147 height 21
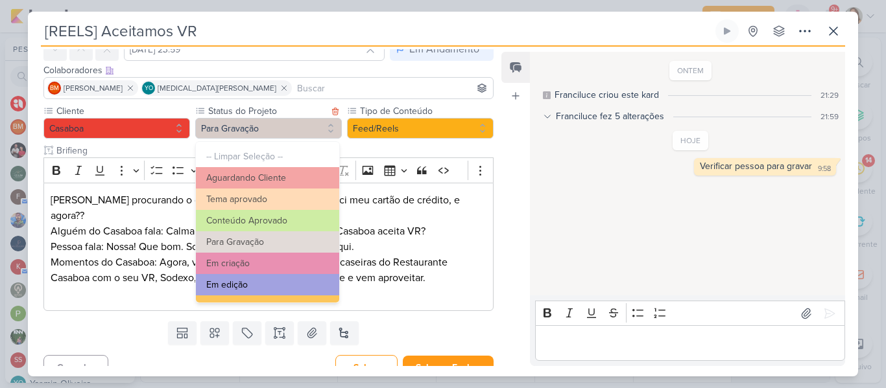
click at [240, 287] on button "Em edição" at bounding box center [267, 284] width 143 height 21
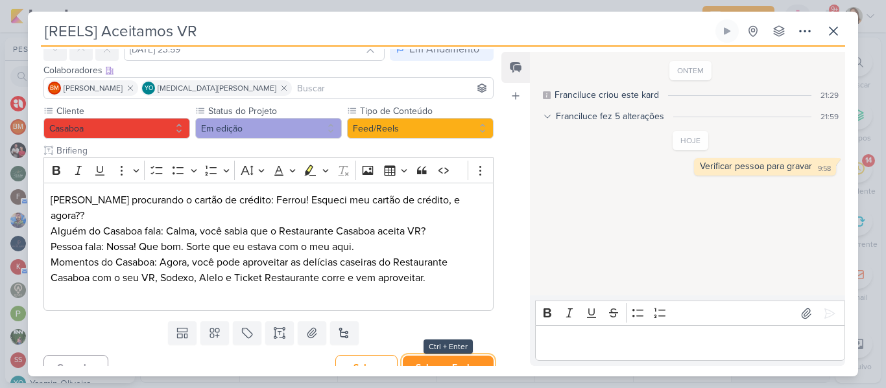
click at [446, 364] on button "Salvar e Fechar" at bounding box center [448, 368] width 91 height 24
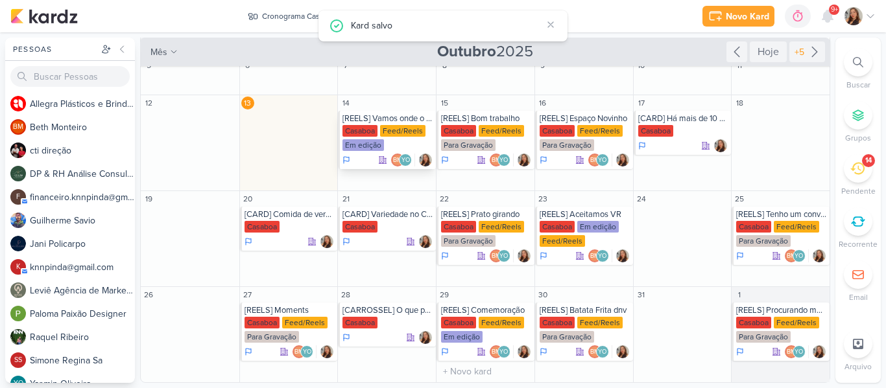
scroll to position [47, 0]
click at [550, 30] on button at bounding box center [550, 24] width 13 height 13
click at [486, 135] on div "Feed/Reels" at bounding box center [500, 131] width 45 height 12
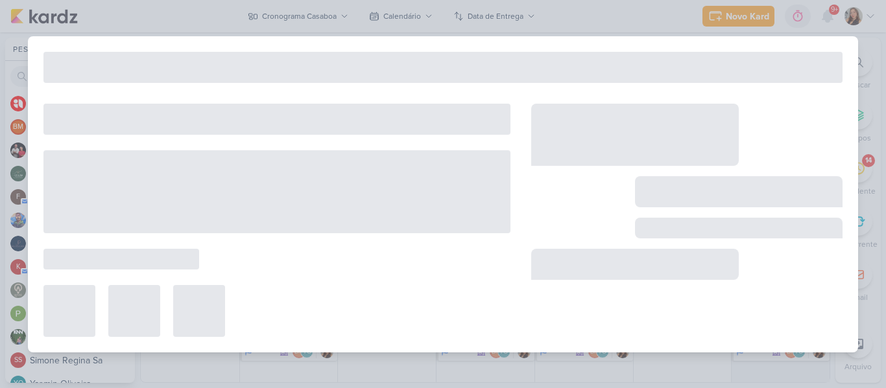
type input "[REELS] Bom trabalho"
type input "15 de outubro de 2025 às 23:59"
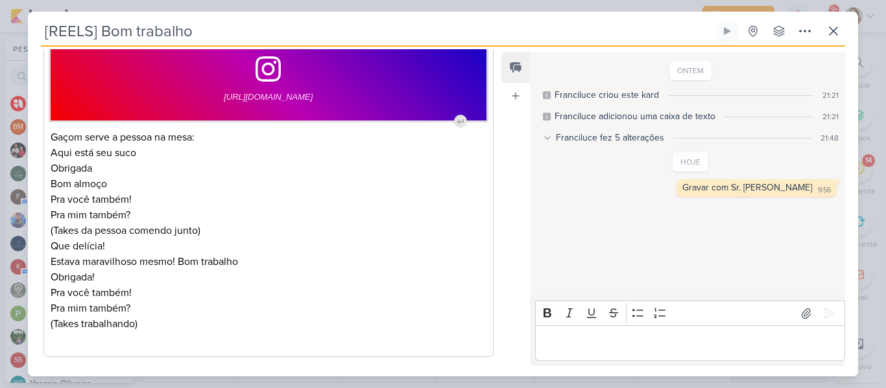
scroll to position [259, 0]
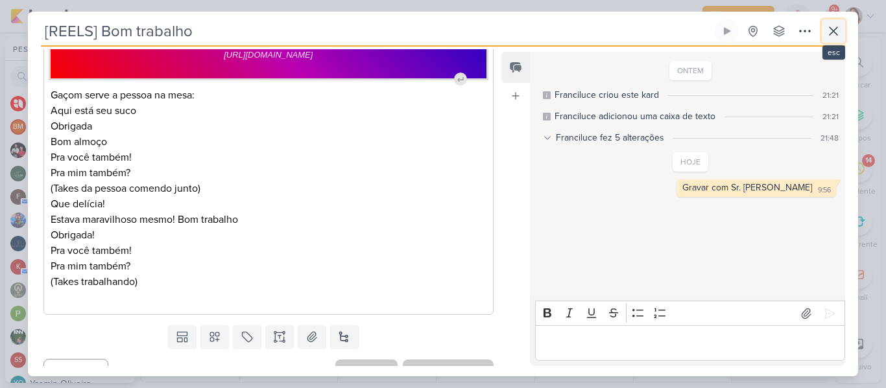
click at [670, 34] on icon at bounding box center [833, 31] width 16 height 16
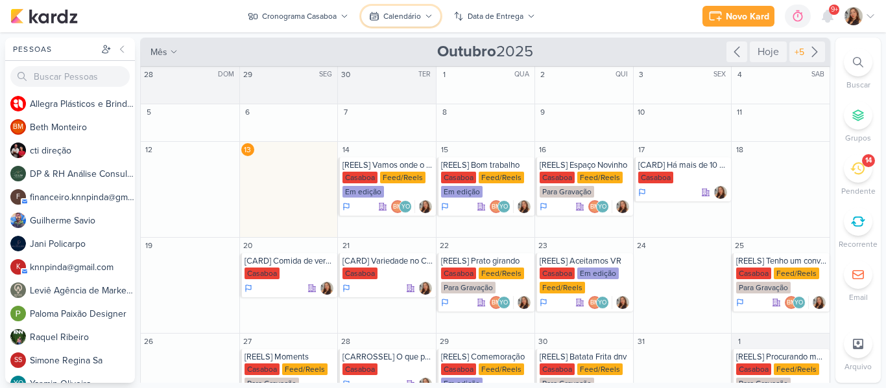
click at [397, 23] on button "Calendário" at bounding box center [400, 16] width 79 height 21
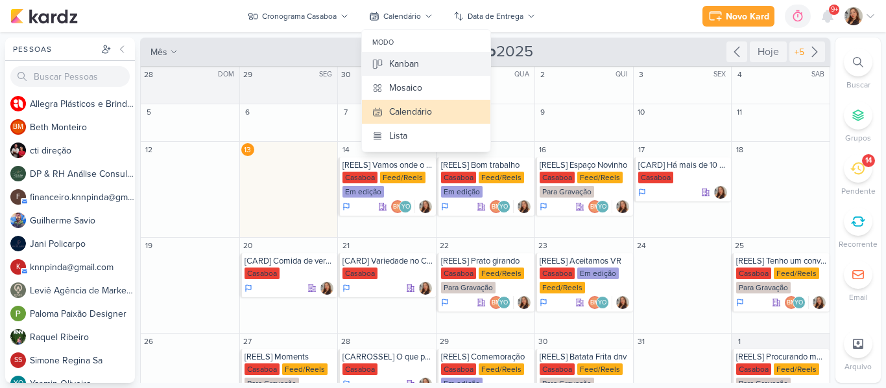
click at [406, 61] on div "Kanban" at bounding box center [404, 64] width 30 height 14
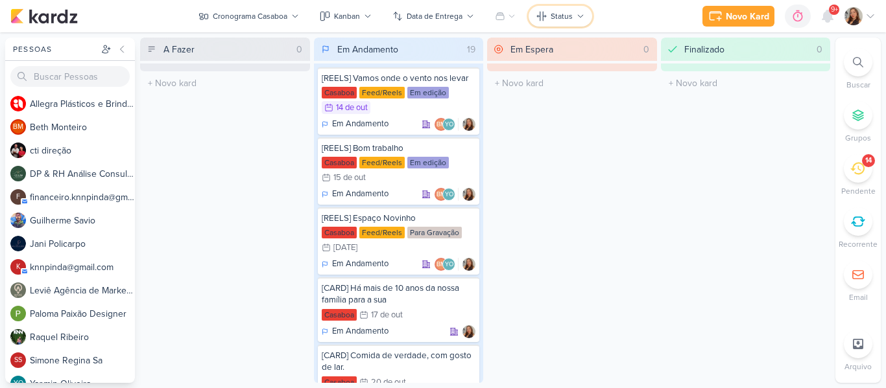
click at [545, 23] on button "Status" at bounding box center [560, 16] width 64 height 21
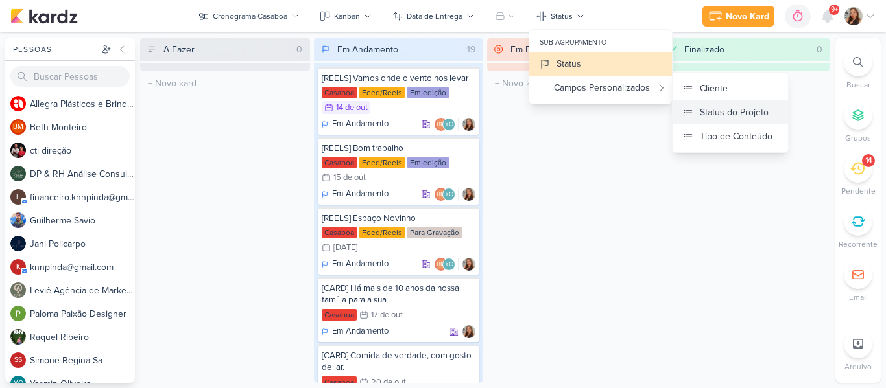
click at [697, 117] on button "Status do Projeto" at bounding box center [729, 112] width 115 height 24
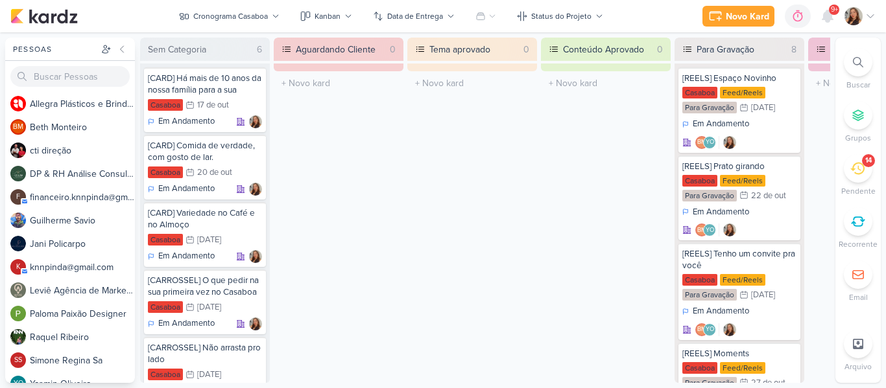
click at [832, 287] on div "Pessoas Pessoas A l l e g r a P l á s t i c o s e B r i n d e s P e r s o n a l…" at bounding box center [443, 211] width 886 height 346
click at [830, 258] on div "Cronograma Casaboa visão Caixa de Entrada A caixa de entrada mostra todos os ka…" at bounding box center [485, 211] width 691 height 346
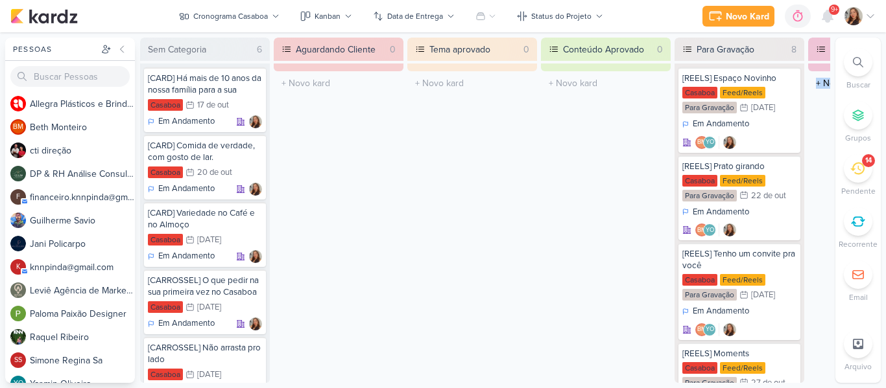
click at [830, 258] on div "Cronograma Casaboa visão Caixa de Entrada A caixa de entrada mostra todos os ka…" at bounding box center [485, 211] width 691 height 346
click at [628, 183] on div "Conteúdo Aprovado 0 O título do kard deve ter menos que 100 caracteres" at bounding box center [606, 211] width 130 height 346
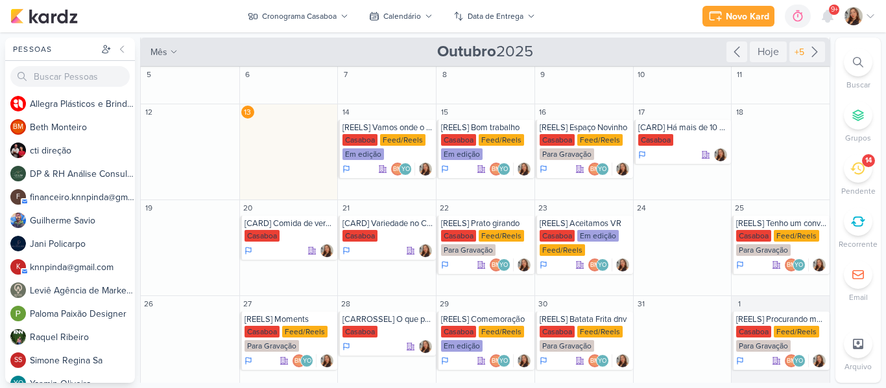
scroll to position [47, 0]
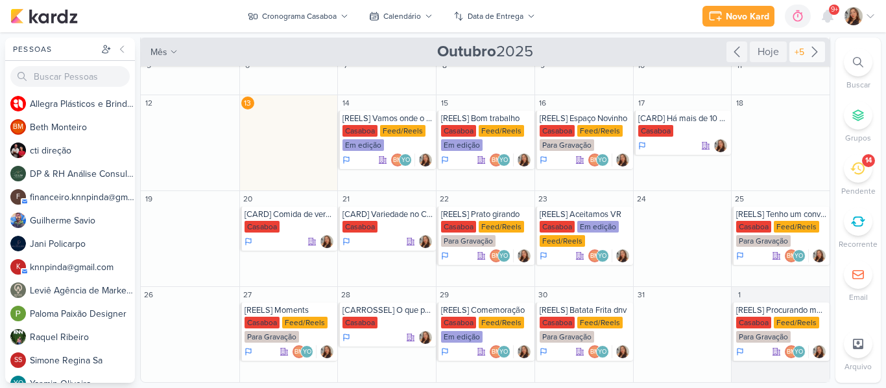
click at [793, 56] on div "+5" at bounding box center [799, 52] width 15 height 14
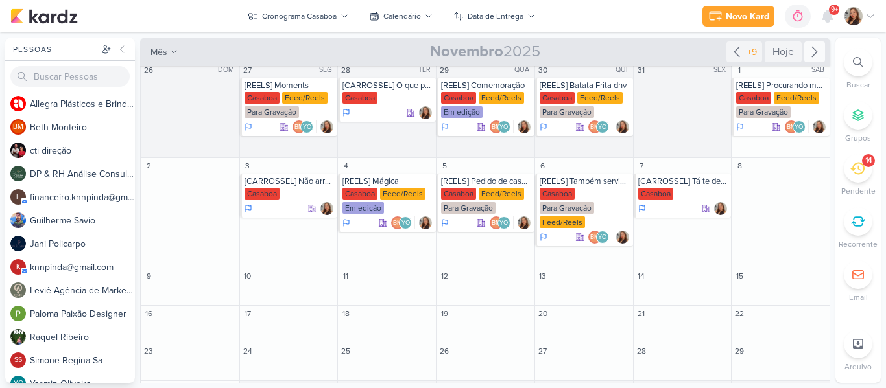
scroll to position [0, 0]
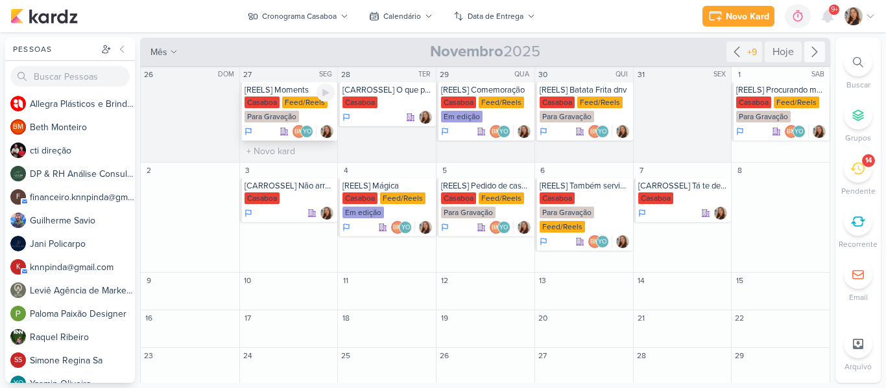
click at [283, 100] on div "Feed/Reels" at bounding box center [304, 103] width 45 height 12
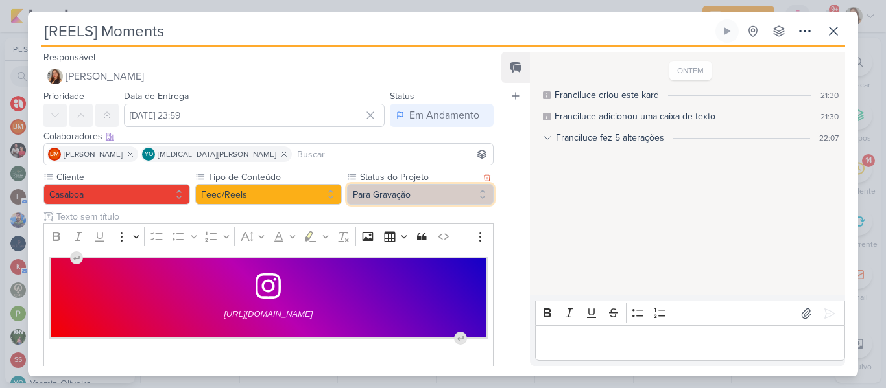
click at [367, 189] on button "Para Gravação" at bounding box center [420, 194] width 147 height 21
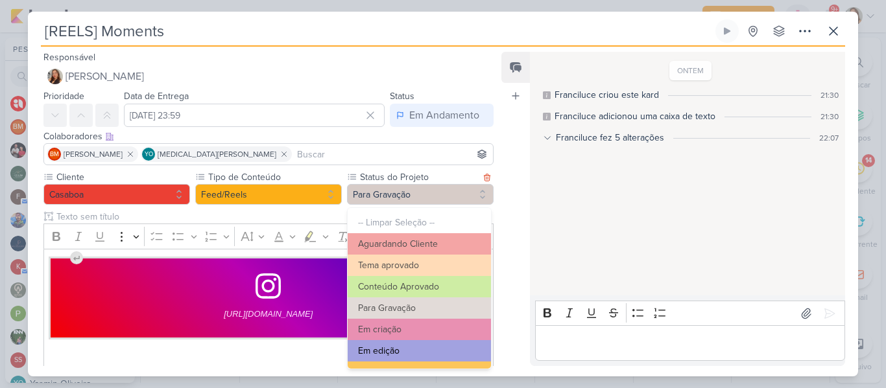
click at [426, 344] on button "Em edição" at bounding box center [418, 350] width 143 height 21
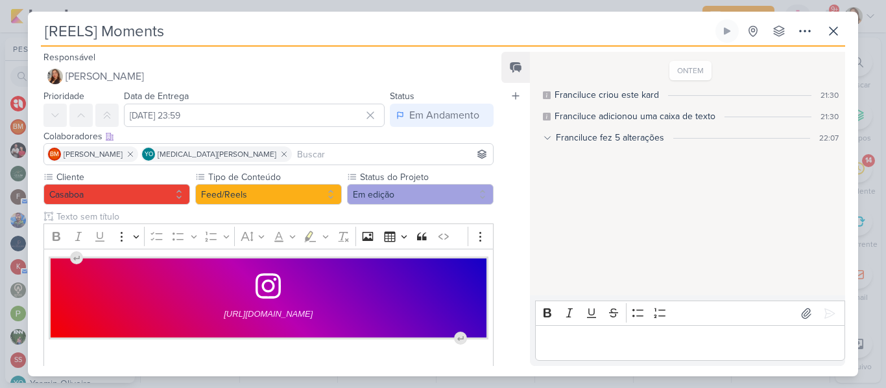
scroll to position [187, 0]
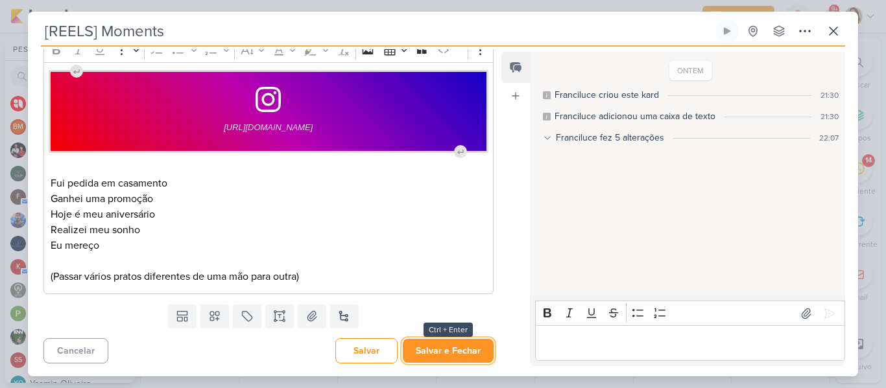
click at [436, 351] on button "Salvar e Fechar" at bounding box center [448, 351] width 91 height 24
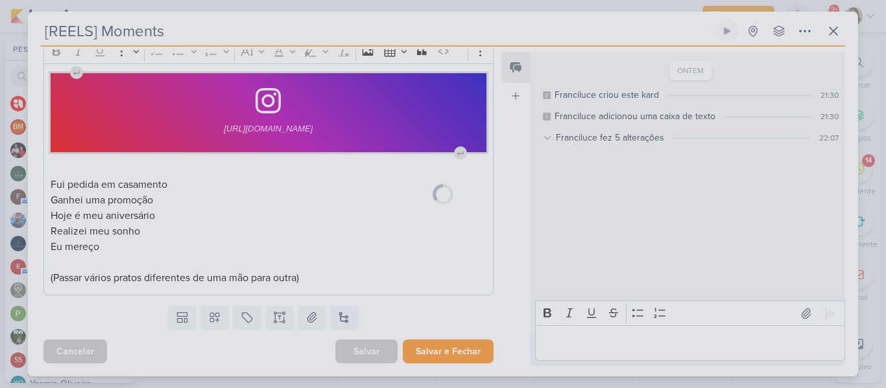
scroll to position [185, 0]
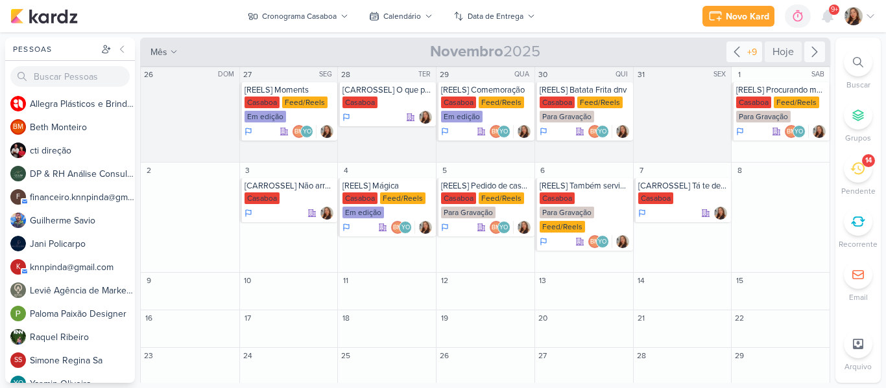
click at [746, 58] on div "+9" at bounding box center [751, 52] width 15 height 14
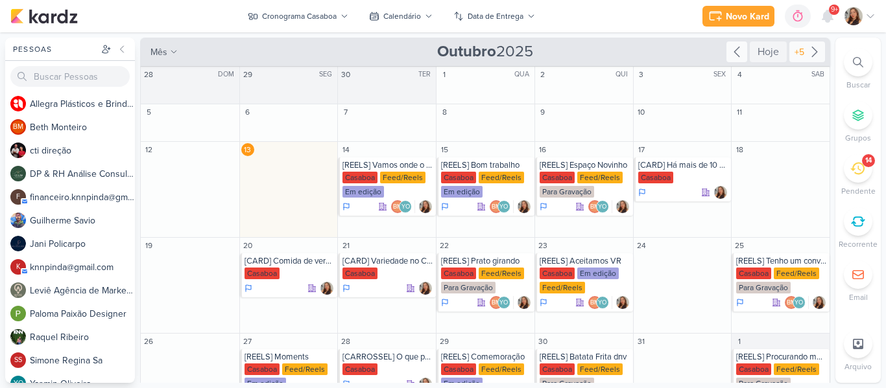
scroll to position [47, 0]
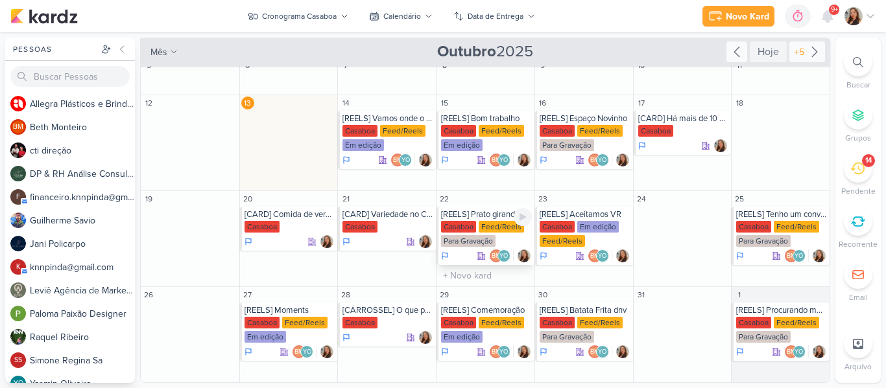
click at [471, 229] on div "Casaboa" at bounding box center [458, 227] width 35 height 12
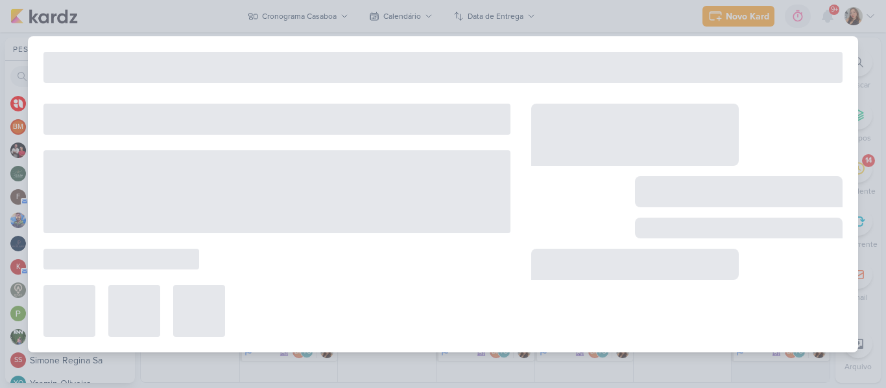
type input "[REELS] Prato girando"
type input "22 de outubro de 2025 às 23:59"
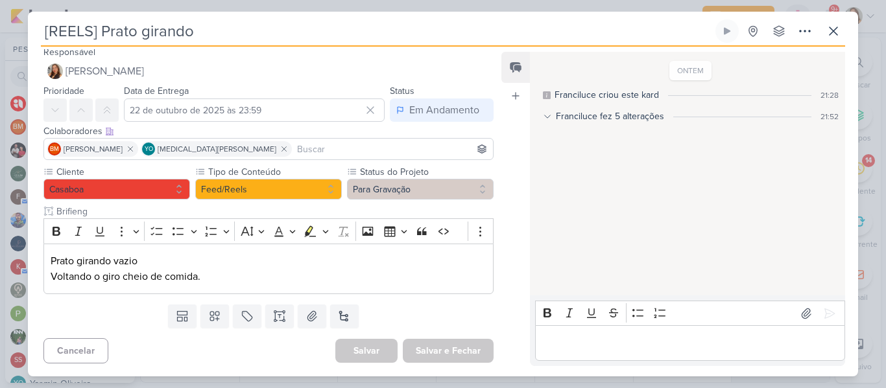
scroll to position [0, 0]
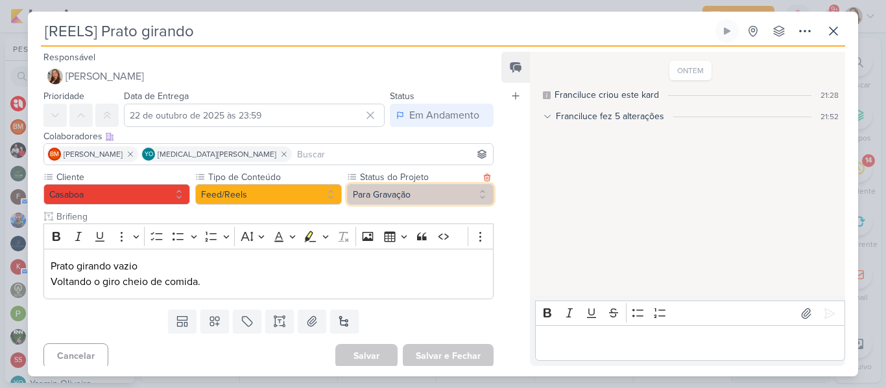
click at [423, 191] on button "Para Gravação" at bounding box center [420, 194] width 147 height 21
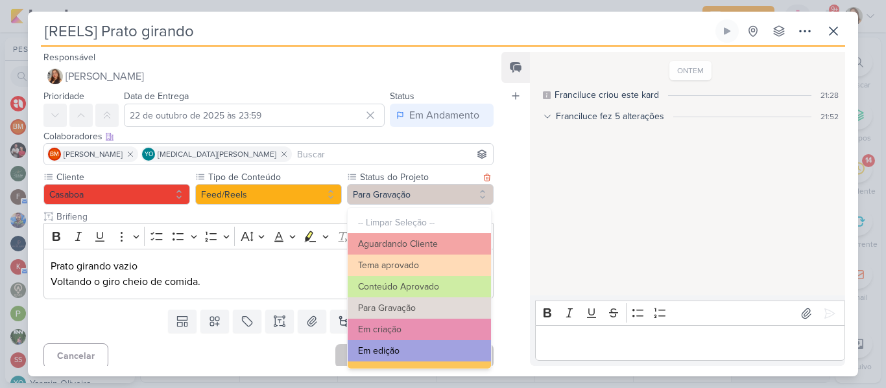
click at [422, 347] on button "Em edição" at bounding box center [418, 350] width 143 height 21
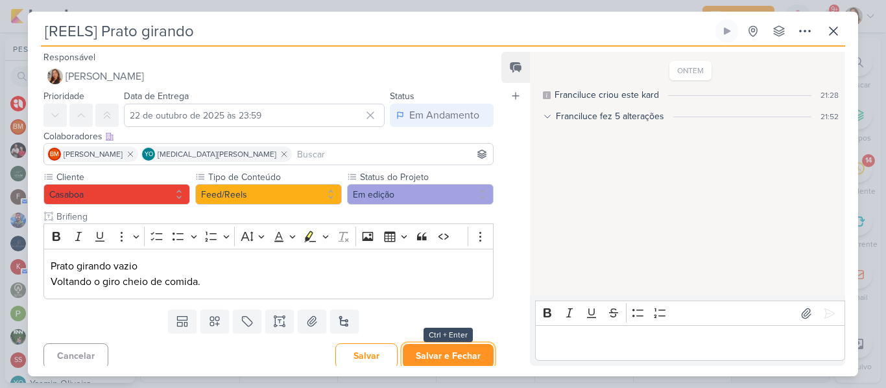
click at [436, 351] on button "Salvar e Fechar" at bounding box center [448, 356] width 91 height 24
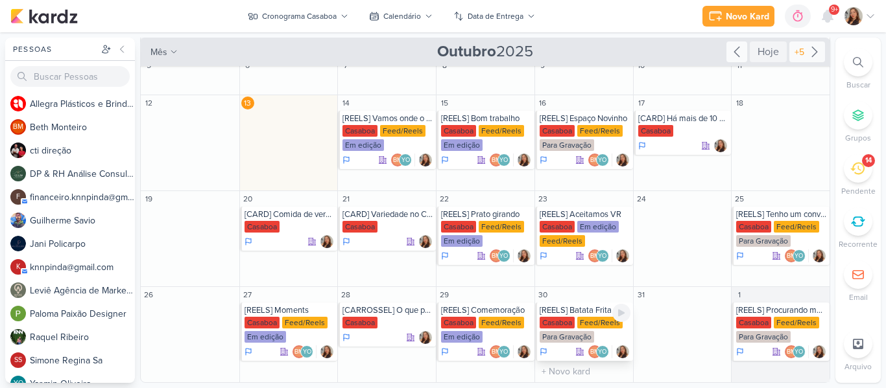
click at [561, 312] on div "[REELS] Batata Frita dnv" at bounding box center [584, 310] width 91 height 10
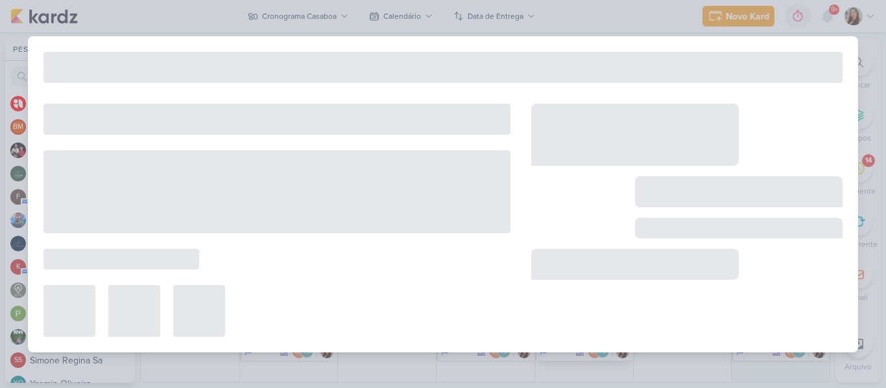
type input "[REELS] Batata Frita dnv"
type input "[DATE] 23:59"
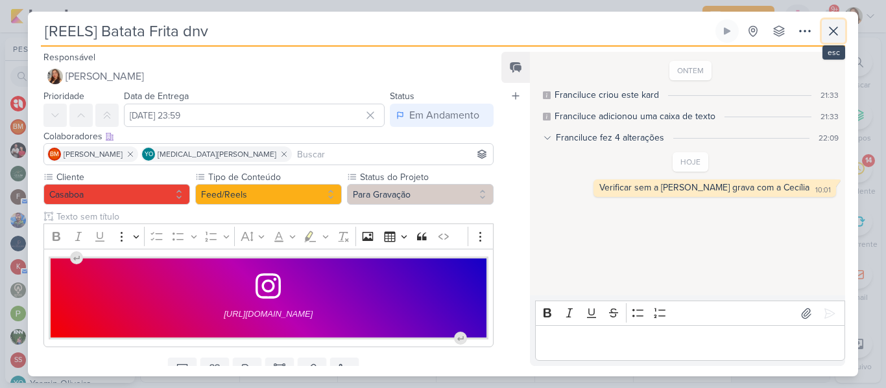
click at [836, 38] on icon at bounding box center [833, 31] width 16 height 16
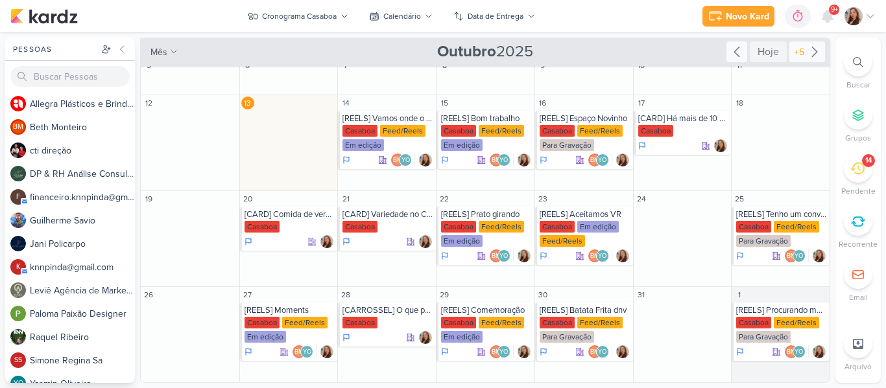
click at [807, 46] on icon at bounding box center [814, 52] width 16 height 16
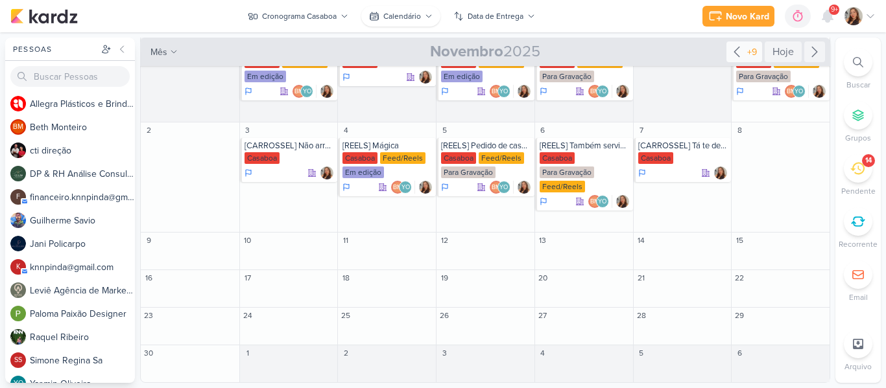
scroll to position [40, 0]
click at [394, 15] on div "Calendário" at bounding box center [402, 16] width 38 height 12
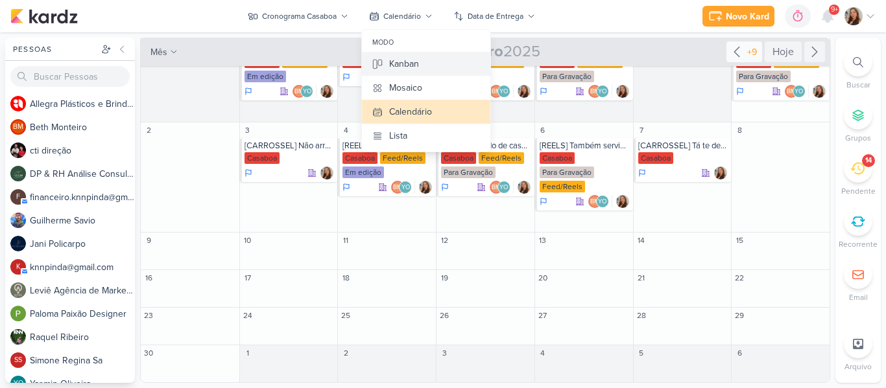
click at [405, 69] on div "Kanban" at bounding box center [404, 64] width 30 height 14
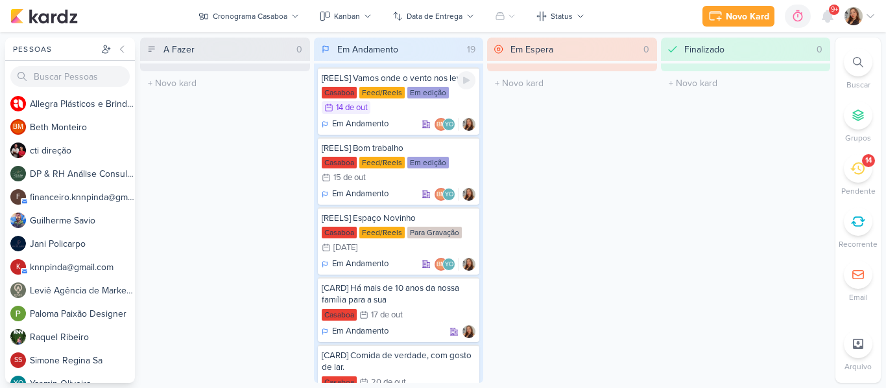
scroll to position [0, 0]
click at [548, 10] on button "Status" at bounding box center [560, 16] width 64 height 21
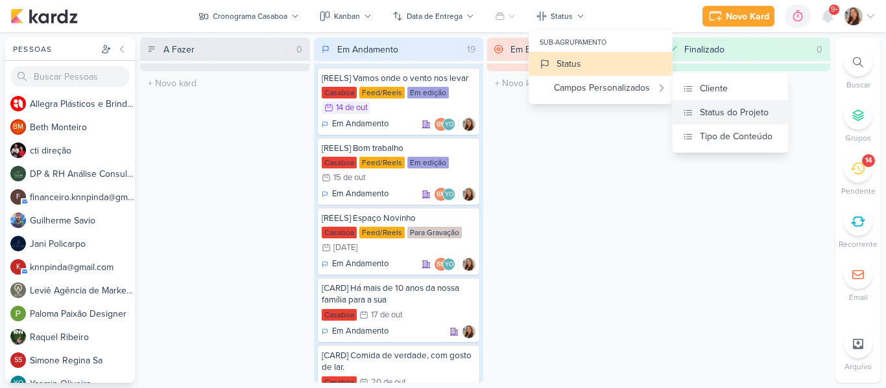
click at [720, 115] on div "Status do Projeto" at bounding box center [733, 113] width 69 height 14
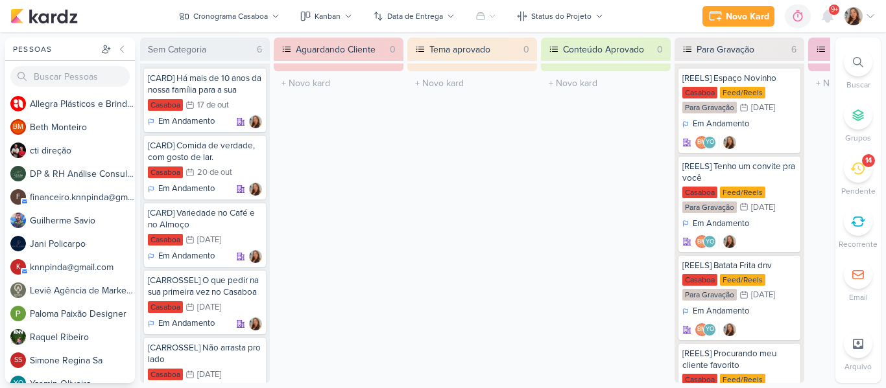
click at [264, 381] on div "Gerenciamento de Quadros Todos Meus quadros Compartilhados comigo Leviê Publici…" at bounding box center [443, 210] width 886 height 356
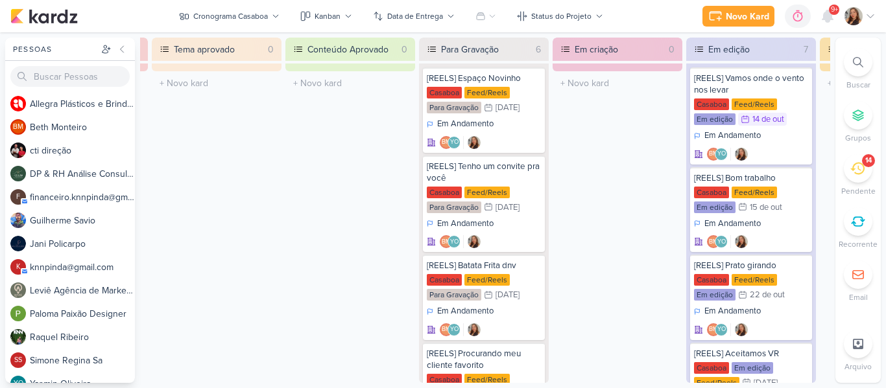
scroll to position [0, 277]
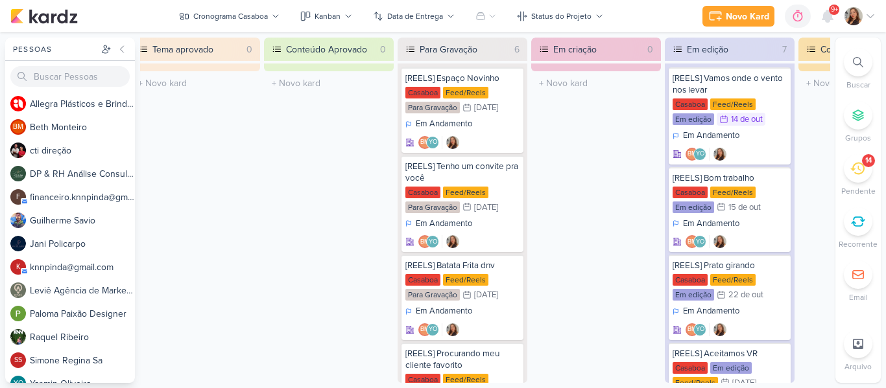
click at [882, 106] on div "Pessoas [GEOGRAPHIC_DATA] A l l e g r a P l á s t i c o s e B r i n d e s P e r…" at bounding box center [443, 211] width 886 height 346
click at [831, 145] on div "Pessoas [GEOGRAPHIC_DATA] A l l e g r a P l á s t i c o s e B r i n d e s P e r…" at bounding box center [443, 211] width 886 height 346
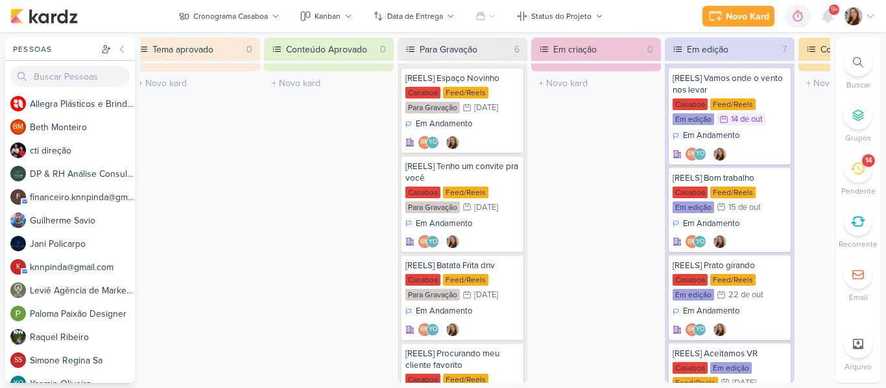
click at [593, 150] on div "Em criação 0 O título do kard deve ter menos que 100 caracteres" at bounding box center [596, 211] width 130 height 346
click at [489, 47] on div "Para Gravação" at bounding box center [465, 49] width 99 height 23
click at [885, 203] on div "Pessoas [GEOGRAPHIC_DATA] A l l e g r a P l á s t i c o s e B r i n d e s P e r…" at bounding box center [443, 211] width 886 height 346
click at [885, 346] on div "Pessoas [GEOGRAPHIC_DATA] A l l e g r a P l á s t i c o s e B r i n d e s P e r…" at bounding box center [443, 211] width 886 height 346
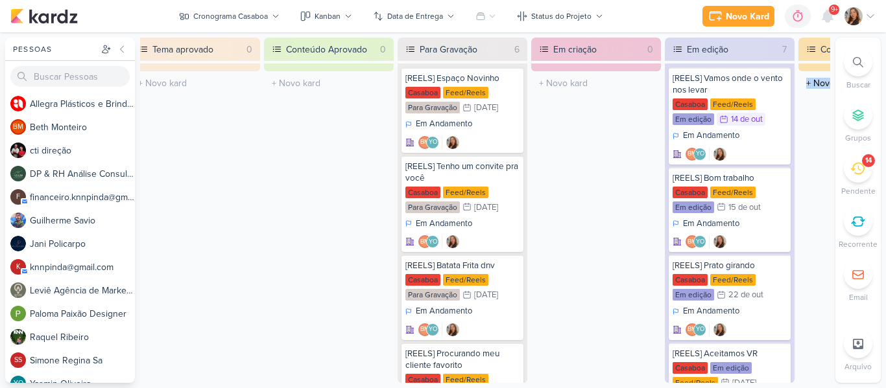
click at [885, 346] on div "Pessoas [GEOGRAPHIC_DATA] A l l e g r a P l á s t i c o s e B r i n d e s P e r…" at bounding box center [443, 211] width 886 height 346
click at [615, 250] on div "Em criação 0 O título do kard deve ter menos que 100 caracteres" at bounding box center [596, 211] width 130 height 346
click at [836, 152] on div "Buscar Grupos 14 [GEOGRAPHIC_DATA] Recorrente Email" at bounding box center [857, 175] width 45 height 255
click at [882, 109] on div "Pessoas [GEOGRAPHIC_DATA] A l l e g r a P l á s t i c o s e B r i n d e s P e r…" at bounding box center [443, 211] width 886 height 346
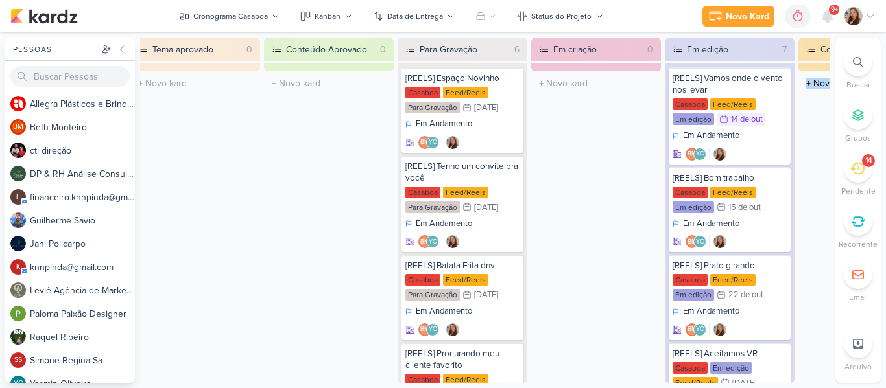
click at [885, 333] on div "Pessoas [GEOGRAPHIC_DATA] A l l e g r a P l á s t i c o s e B r i n d e s P e r…" at bounding box center [443, 211] width 886 height 346
click at [881, 349] on div "Pessoas [GEOGRAPHIC_DATA] A l l e g r a P l á s t i c o s e B r i n d e s P e r…" at bounding box center [443, 211] width 886 height 346
click at [525, 364] on div "[REELS] Espaço Novinho [GEOGRAPHIC_DATA] Feed/Reels Para Gravação 16/10 [DATE] …" at bounding box center [462, 353] width 130 height 579
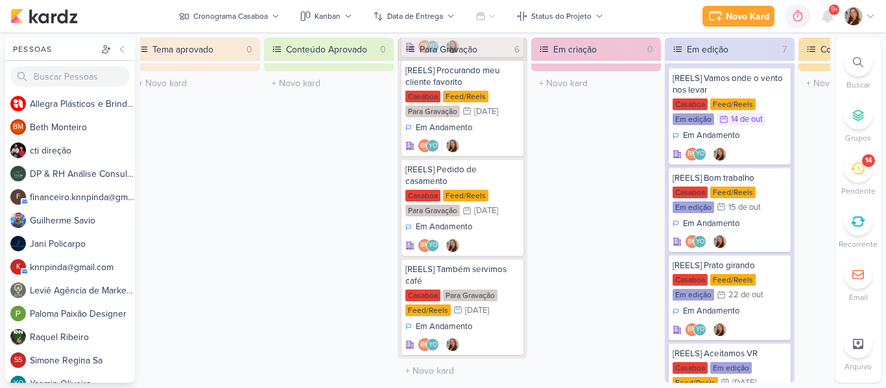
scroll to position [288, 0]
click at [465, 290] on div "Para Gravação" at bounding box center [470, 296] width 54 height 12
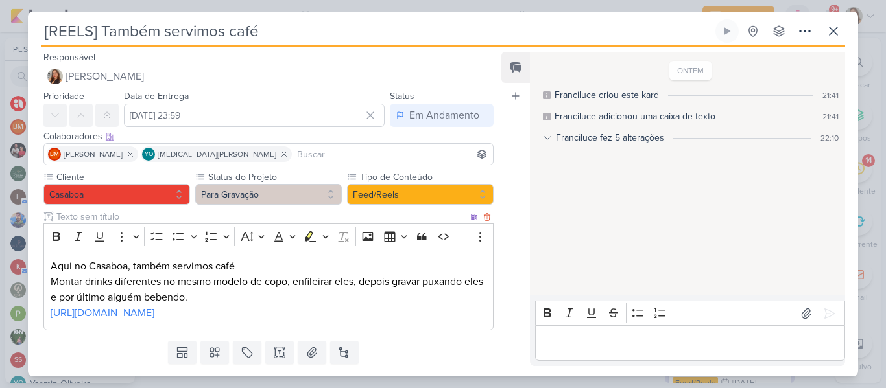
click at [154, 318] on link "[URL][DOMAIN_NAME]" at bounding box center [103, 313] width 104 height 13
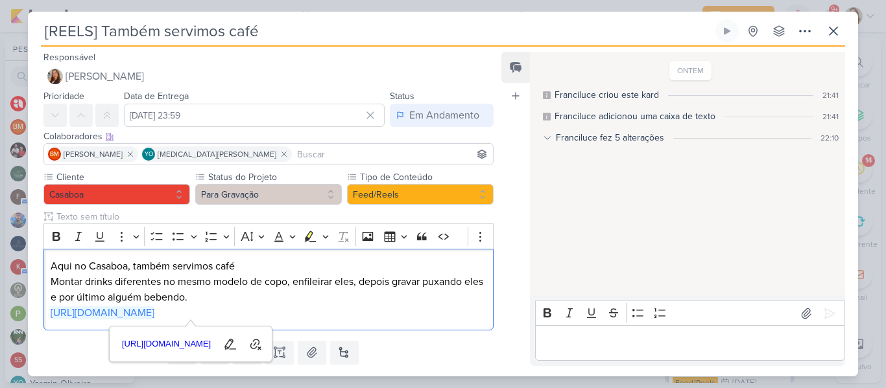
scroll to position [189, 0]
click at [301, 202] on button "Para Gravação" at bounding box center [268, 194] width 147 height 21
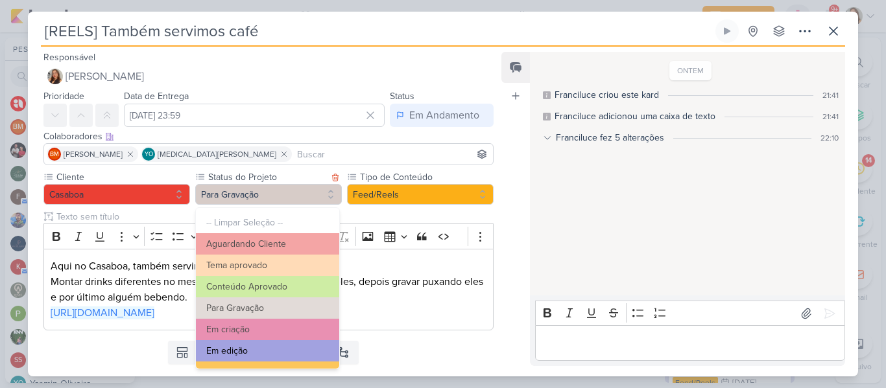
click at [287, 344] on button "Em edição" at bounding box center [267, 350] width 143 height 21
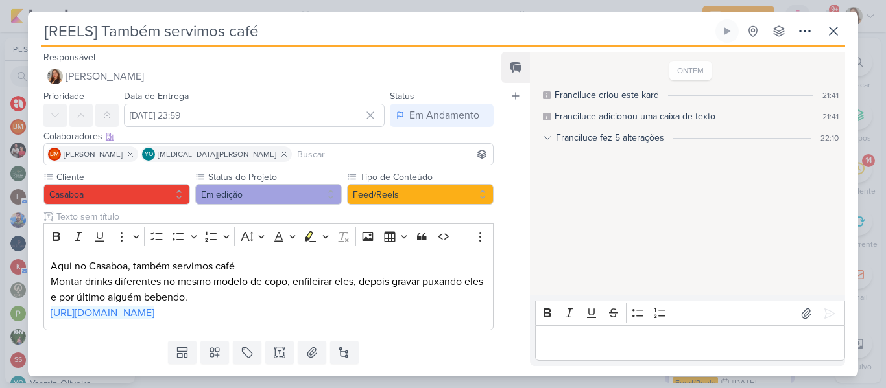
scroll to position [36, 0]
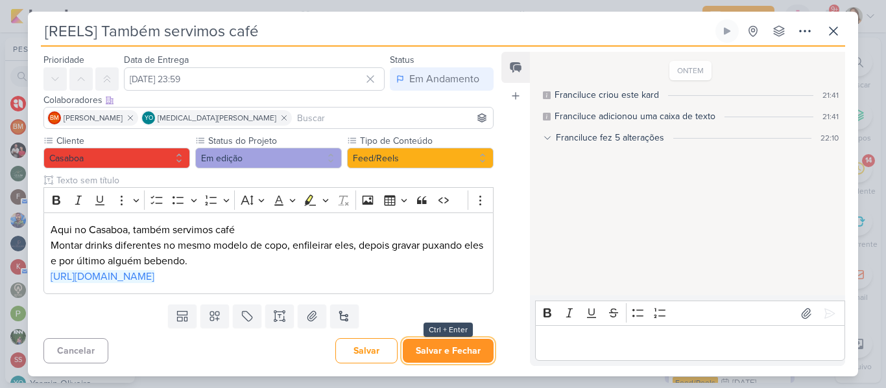
click at [426, 359] on button "Salvar e Fechar" at bounding box center [448, 351] width 91 height 24
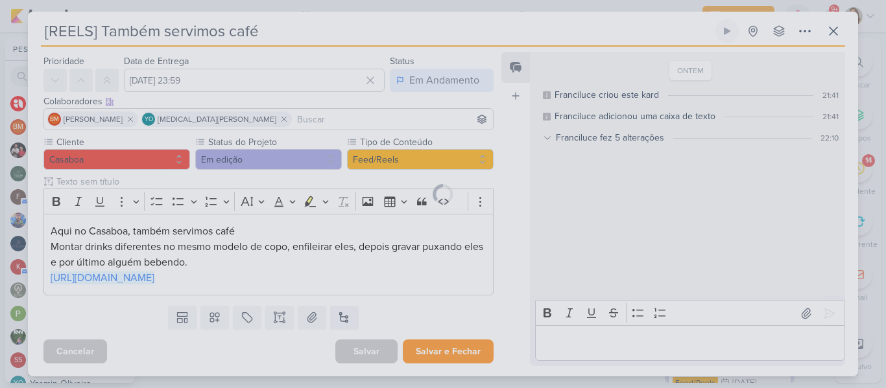
scroll to position [35, 0]
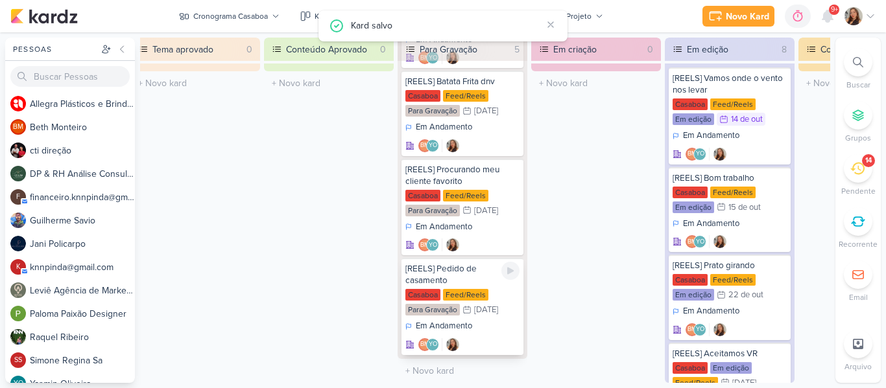
click at [478, 291] on div "Feed/Reels" at bounding box center [465, 295] width 45 height 12
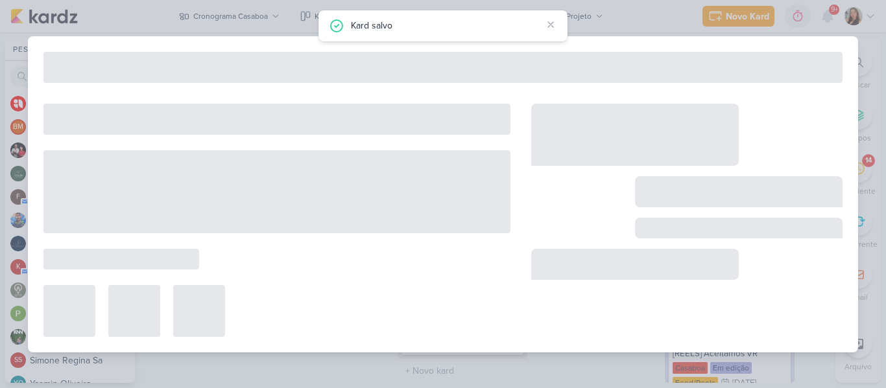
type input "[REELS] Pedido de casamento"
type input "[DATE] 23:59"
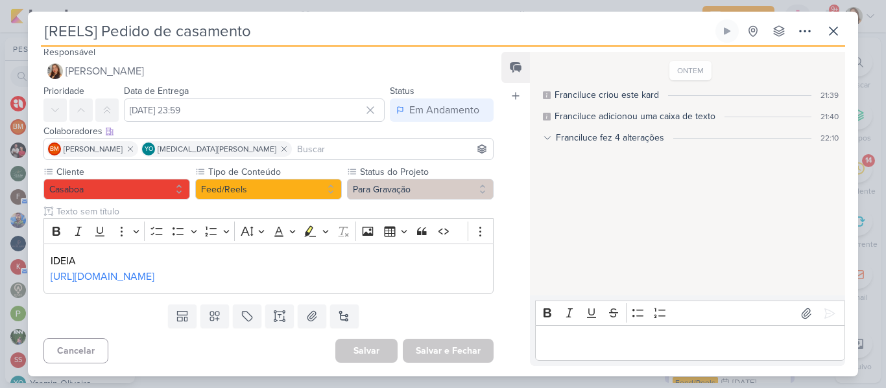
scroll to position [0, 0]
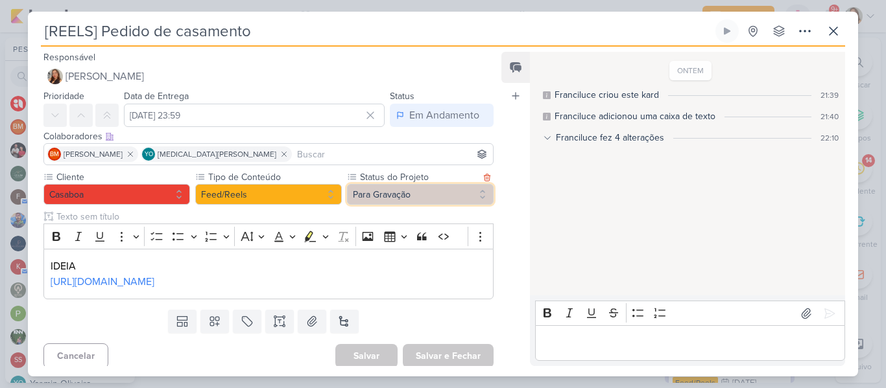
click at [382, 184] on button "Para Gravação" at bounding box center [420, 194] width 147 height 21
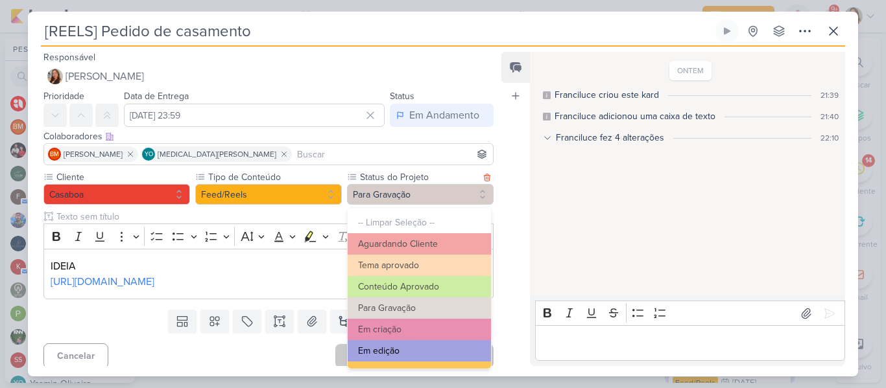
click at [399, 345] on button "Em edição" at bounding box center [418, 350] width 143 height 21
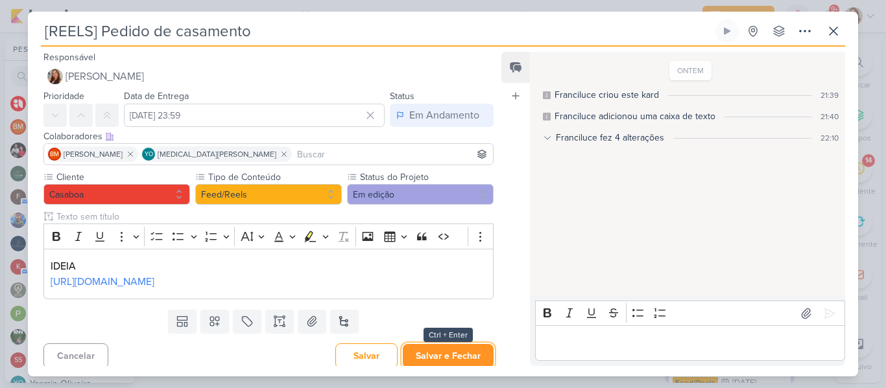
click at [422, 354] on button "Salvar e Fechar" at bounding box center [448, 356] width 91 height 24
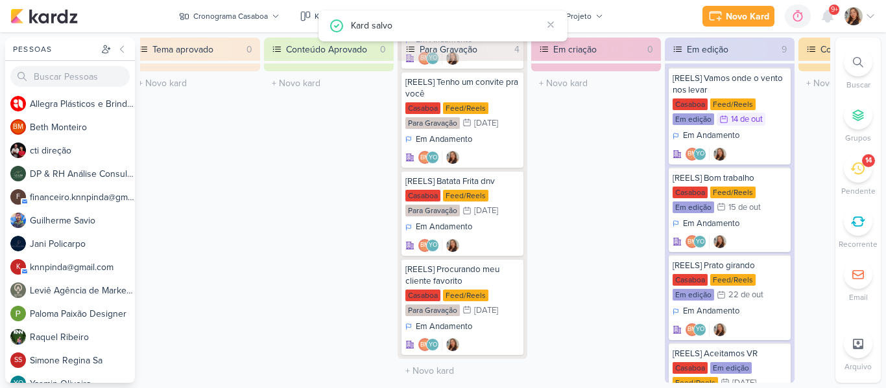
scroll to position [89, 0]
click at [453, 272] on div "[REELS] Procurando meu cliente favorito" at bounding box center [462, 275] width 114 height 23
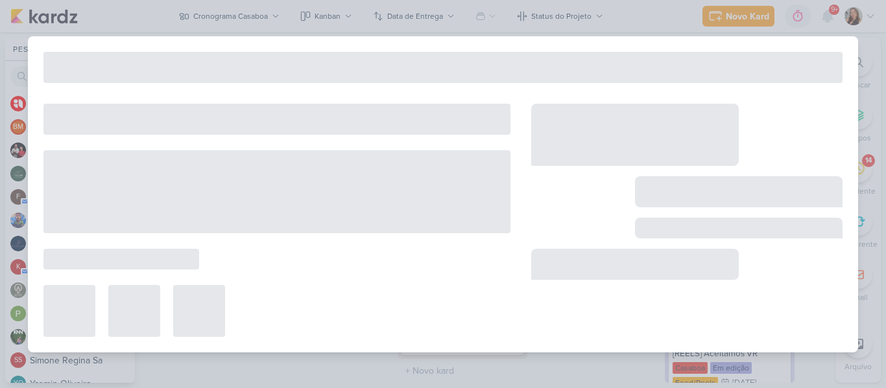
type input "[REELS] Procurando meu cliente favorito"
type input "[DATE] 23:59"
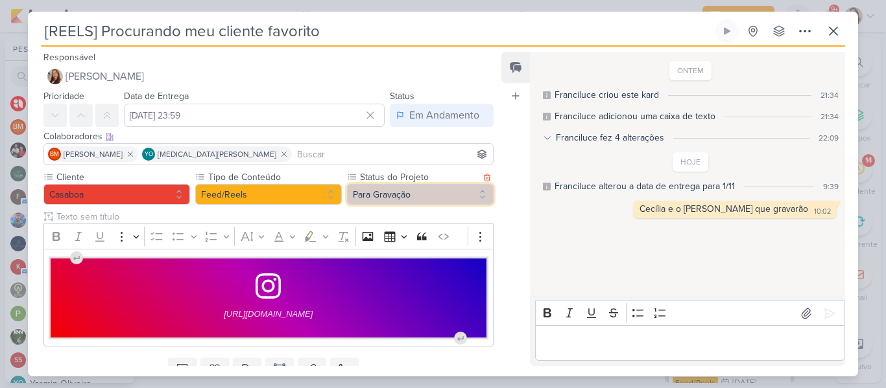
click at [368, 200] on button "Para Gravação" at bounding box center [420, 194] width 147 height 21
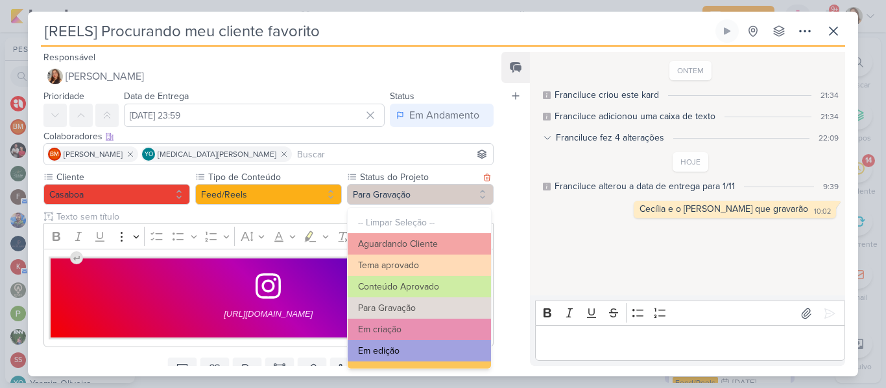
click at [387, 344] on button "Em edição" at bounding box center [418, 350] width 143 height 21
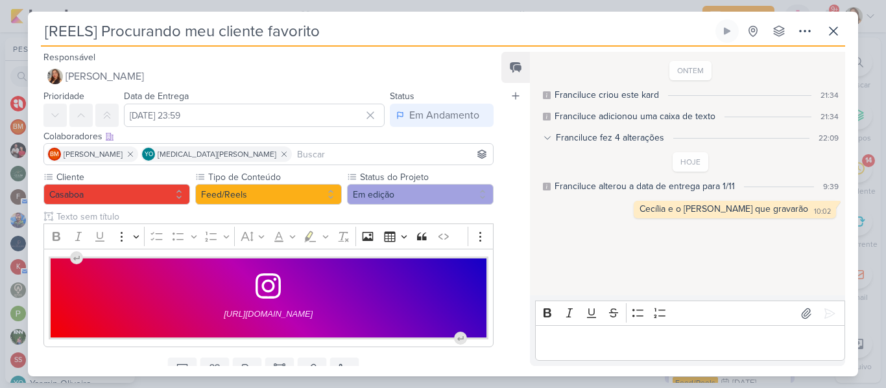
click at [496, 199] on div "Responsável [PERSON_NAME] Nenhum contato encontrado create new contact Novo Con…" at bounding box center [443, 212] width 830 height 330
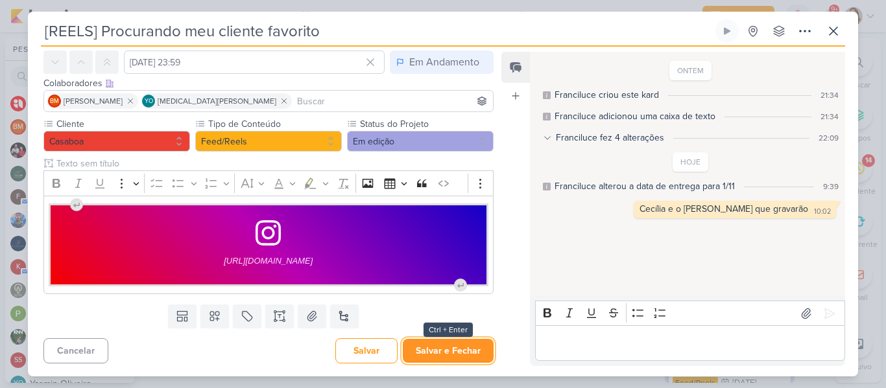
click at [456, 346] on button "Salvar e Fechar" at bounding box center [448, 351] width 91 height 24
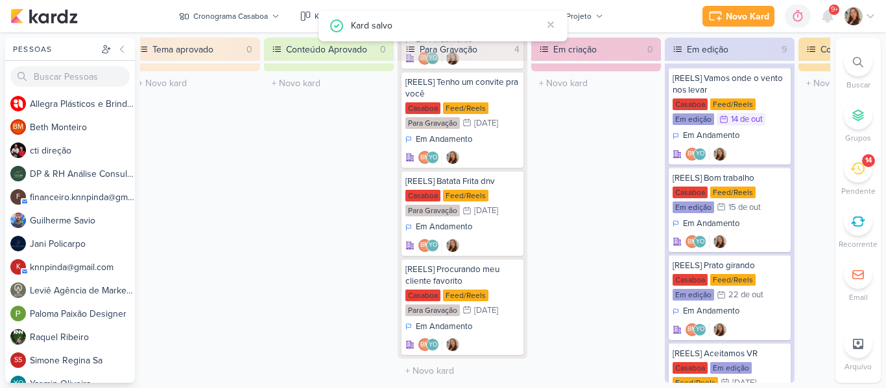
scroll to position [0, 0]
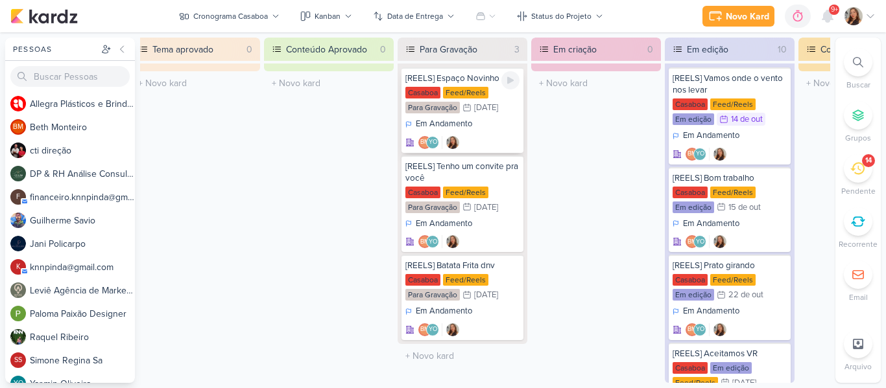
click at [473, 83] on div "[REELS] Espaço Novinho" at bounding box center [462, 79] width 114 height 12
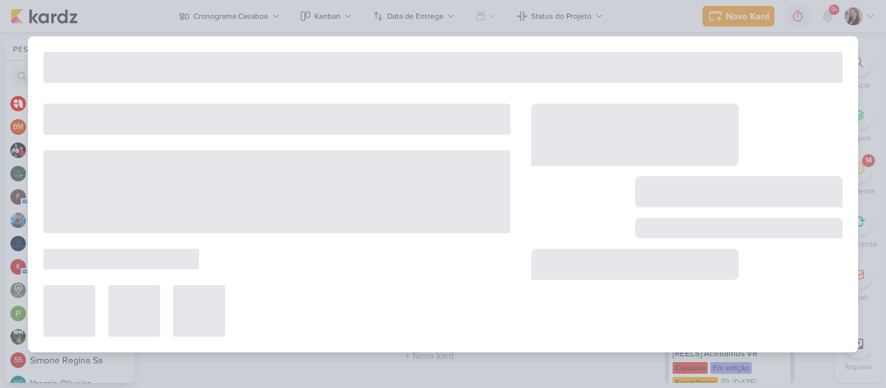
type input "[REELS] Espaço Novinho"
type input "[DATE] 23:59"
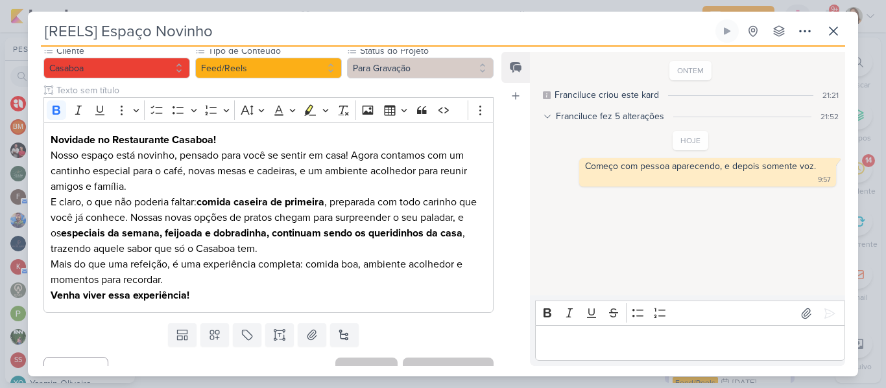
scroll to position [133, 0]
